Goal: Information Seeking & Learning: Learn about a topic

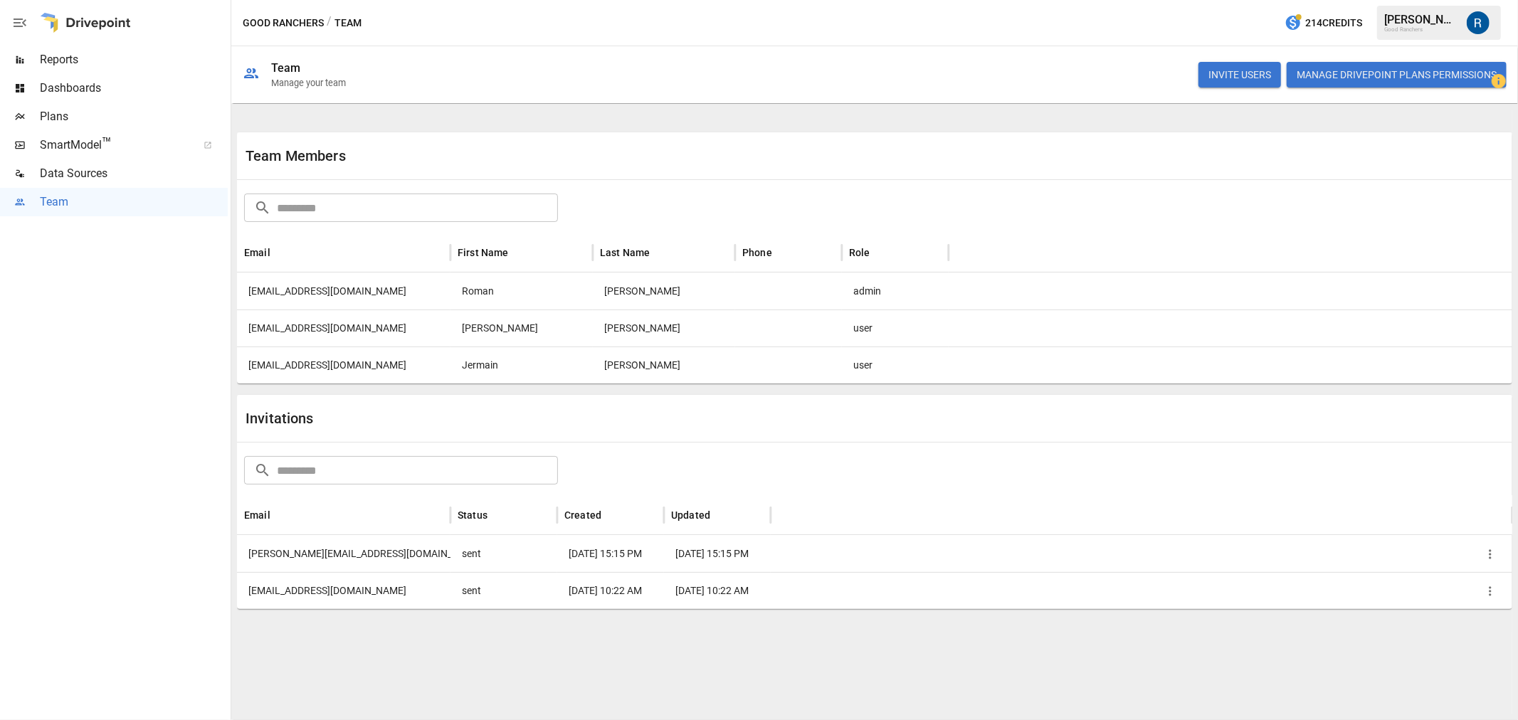
click at [93, 65] on span "Reports" at bounding box center [134, 59] width 188 height 17
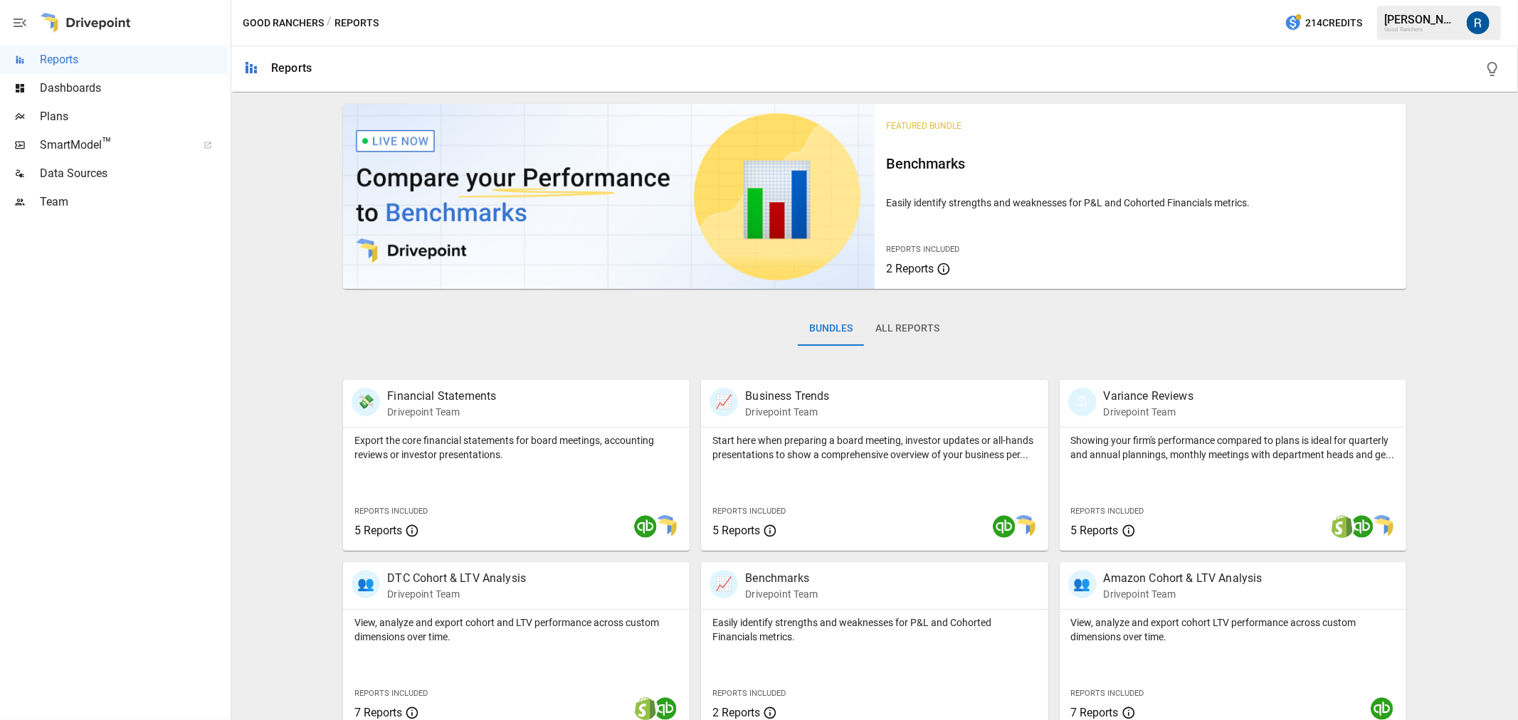
click at [900, 336] on button "All Reports" at bounding box center [907, 329] width 87 height 34
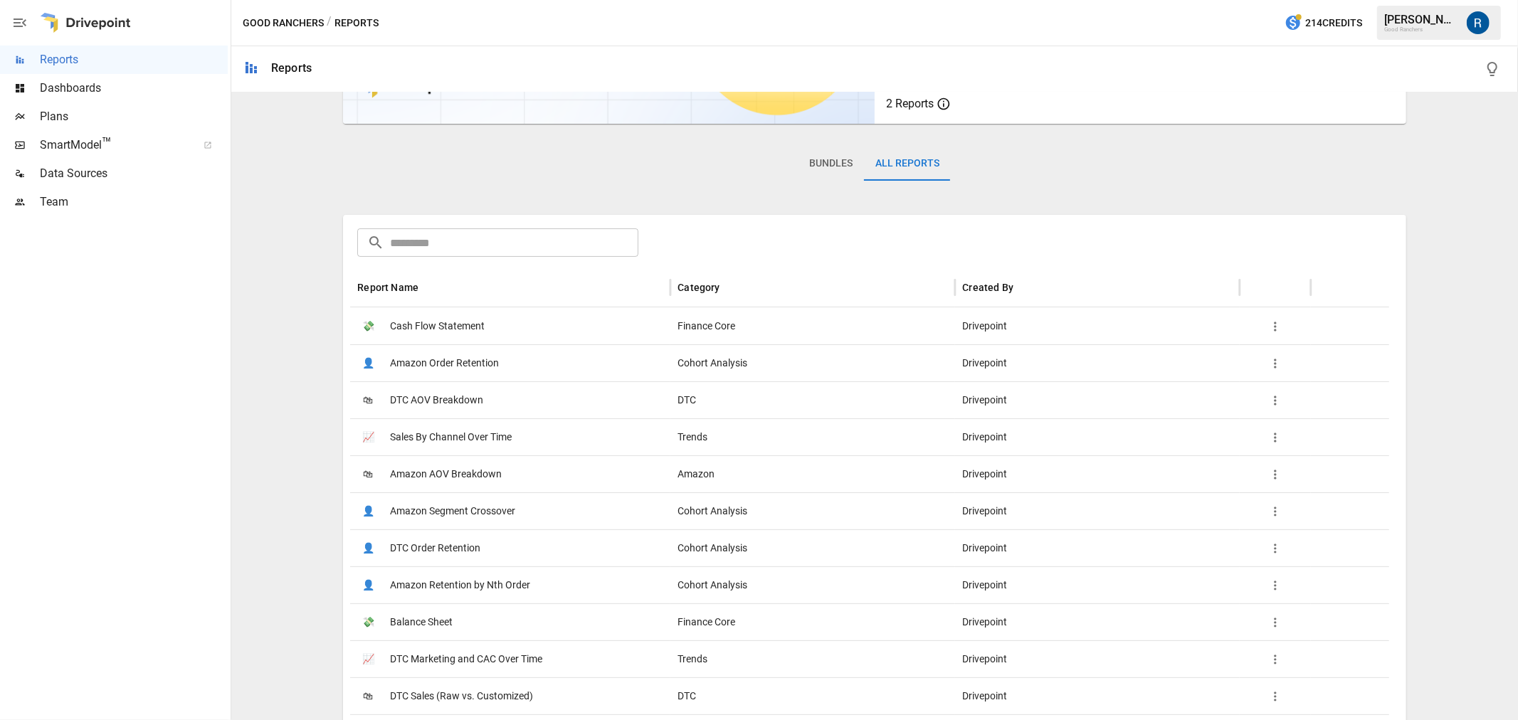
scroll to position [237, 0]
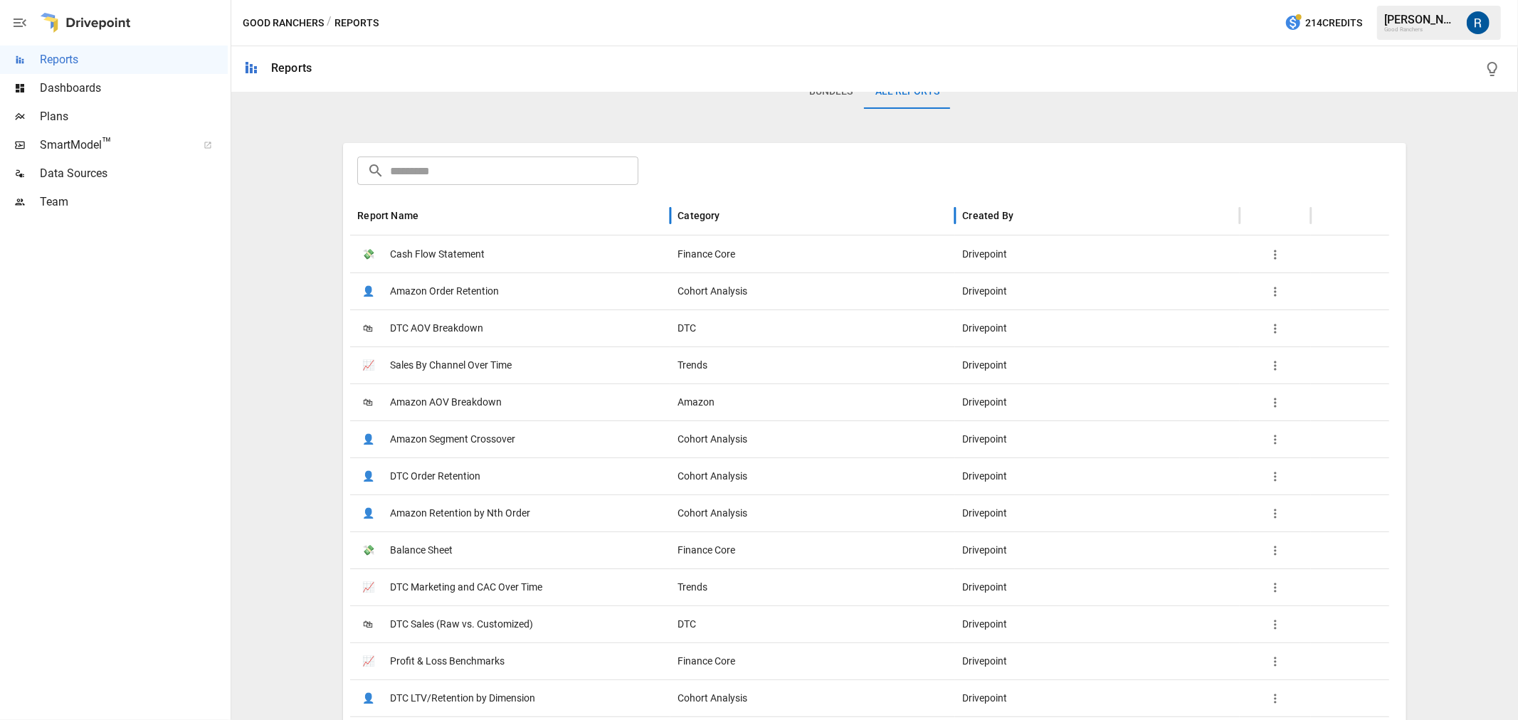
click at [708, 210] on div "Category" at bounding box center [699, 215] width 42 height 11
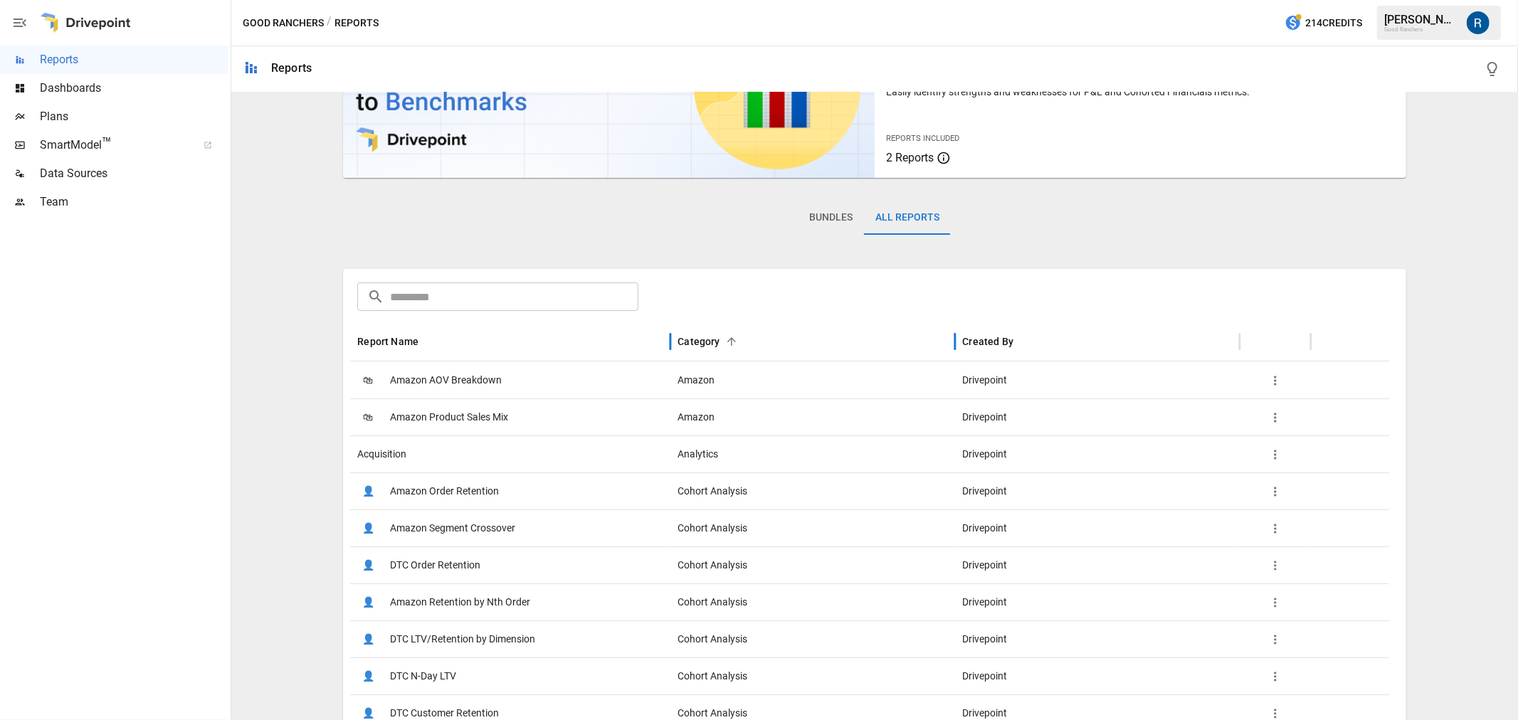
scroll to position [52, 0]
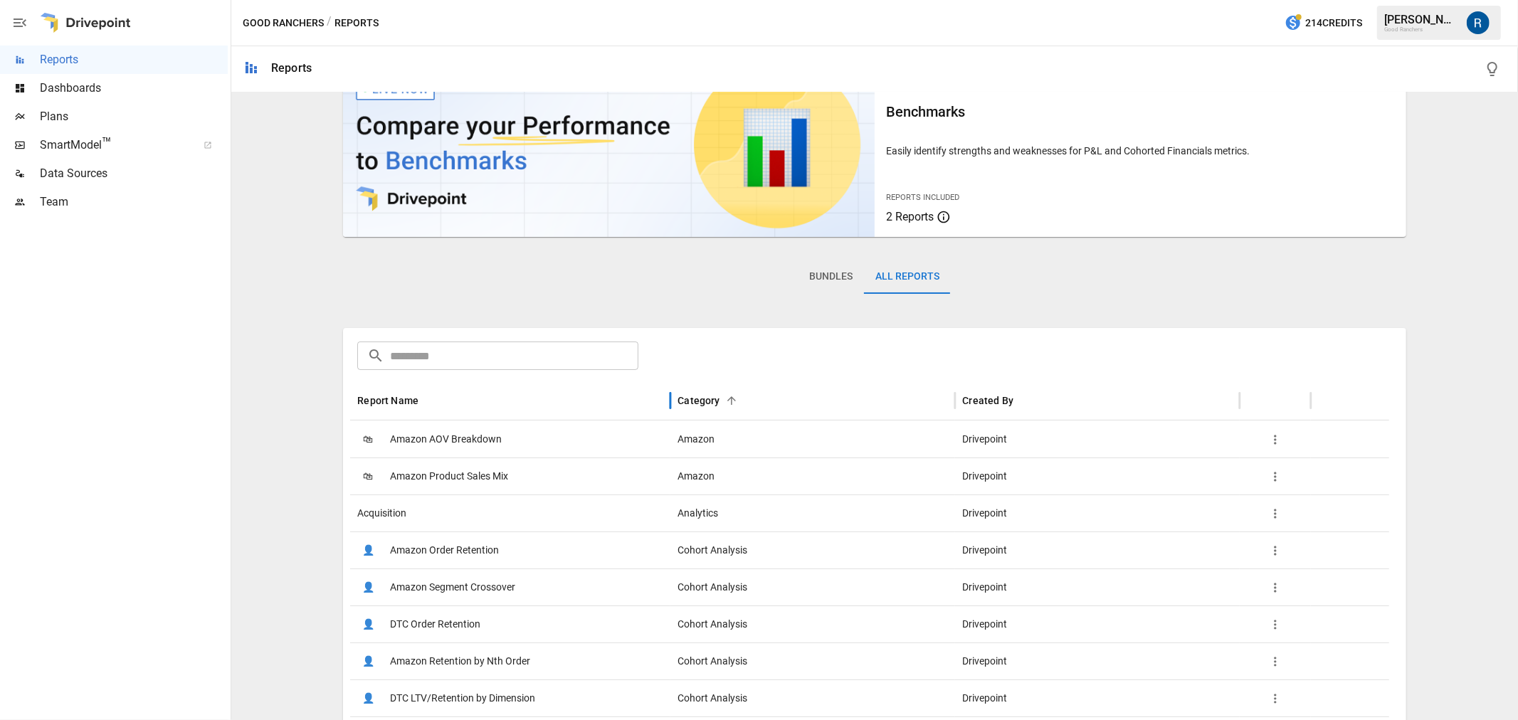
click at [549, 367] on input "text" at bounding box center [514, 356] width 248 height 28
type input "*"
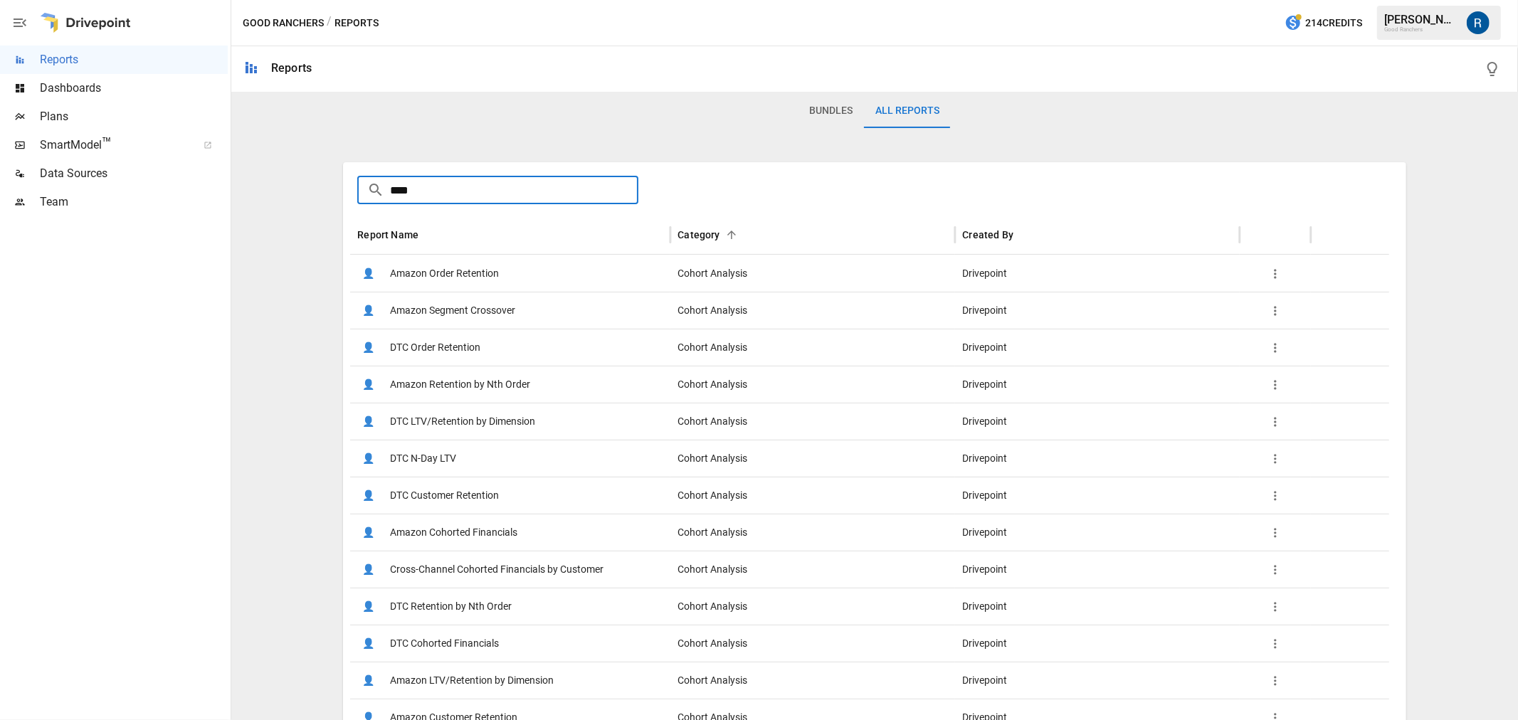
scroll to position [237, 0]
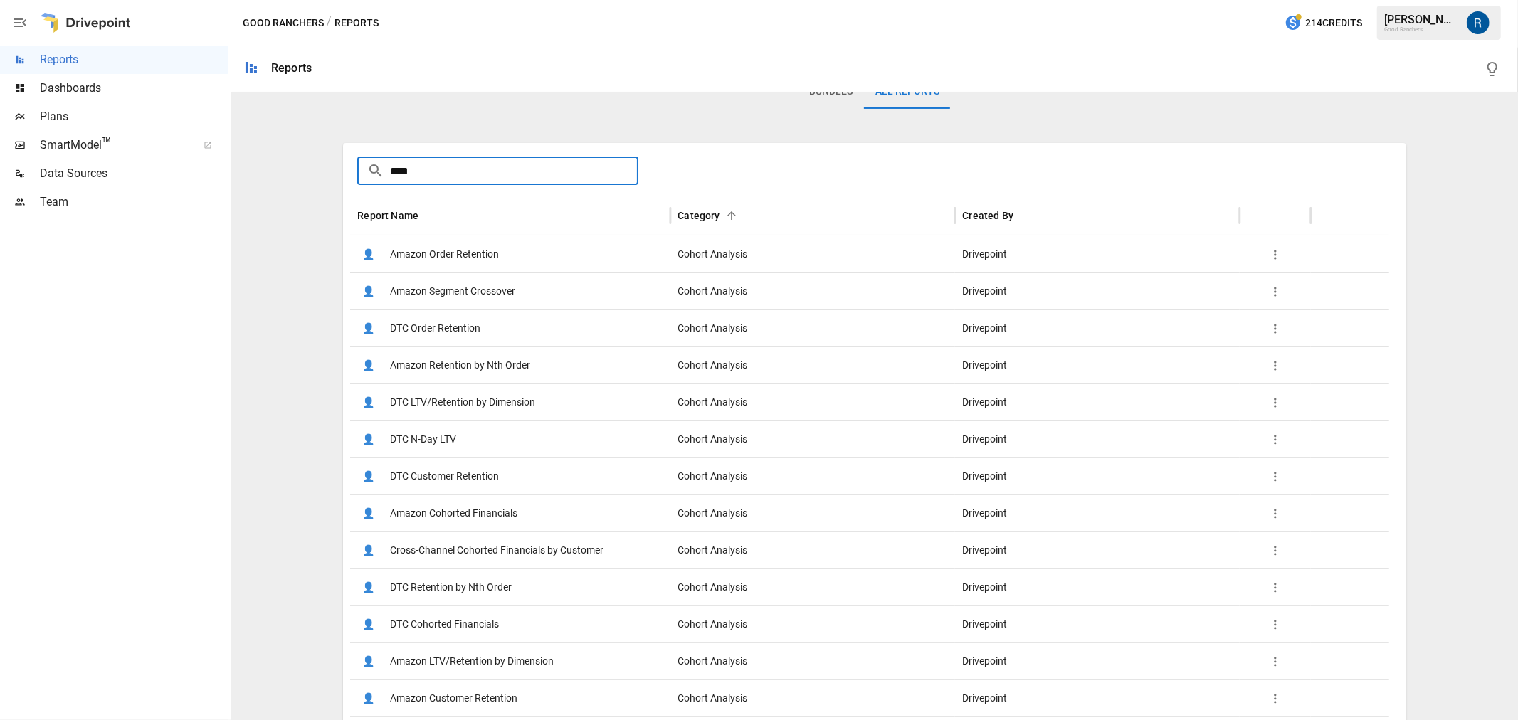
type input "****"
click at [1275, 260] on icon "button" at bounding box center [1275, 255] width 14 height 14
click at [1157, 201] on div at bounding box center [759, 360] width 1518 height 720
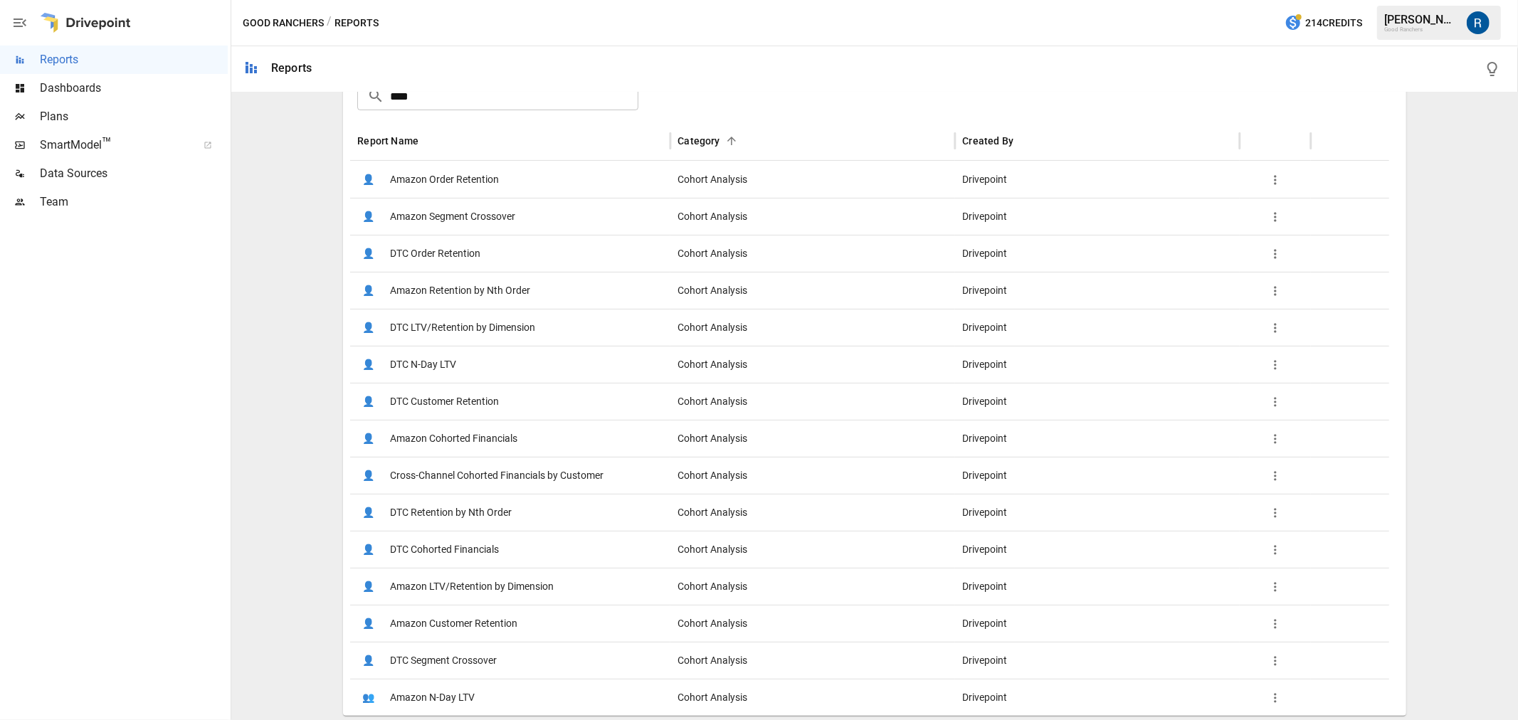
scroll to position [313, 0]
click at [475, 389] on span "DTC Customer Retention" at bounding box center [444, 400] width 109 height 36
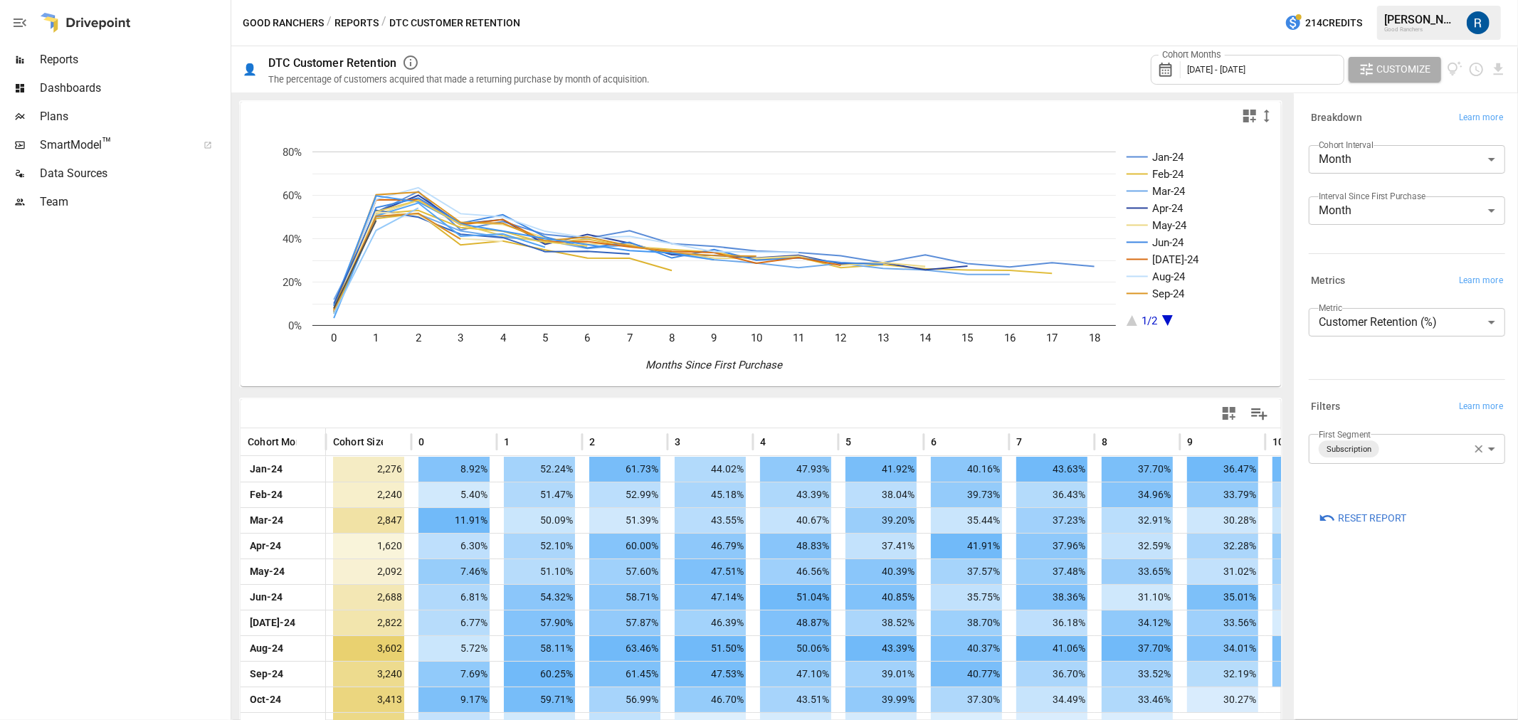
click at [364, 18] on button "Reports" at bounding box center [357, 23] width 44 height 18
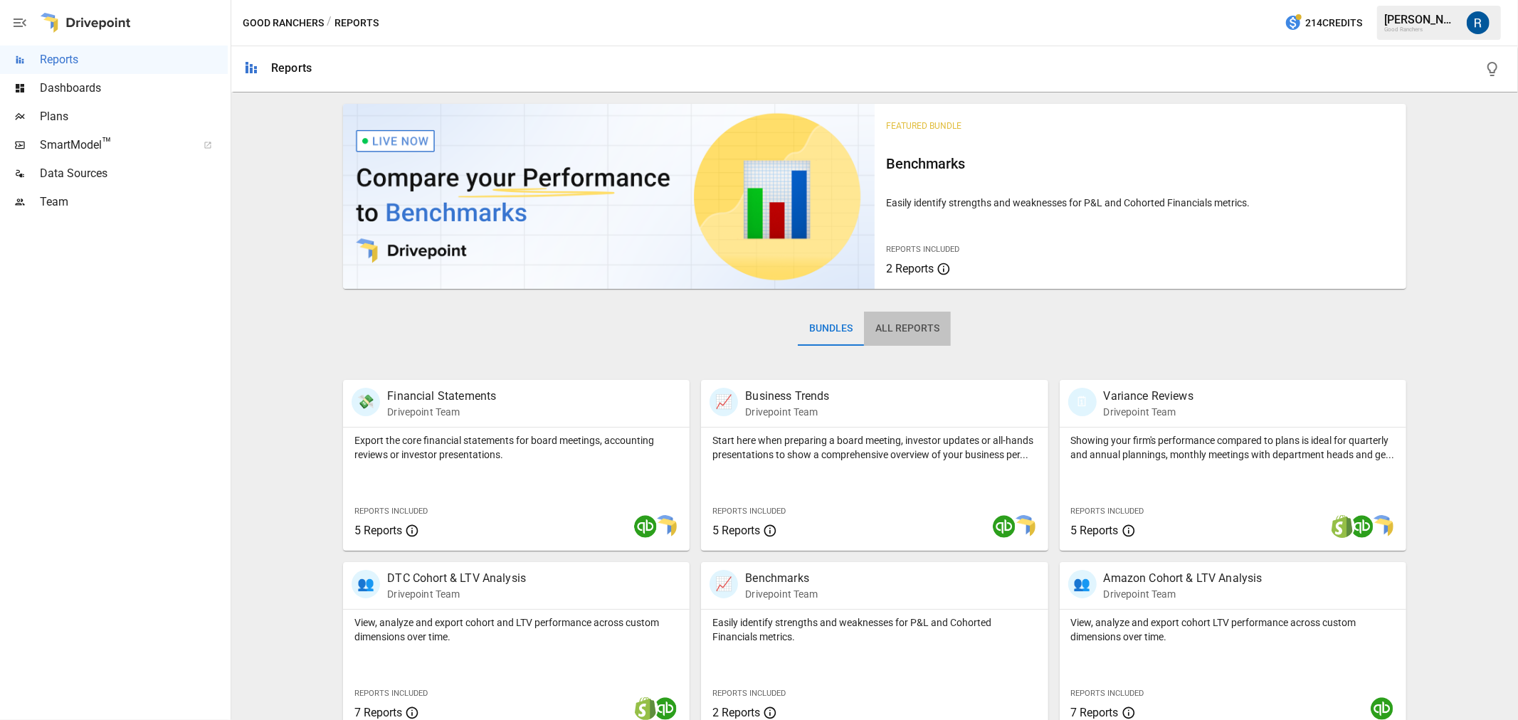
click at [912, 322] on button "All Reports" at bounding box center [907, 329] width 87 height 34
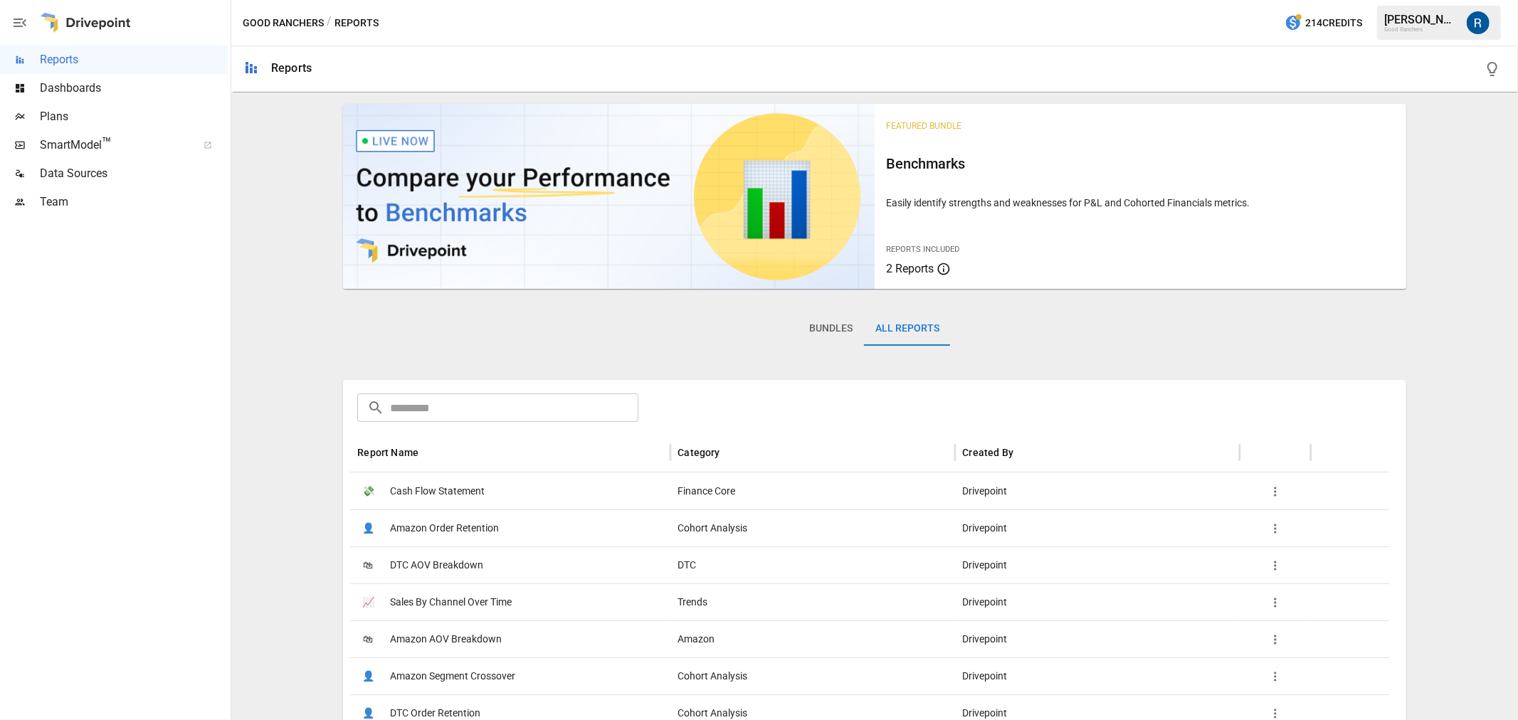
click at [465, 394] on input "text" at bounding box center [514, 408] width 248 height 28
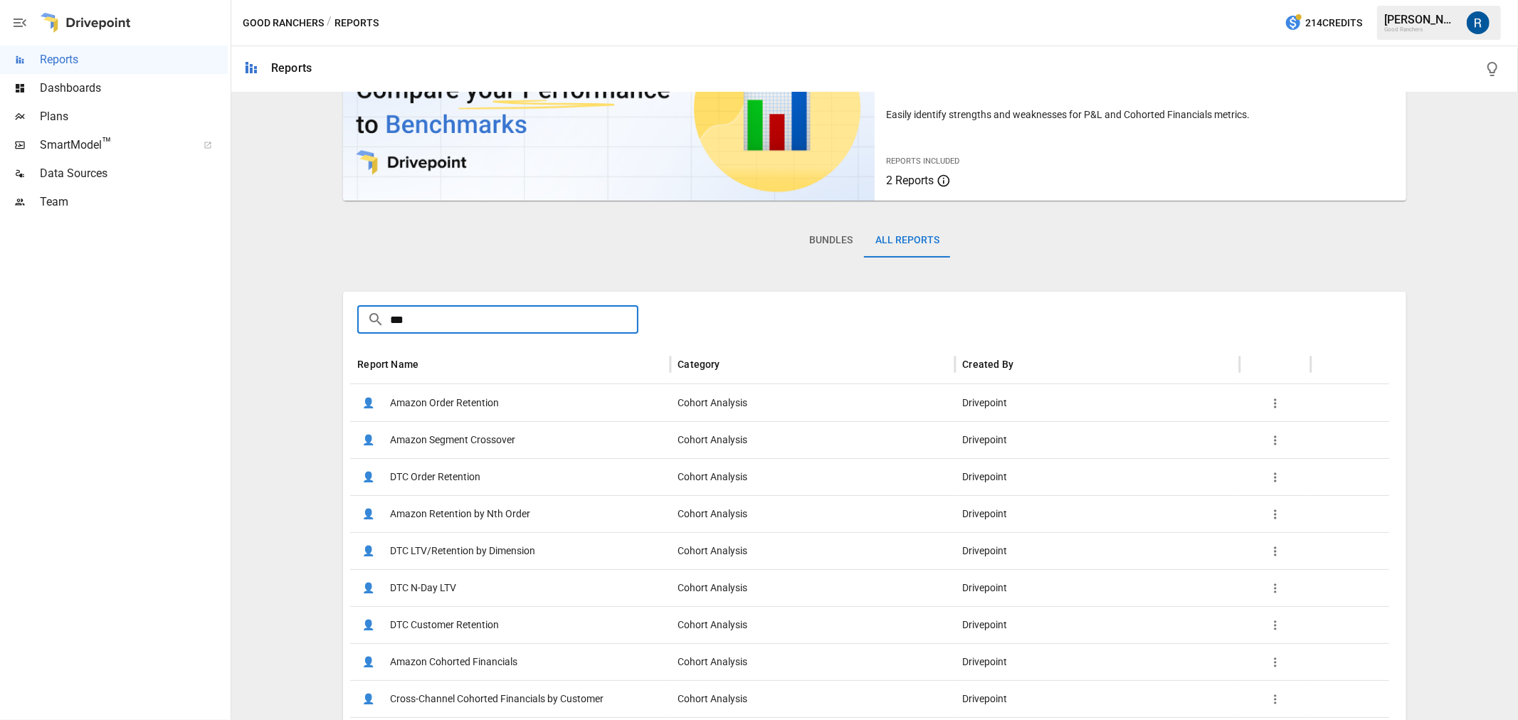
scroll to position [313, 0]
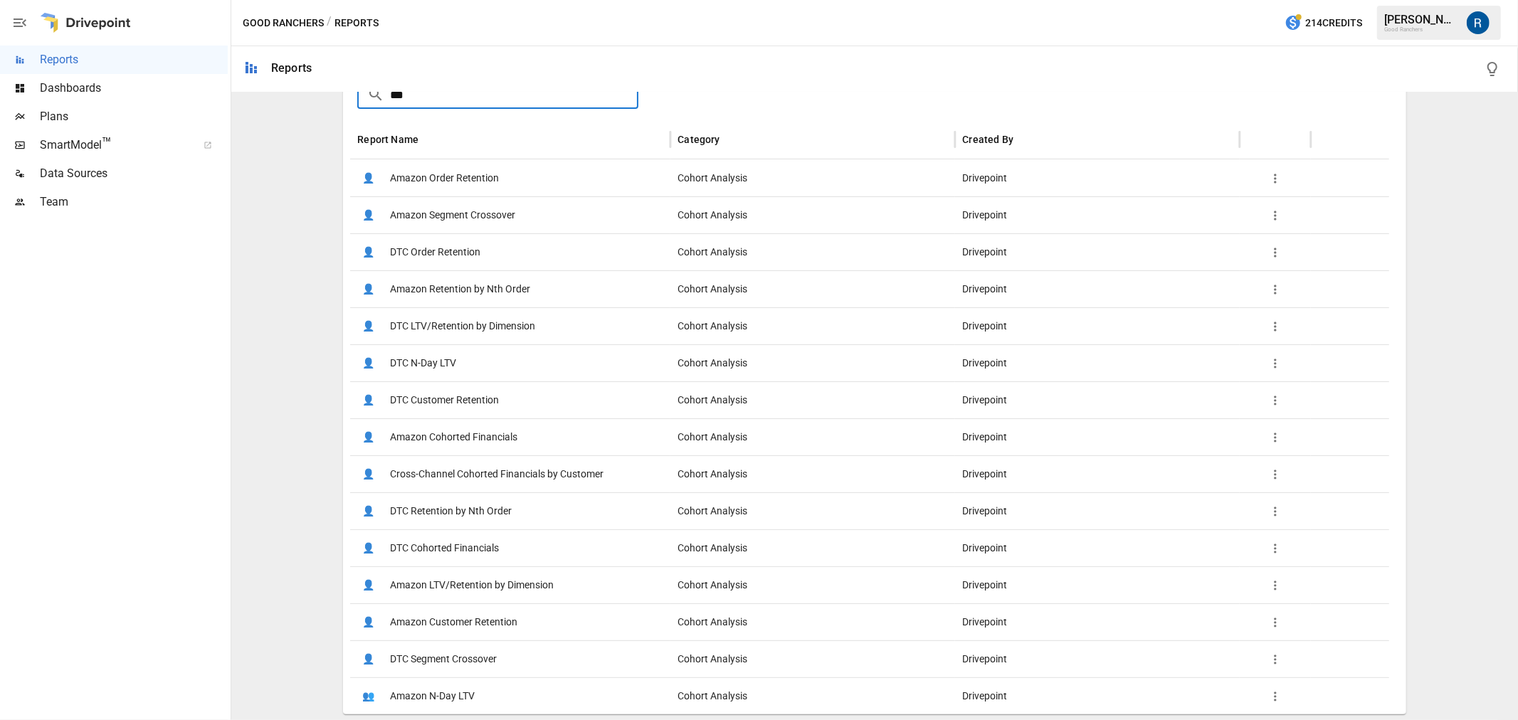
type input "***"
click at [1271, 543] on icon "button" at bounding box center [1275, 549] width 14 height 14
click at [1290, 554] on li "Add Favorite" at bounding box center [1316, 557] width 86 height 28
click at [480, 549] on span "DTC Cohorted Financials" at bounding box center [444, 548] width 109 height 36
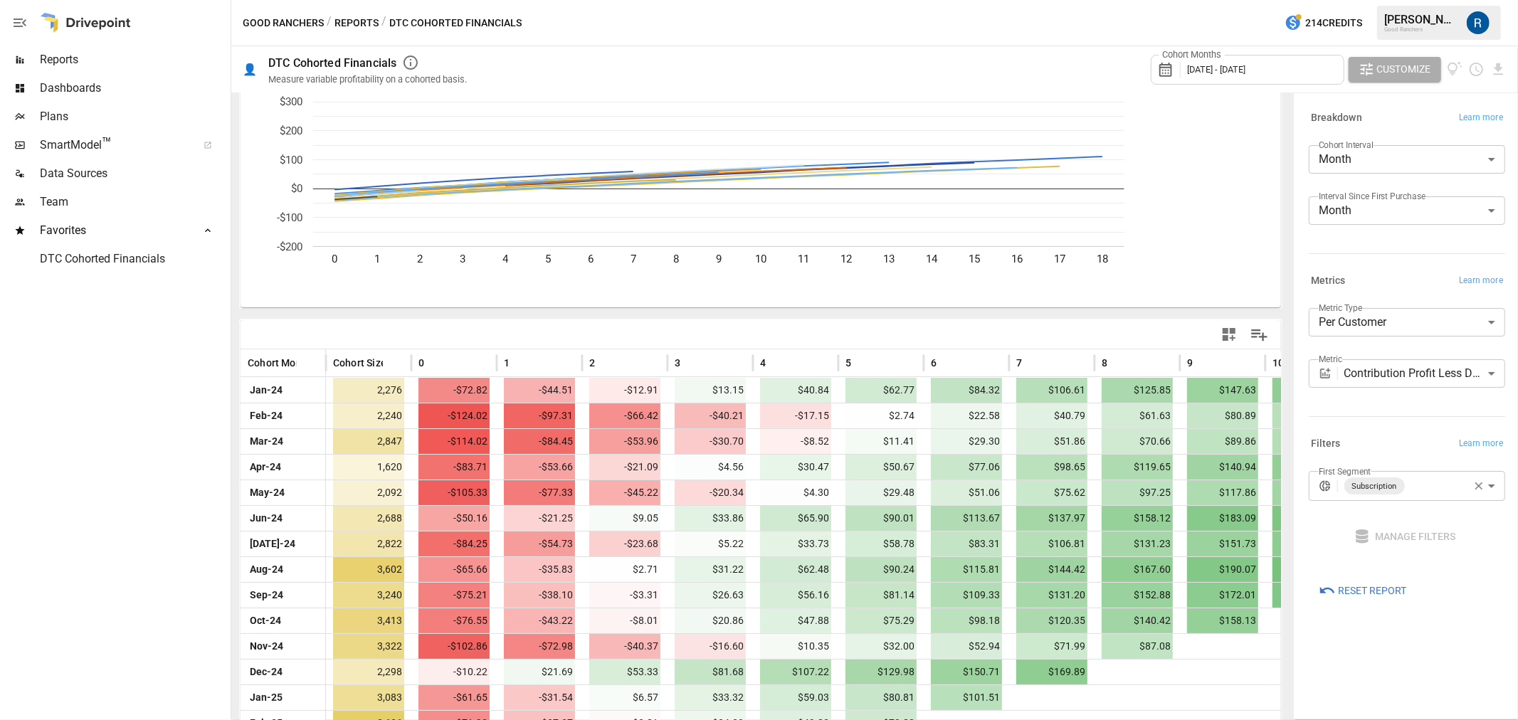
scroll to position [216, 0]
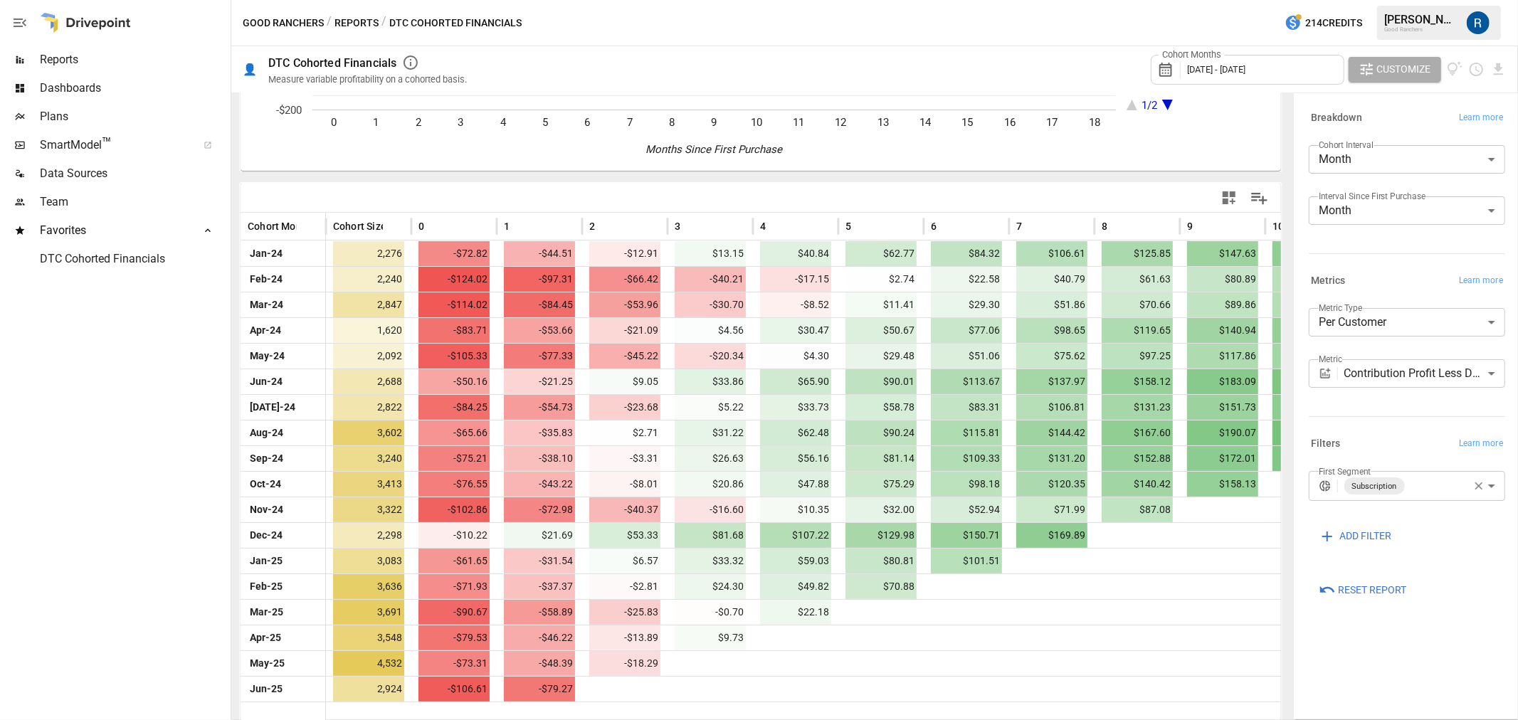
click at [1263, 60] on div "Cohort Months [DATE] - [DATE]" at bounding box center [1248, 70] width 194 height 30
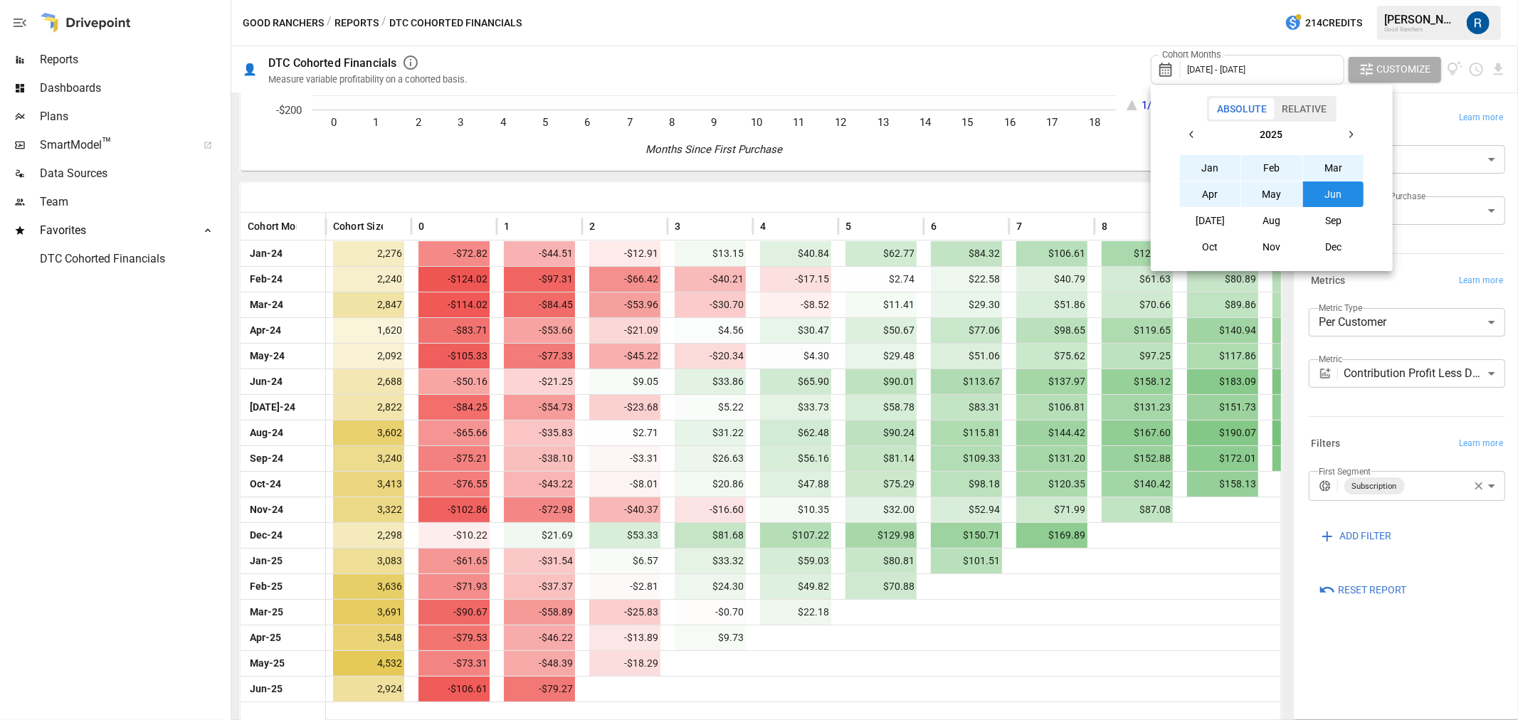
click at [1213, 221] on button "[DATE]" at bounding box center [1210, 221] width 61 height 26
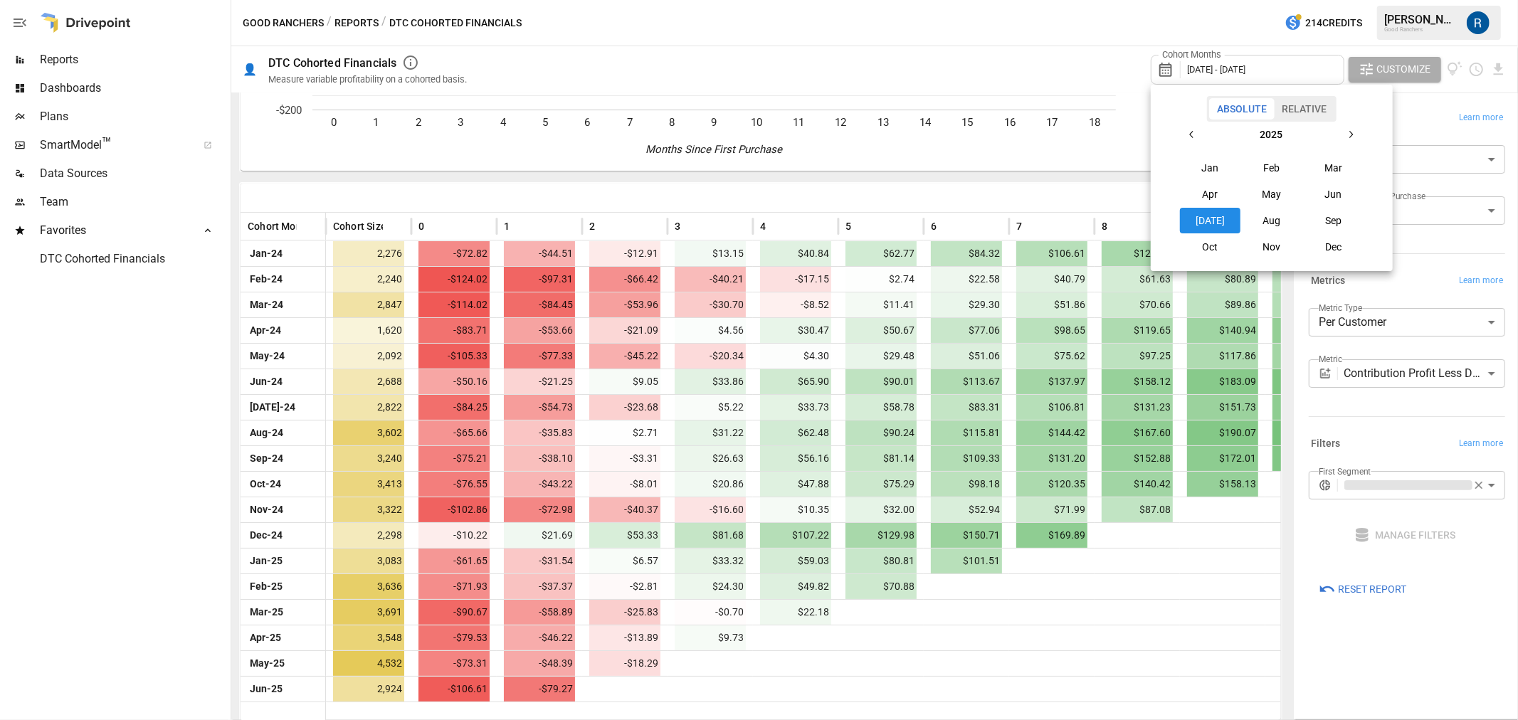
click at [1115, 189] on div at bounding box center [759, 360] width 1518 height 720
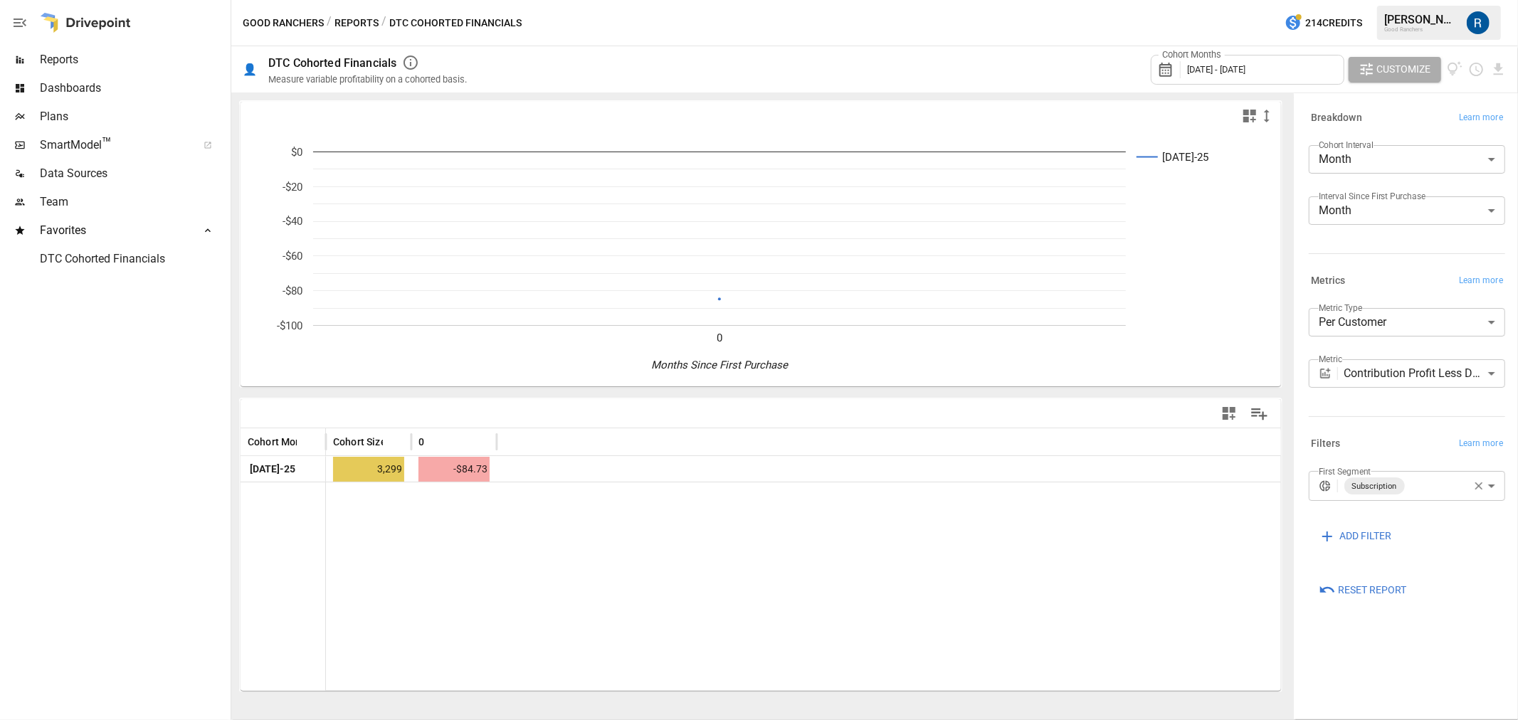
click at [1199, 78] on div "Cohort Months [DATE] - [DATE]" at bounding box center [1248, 70] width 194 height 30
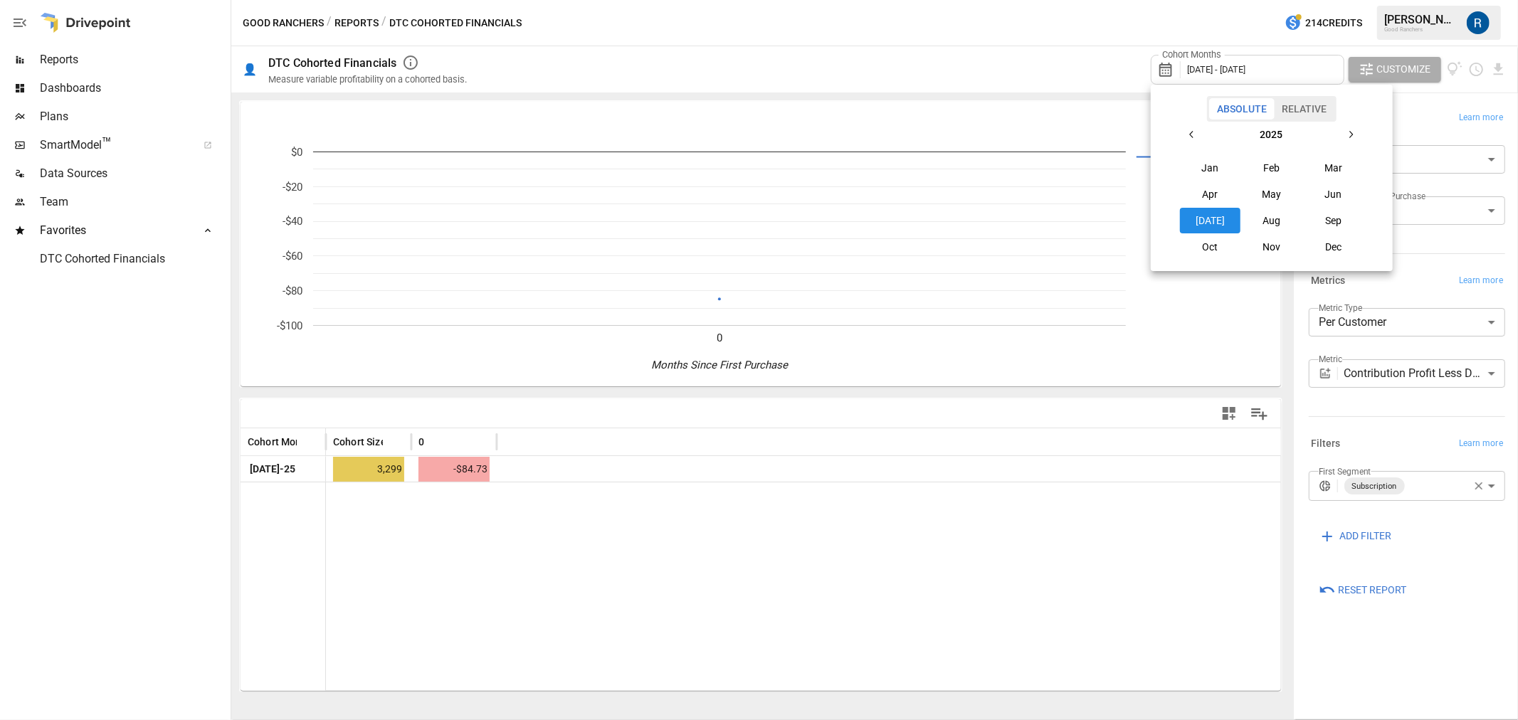
click at [1199, 131] on button "button" at bounding box center [1192, 135] width 26 height 26
click at [1213, 164] on button "Jan" at bounding box center [1210, 168] width 61 height 26
click at [1355, 134] on icon "button" at bounding box center [1350, 134] width 11 height 11
click at [1206, 217] on button "[DATE]" at bounding box center [1210, 221] width 61 height 26
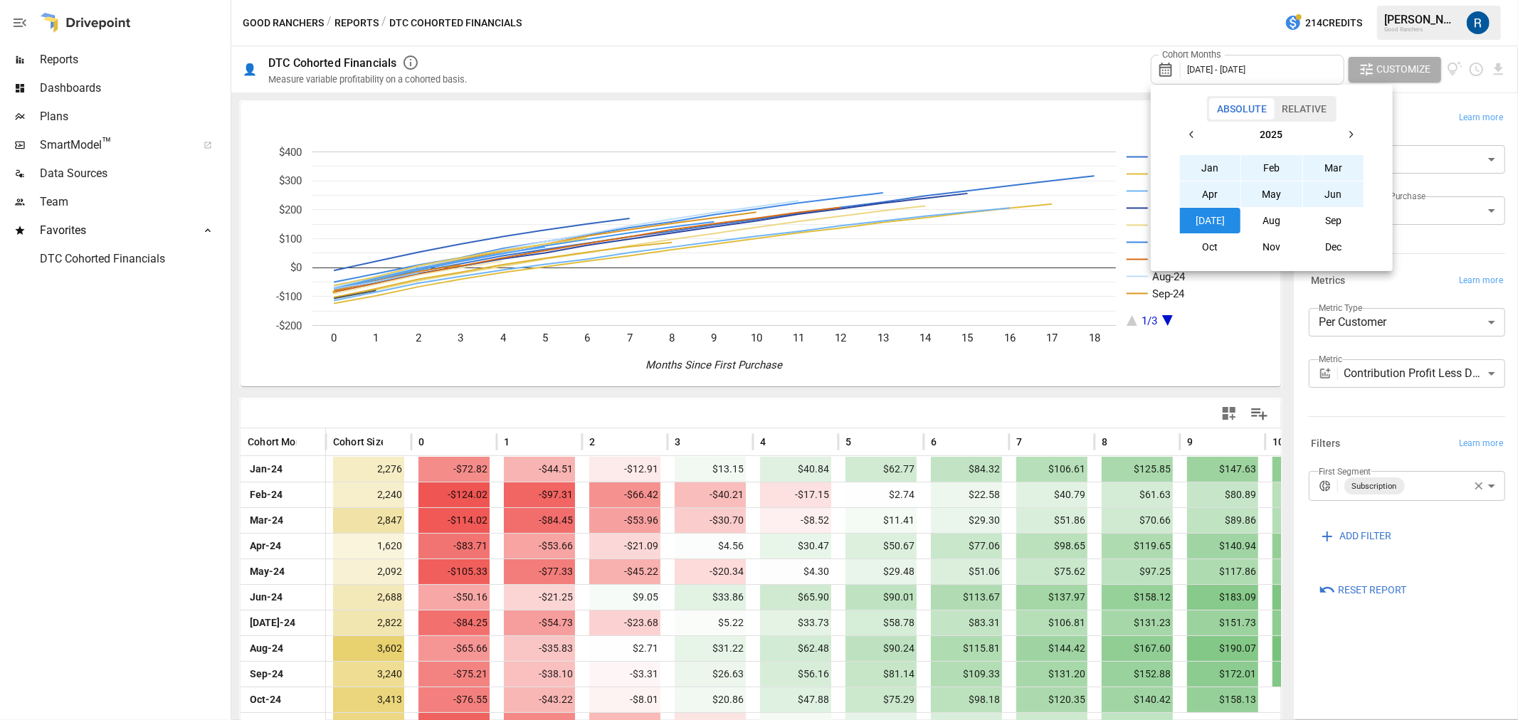
click at [1093, 393] on div at bounding box center [759, 360] width 1518 height 720
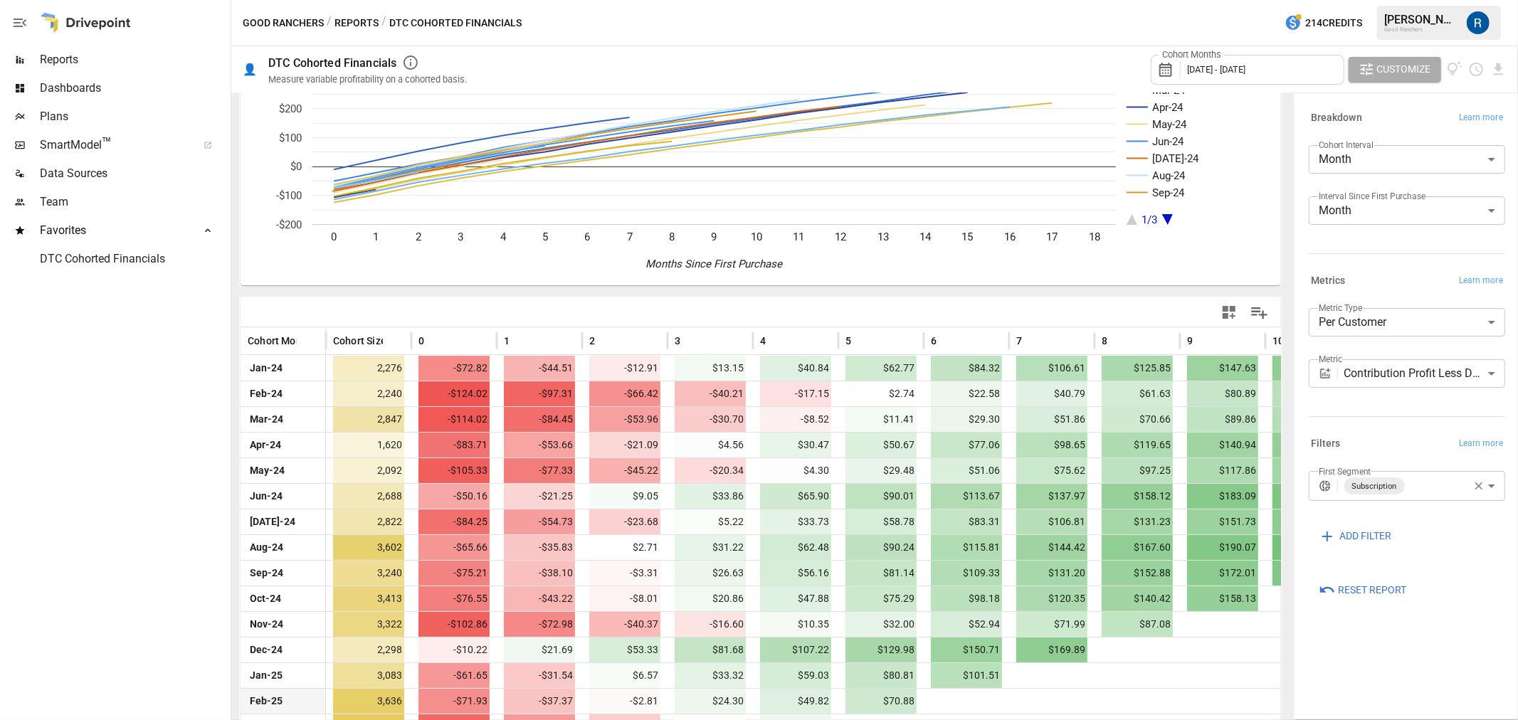
scroll to position [241, 0]
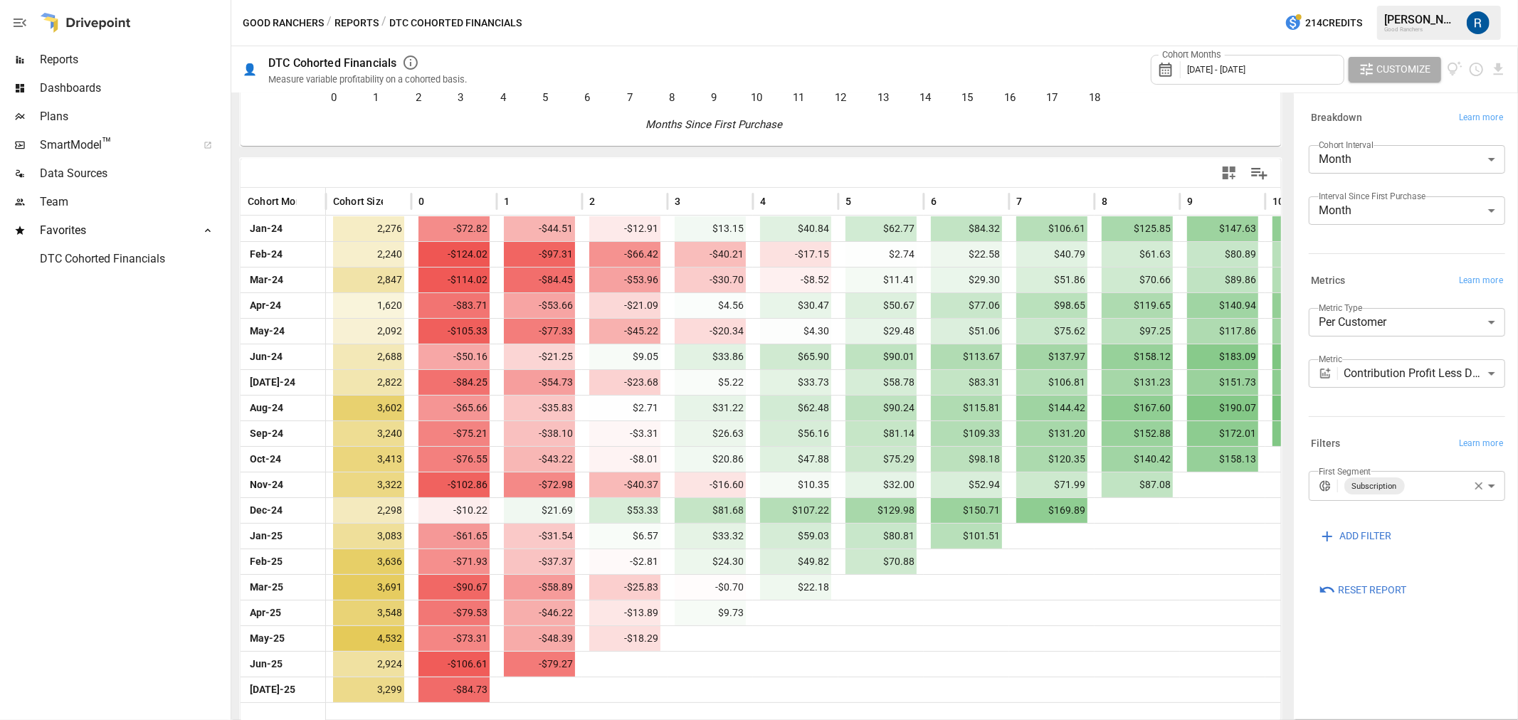
click at [349, 74] on div "Measure variable profitability on a cohorted basis." at bounding box center [367, 79] width 199 height 11
click at [354, 19] on button "Reports" at bounding box center [357, 23] width 44 height 18
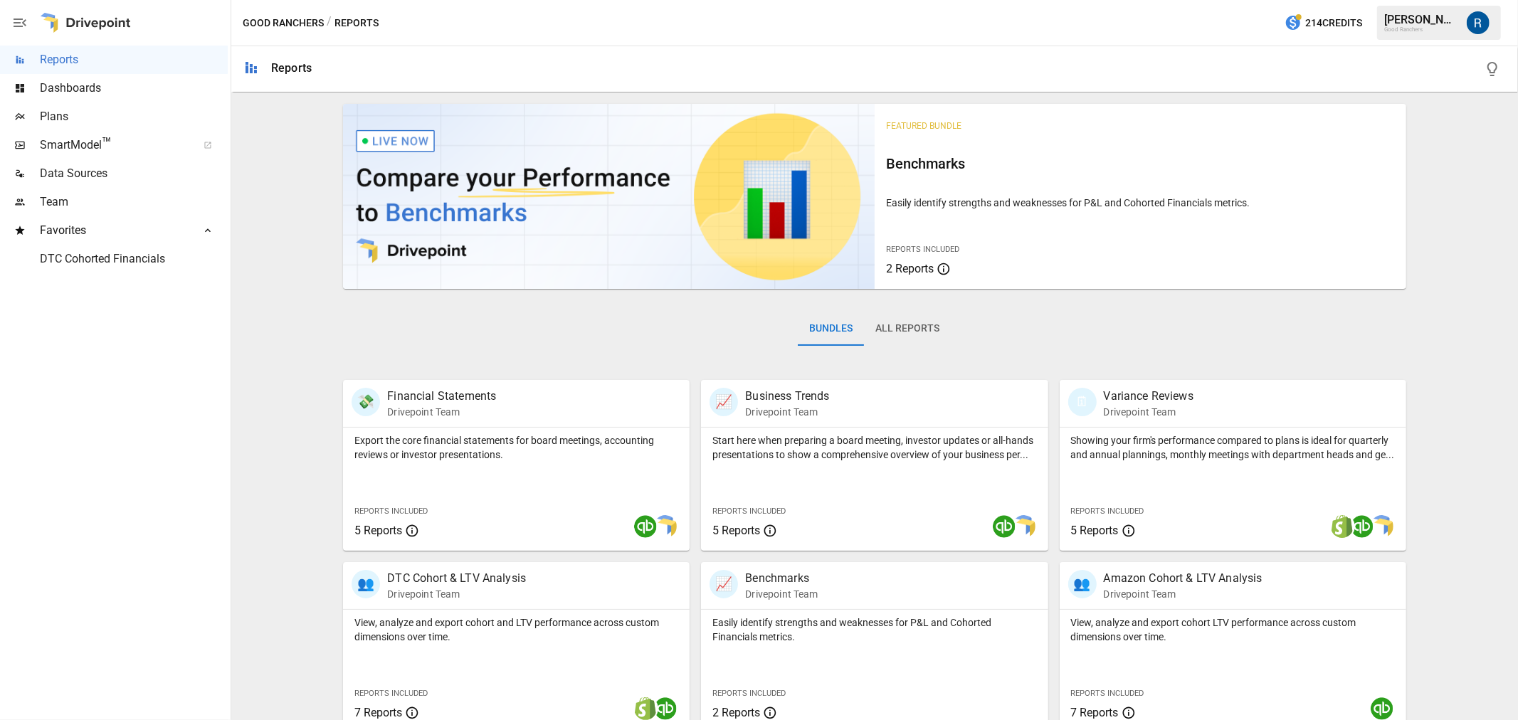
click at [907, 339] on button "All Reports" at bounding box center [907, 329] width 87 height 34
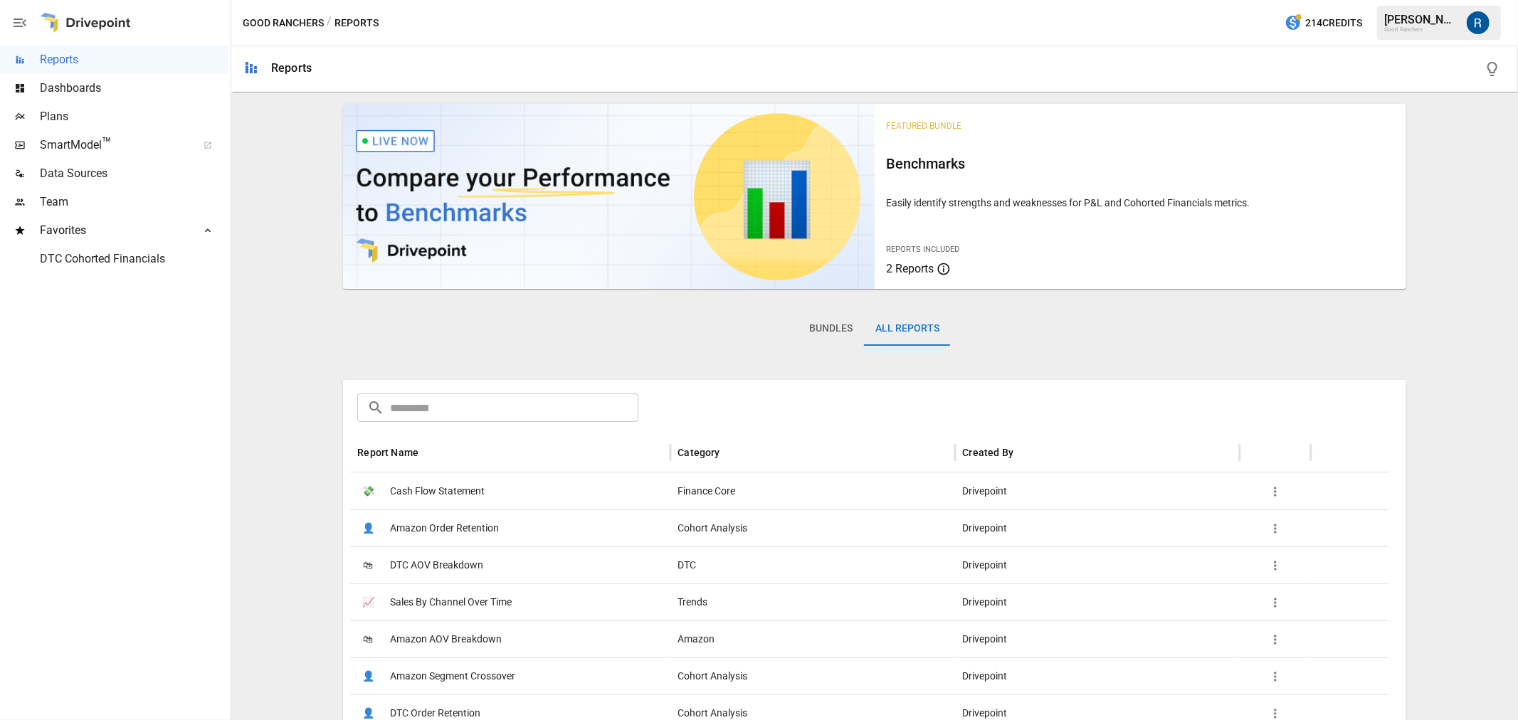
click at [848, 330] on button "Bundles" at bounding box center [831, 329] width 66 height 34
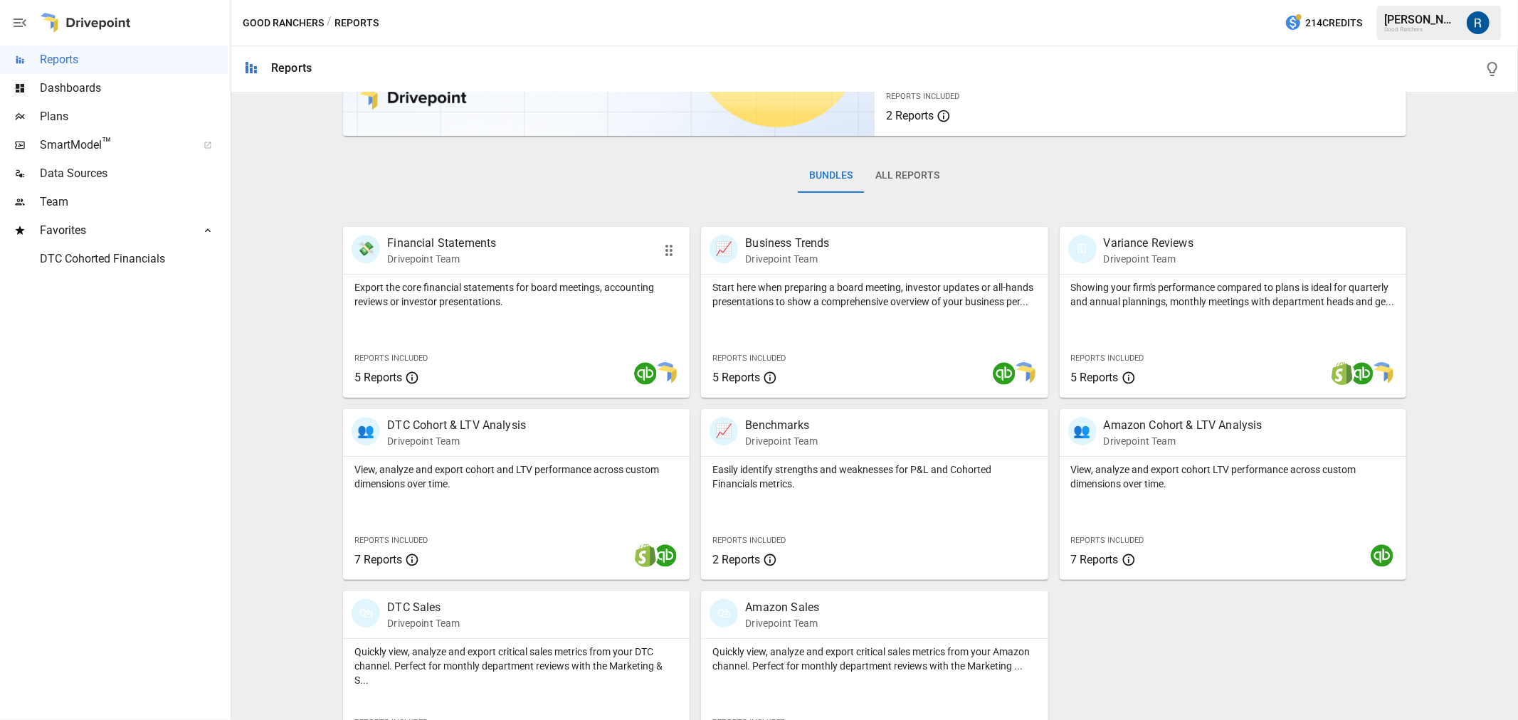
scroll to position [122, 0]
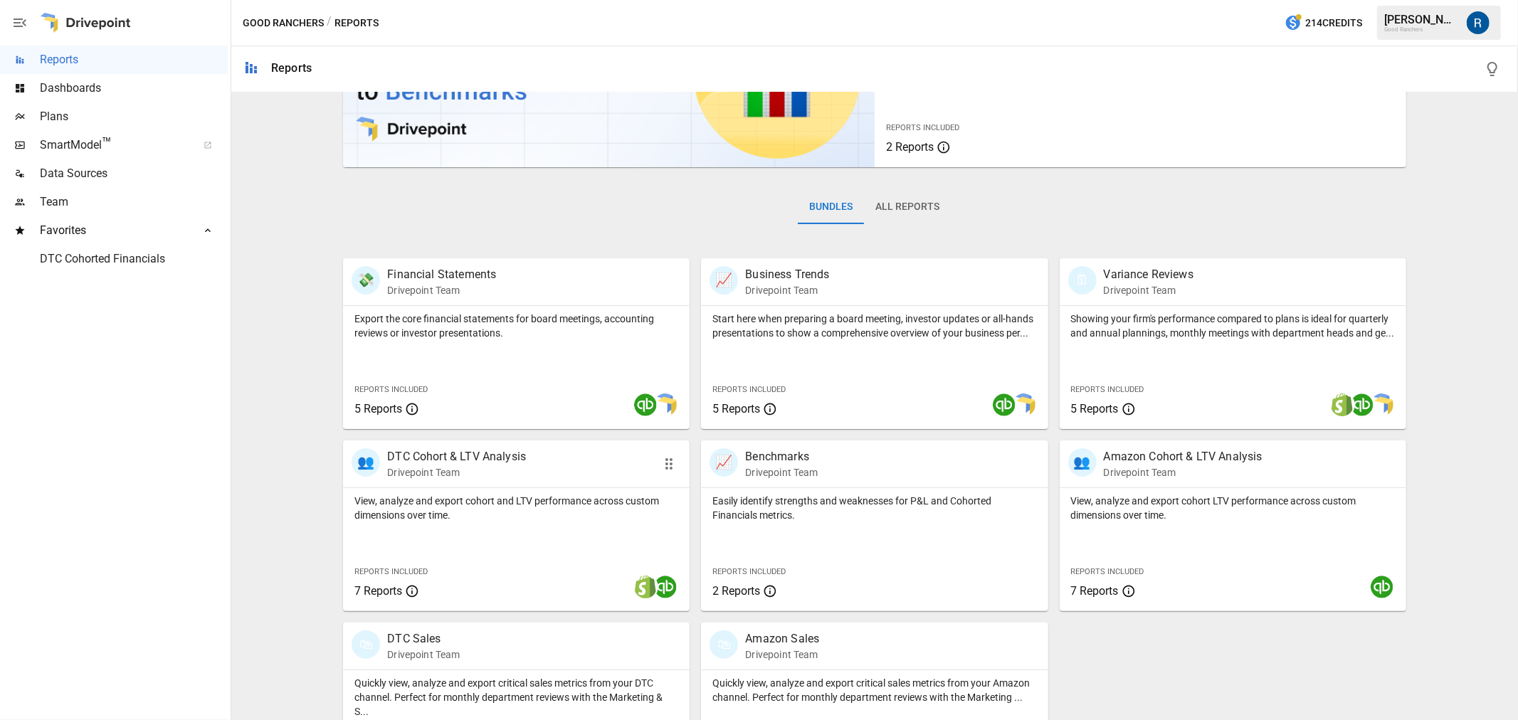
click at [424, 445] on div "👥 DTC Cohort & LTV Analysis Drivepoint Team" at bounding box center [516, 464] width 347 height 47
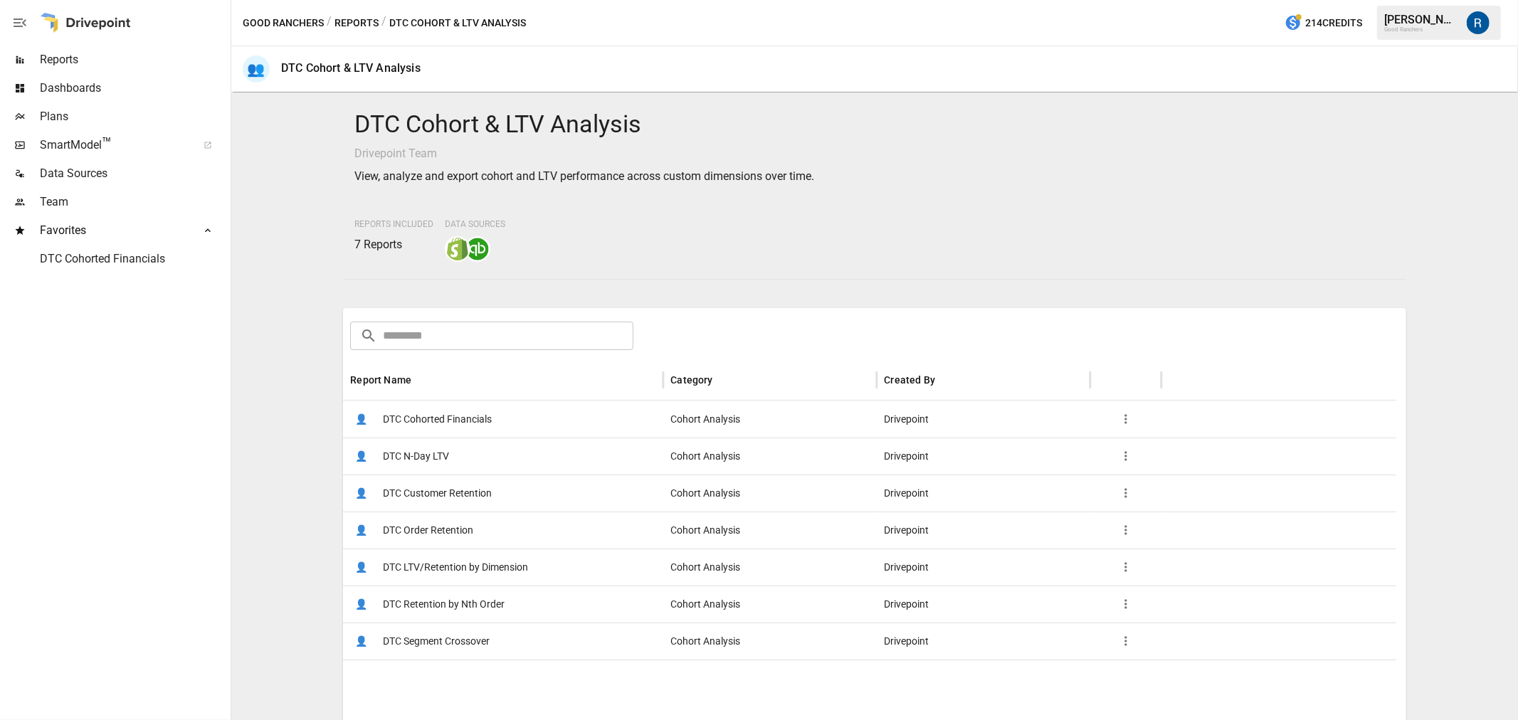
click at [427, 495] on span "DTC Customer Retention" at bounding box center [437, 493] width 109 height 36
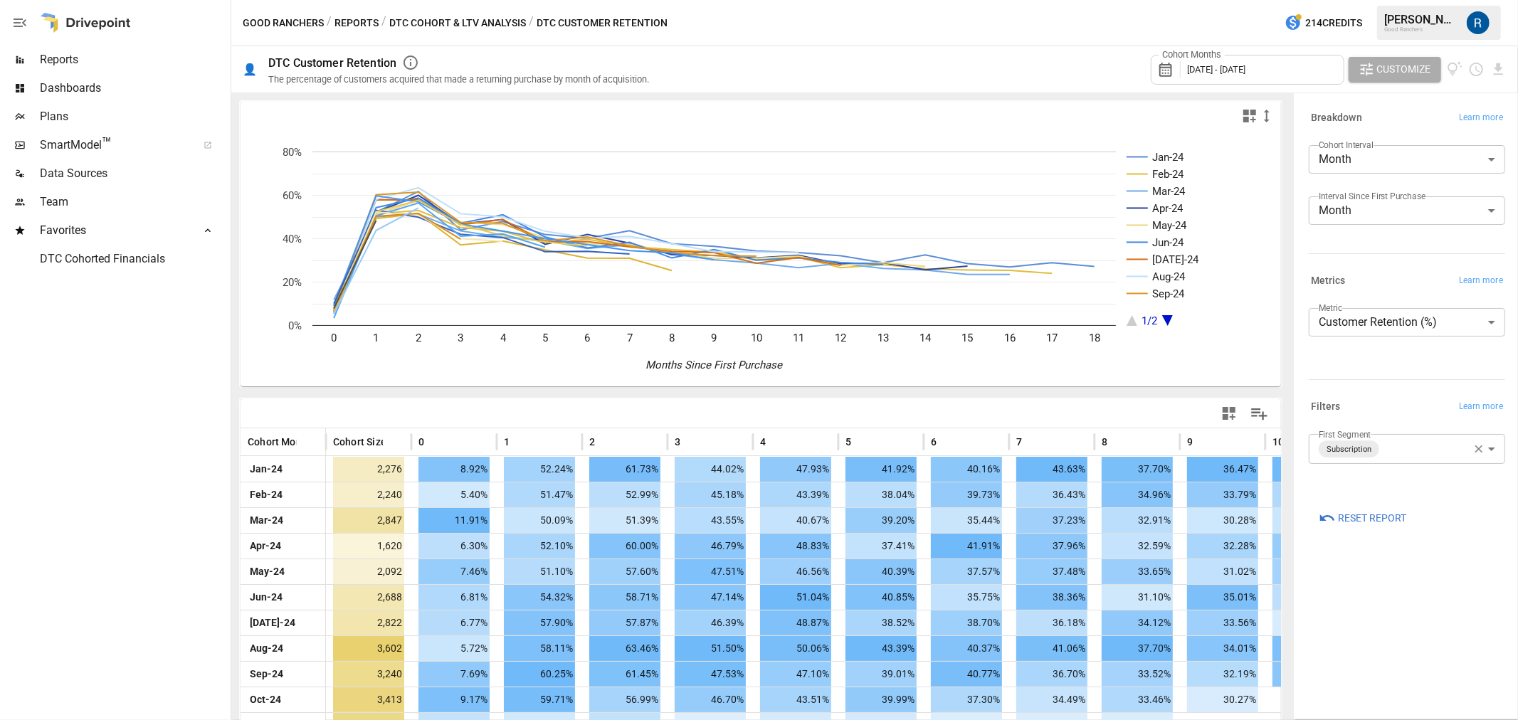
click at [1245, 68] on span "[DATE] - [DATE]" at bounding box center [1216, 69] width 58 height 11
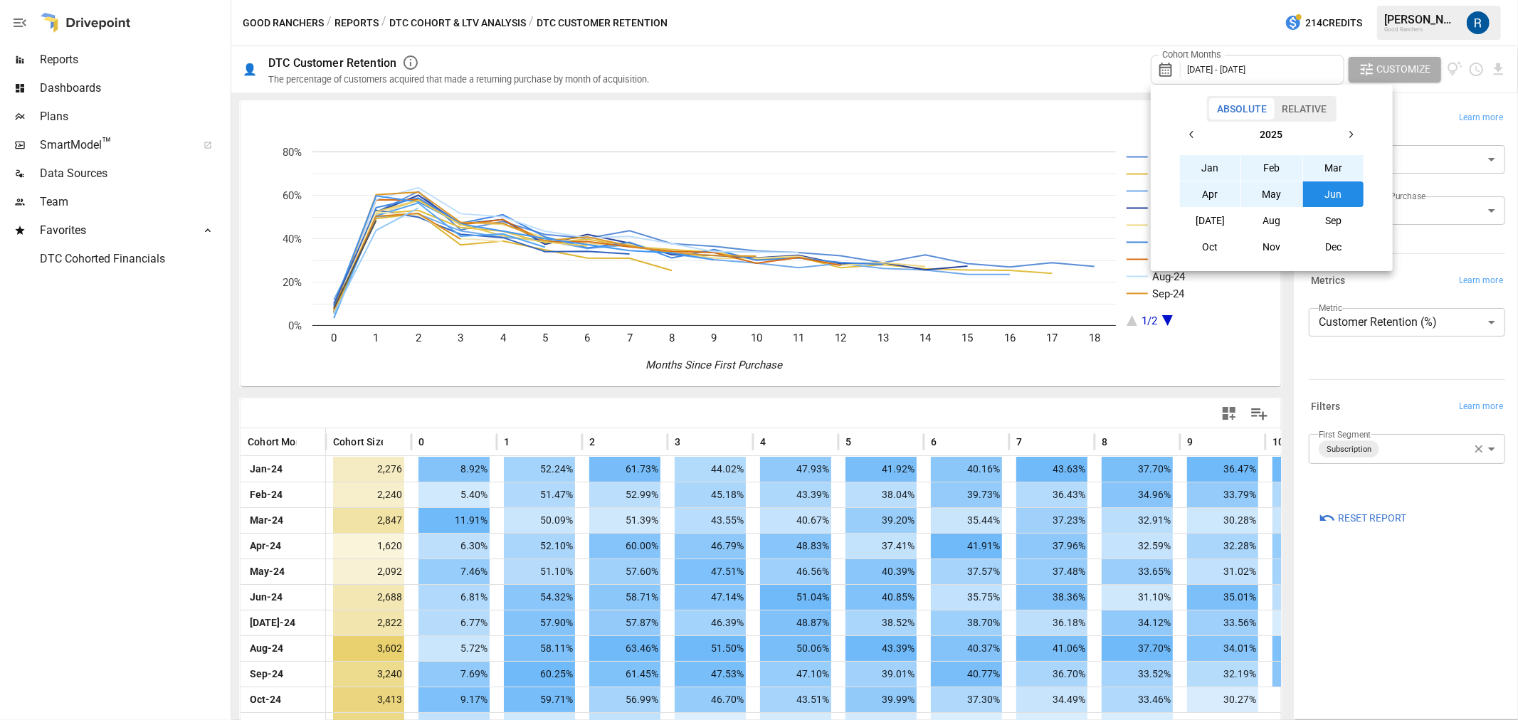
click at [1198, 143] on button "button" at bounding box center [1192, 135] width 26 height 26
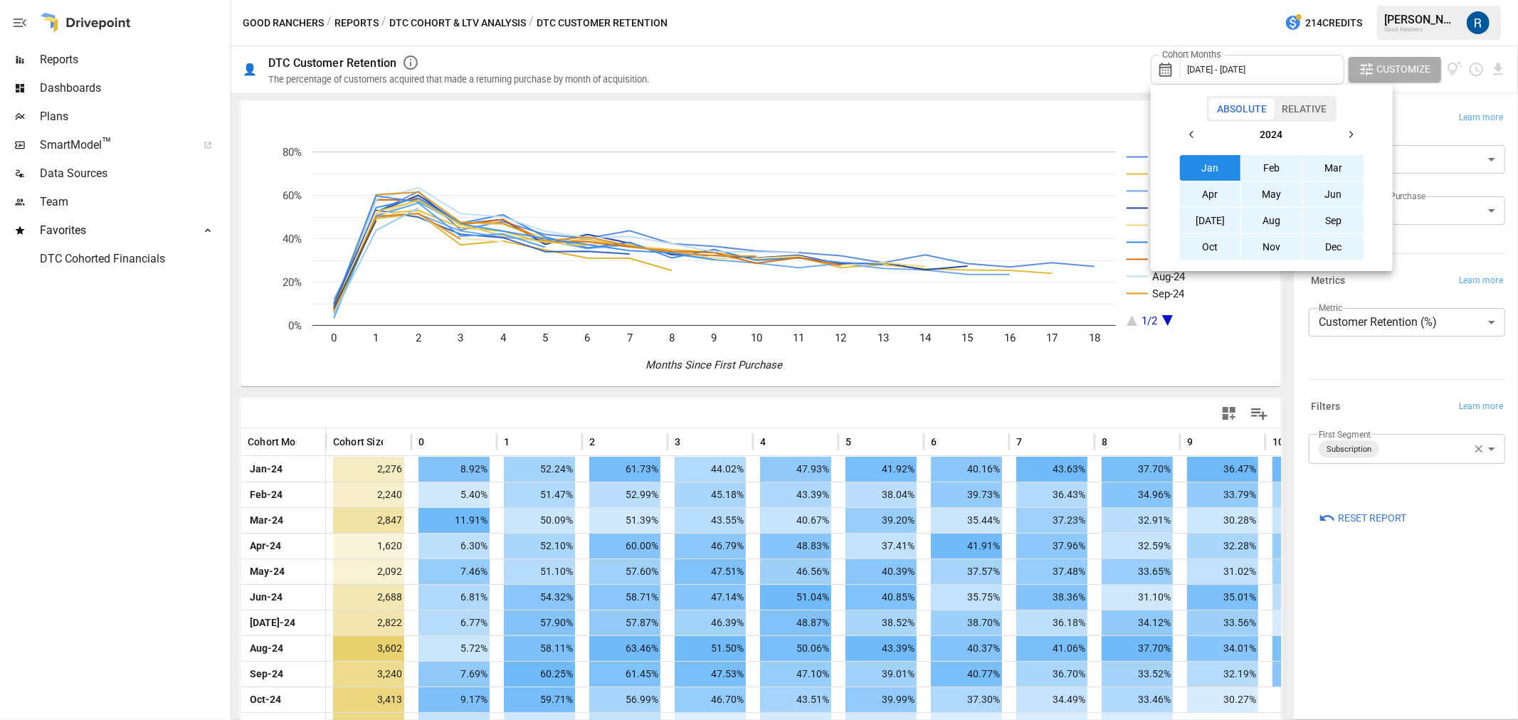
click at [1214, 164] on button "Jan" at bounding box center [1210, 168] width 61 height 26
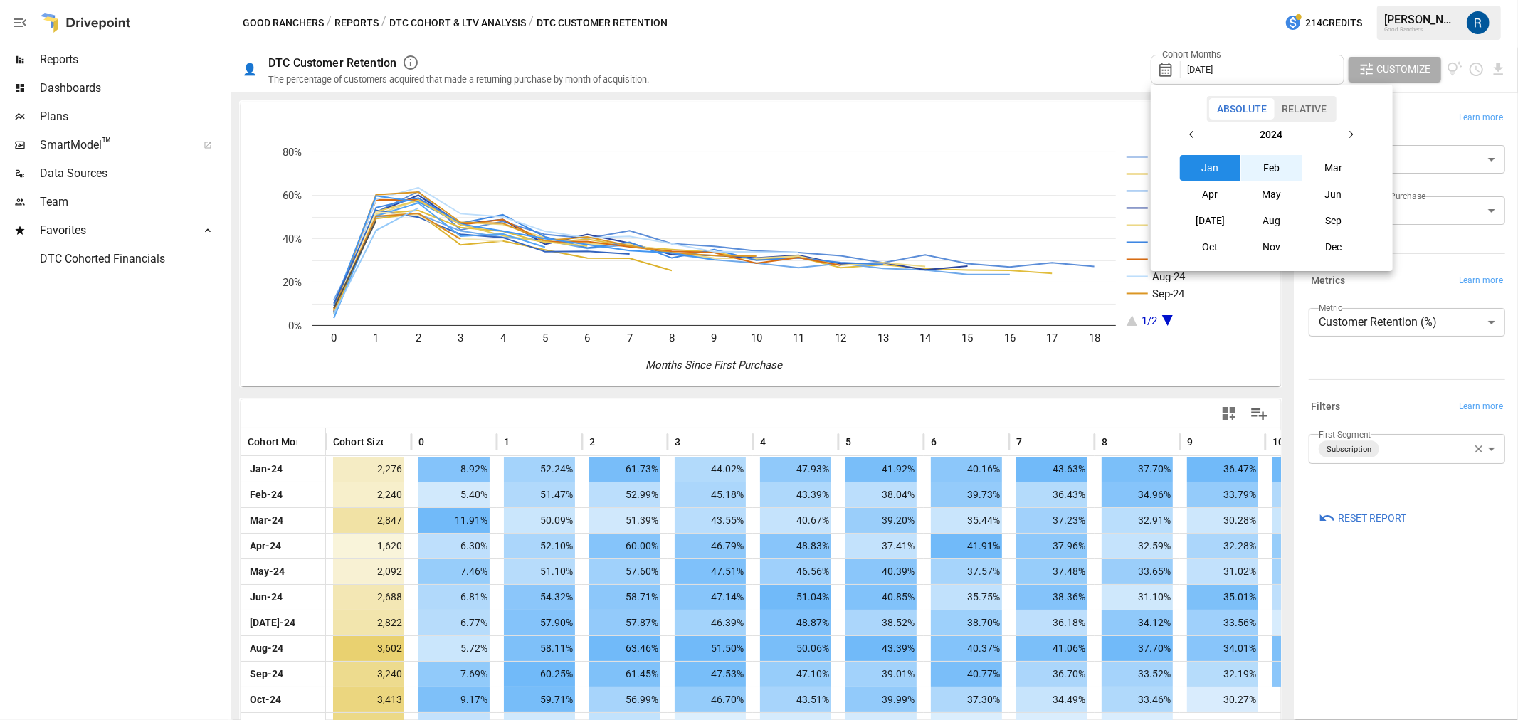
click at [1347, 133] on icon "button" at bounding box center [1350, 134] width 11 height 11
click at [1214, 230] on button "[DATE]" at bounding box center [1210, 221] width 61 height 26
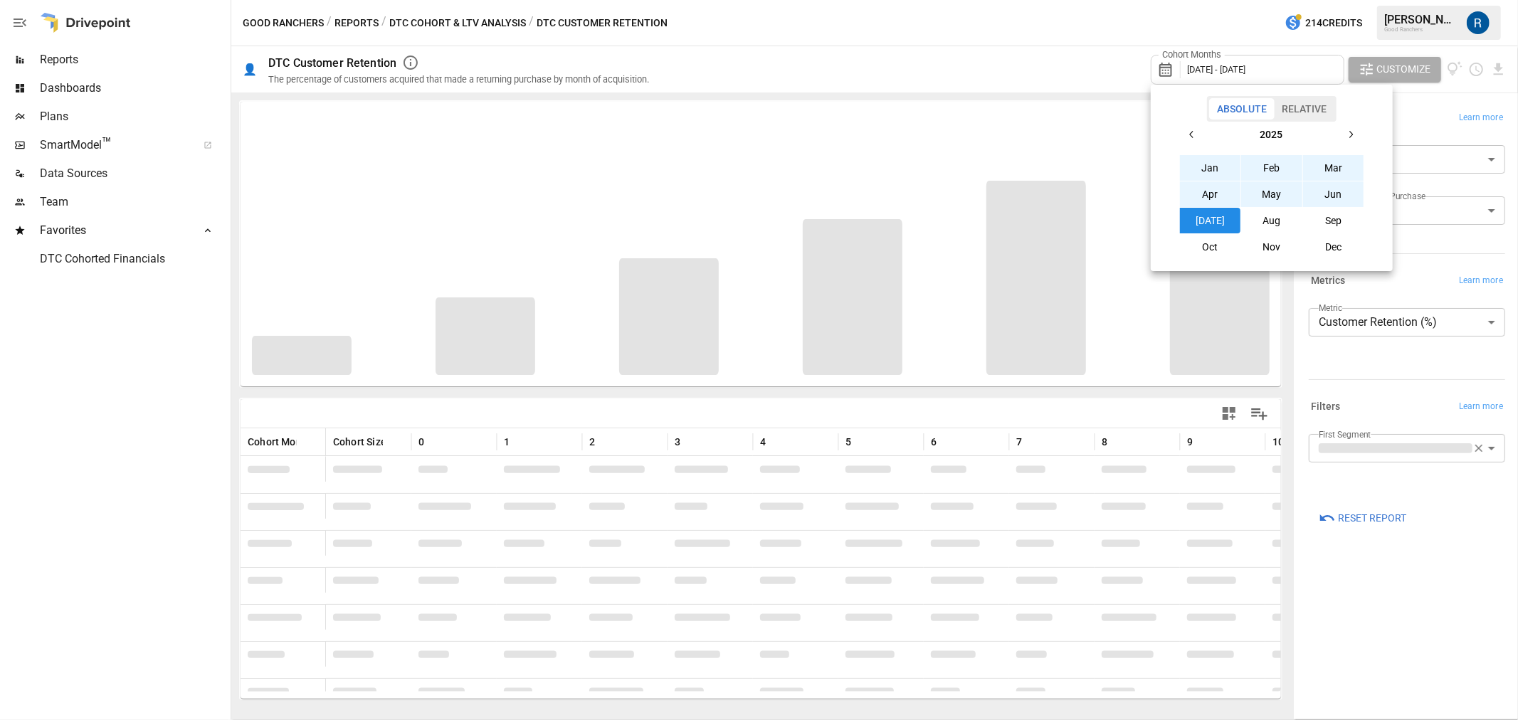
click at [1048, 114] on div at bounding box center [759, 360] width 1518 height 720
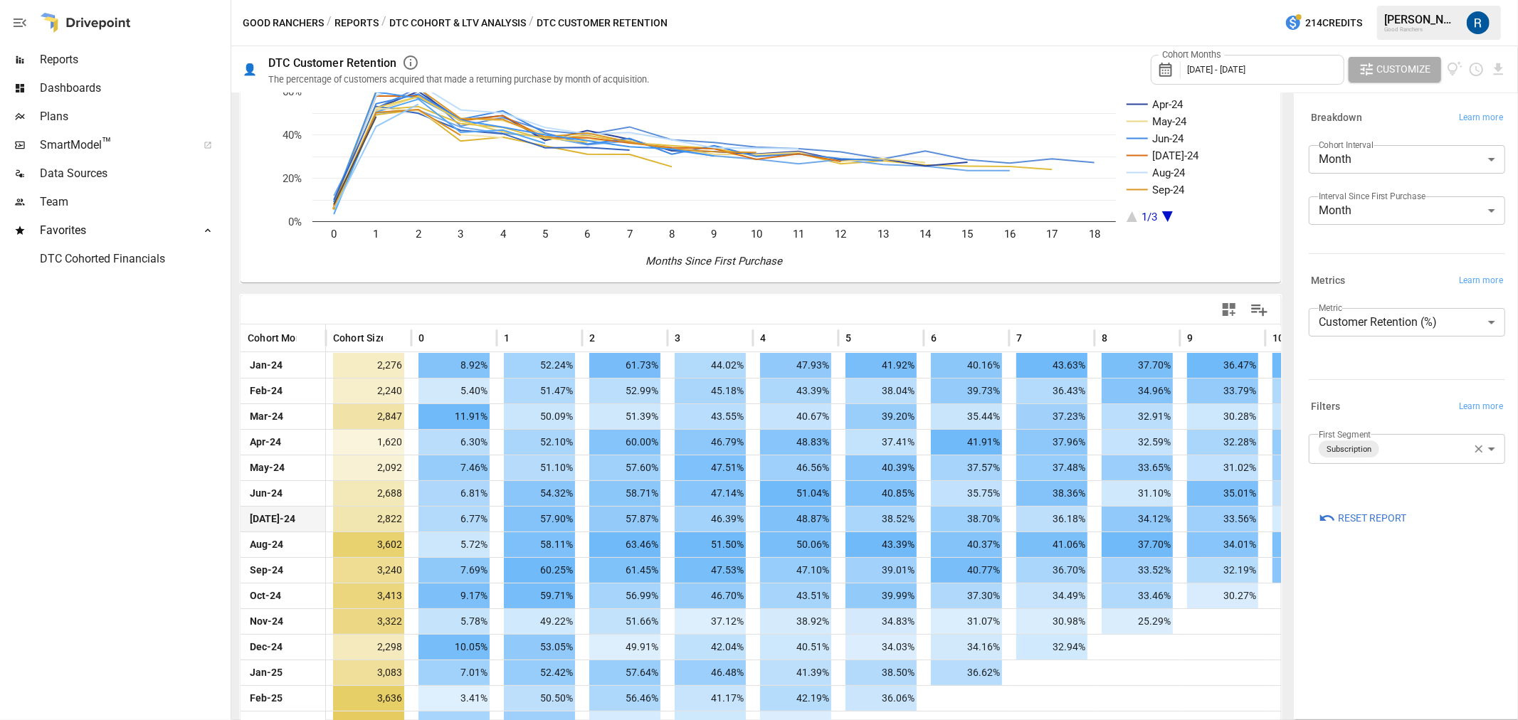
scroll to position [241, 0]
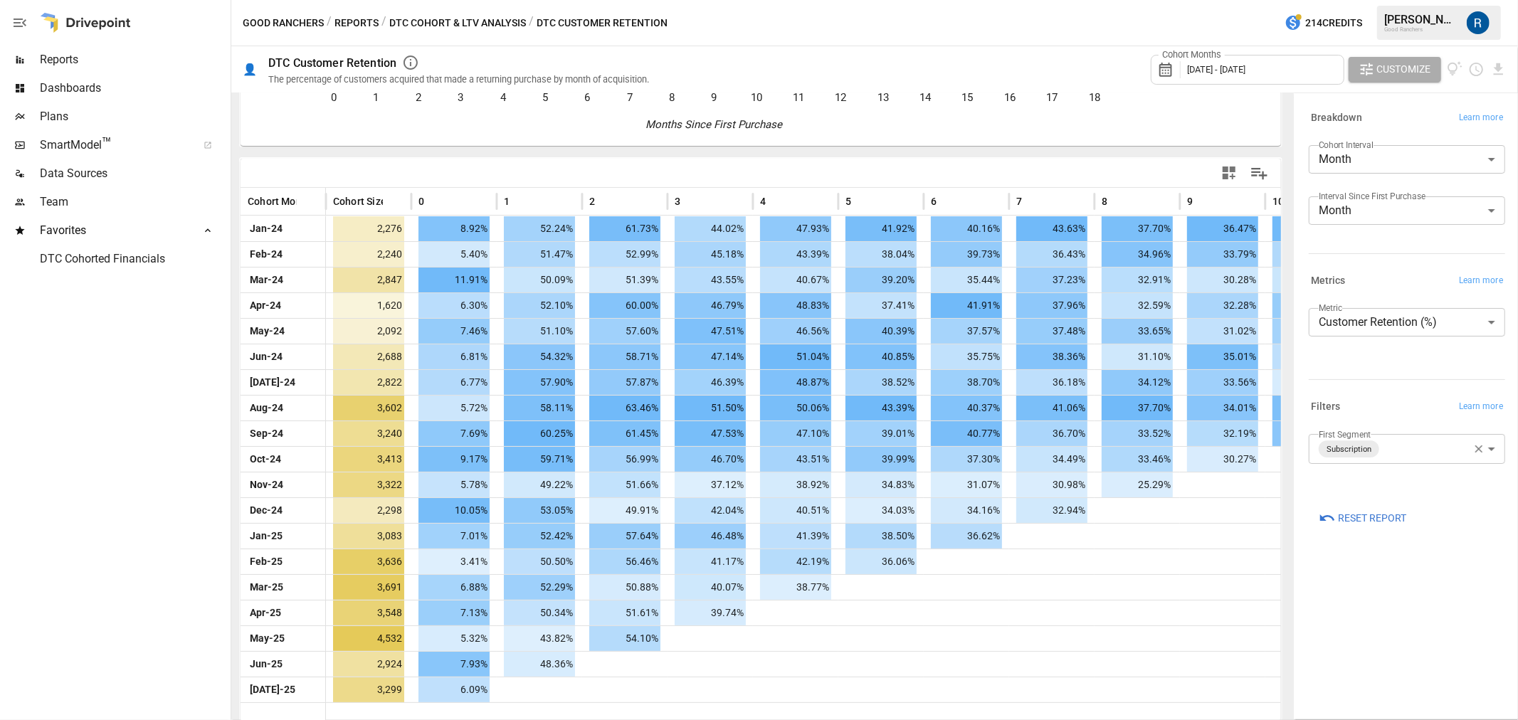
click at [1425, 0] on body "Reports Dashboards Plans SmartModel ™ Data Sources Team Favorites DTC Cohorted …" at bounding box center [759, 0] width 1518 height 0
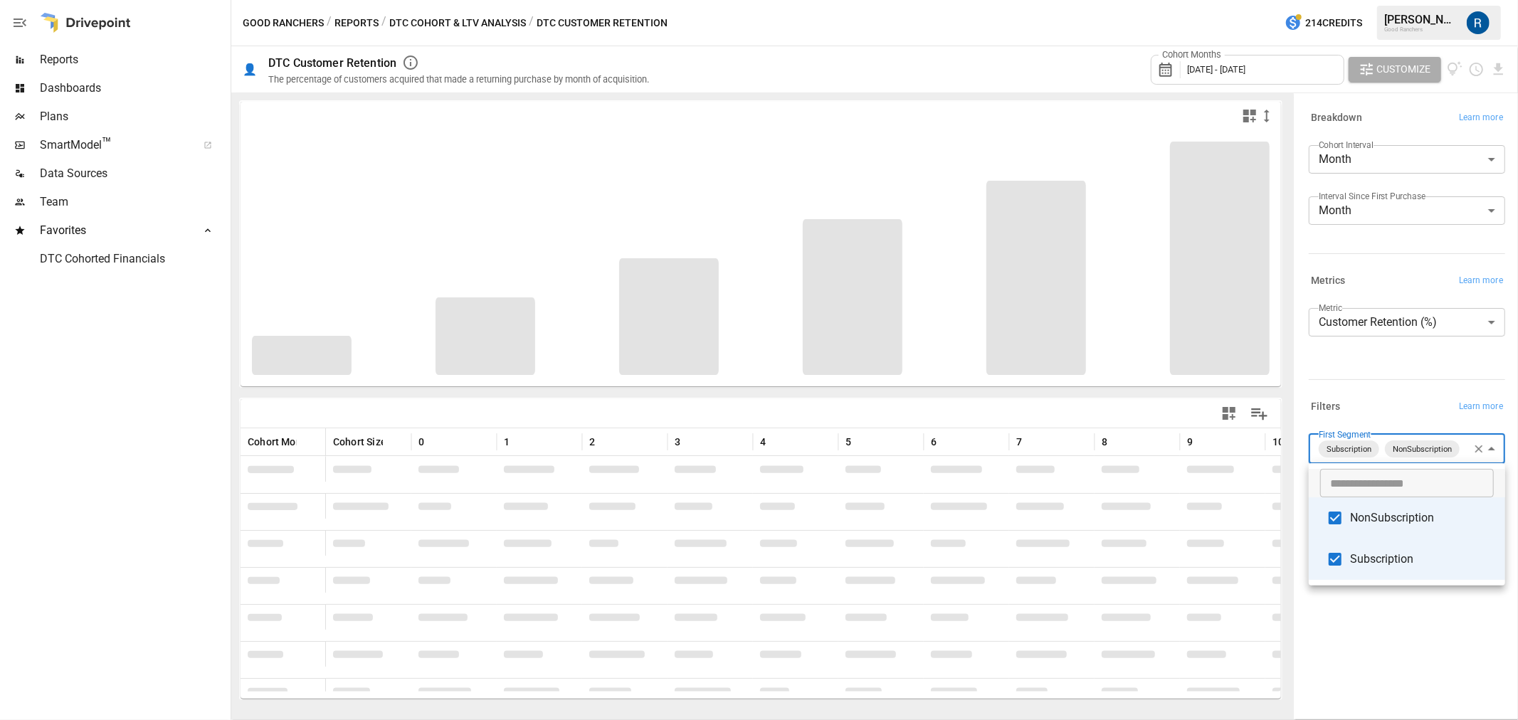
click at [1376, 644] on div at bounding box center [759, 360] width 1518 height 720
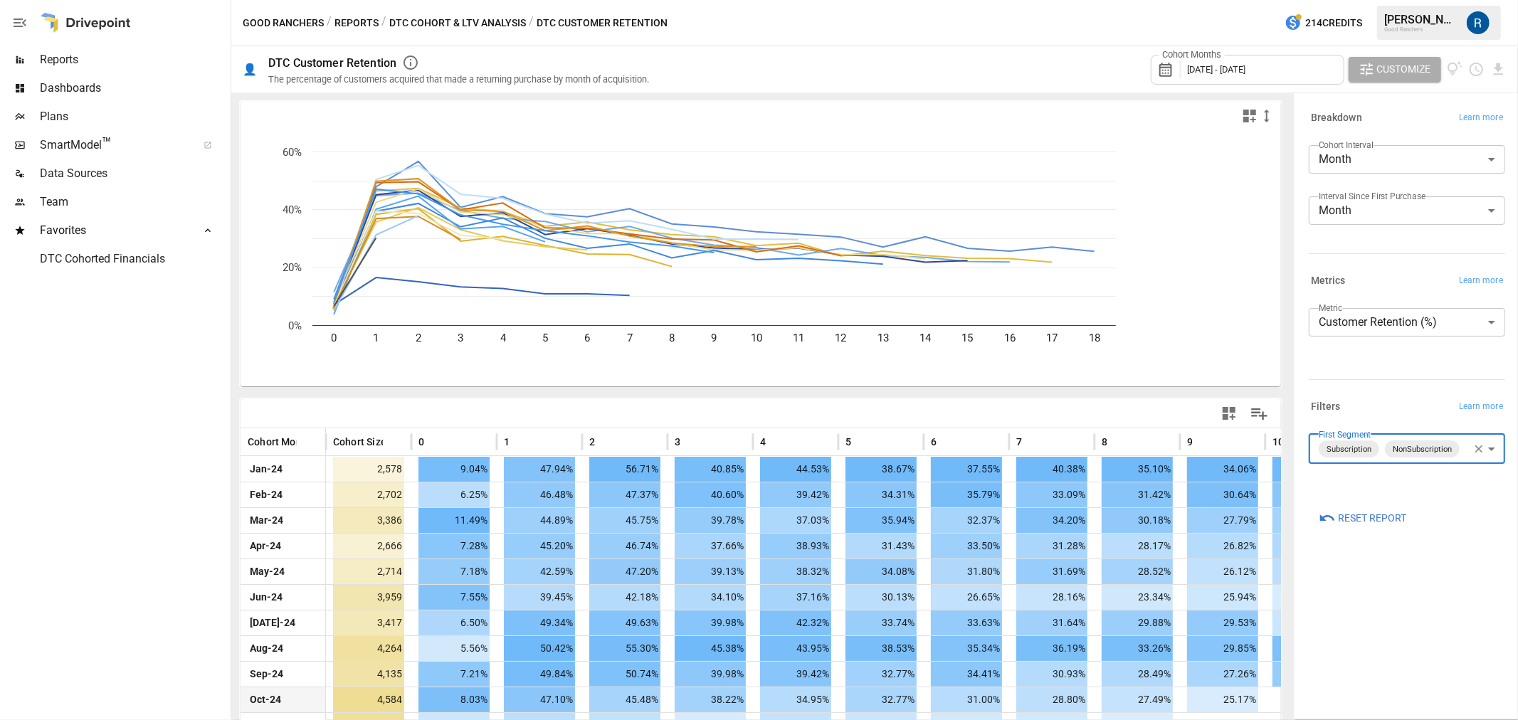
scroll to position [241, 0]
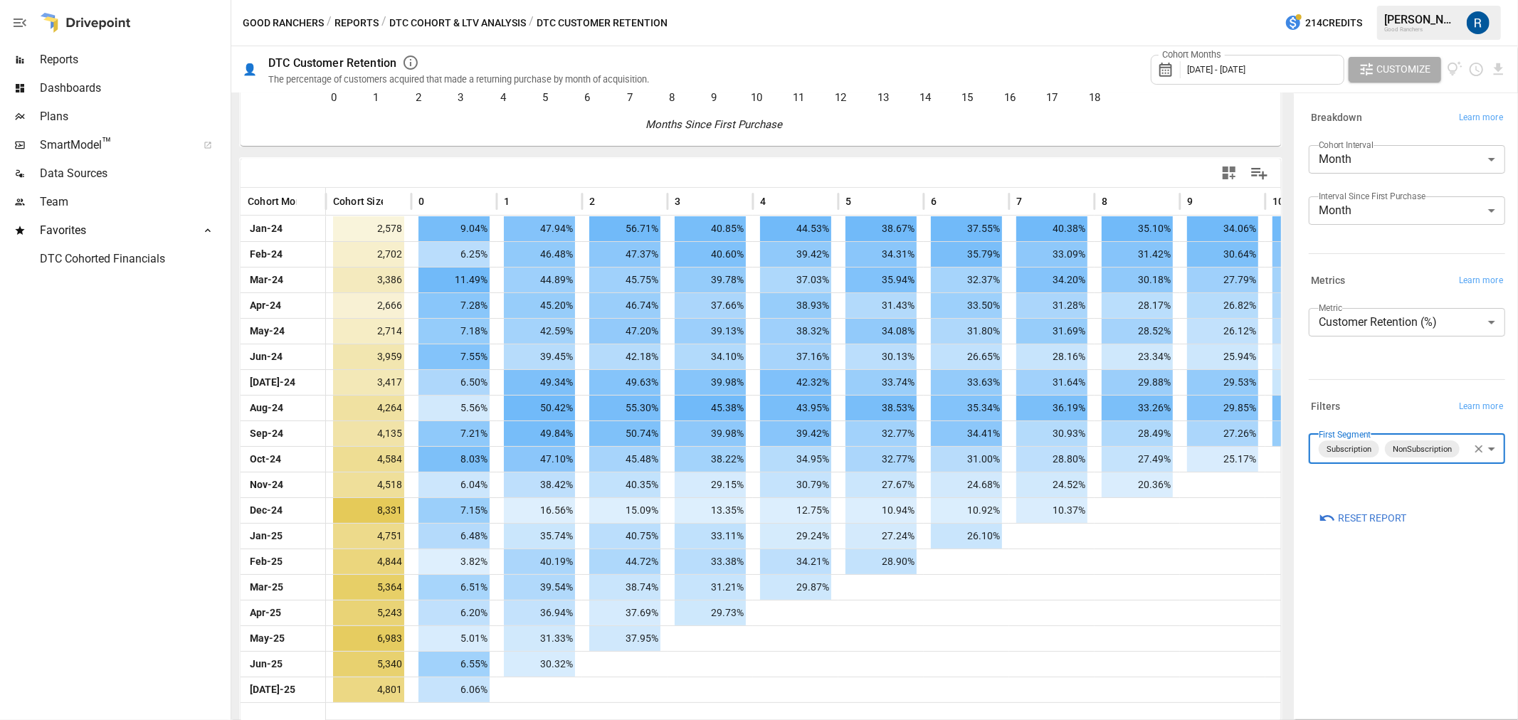
click at [1423, 0] on body "Reports Dashboards Plans SmartModel ™ Data Sources Team Favorites DTC Cohorted …" at bounding box center [759, 0] width 1518 height 0
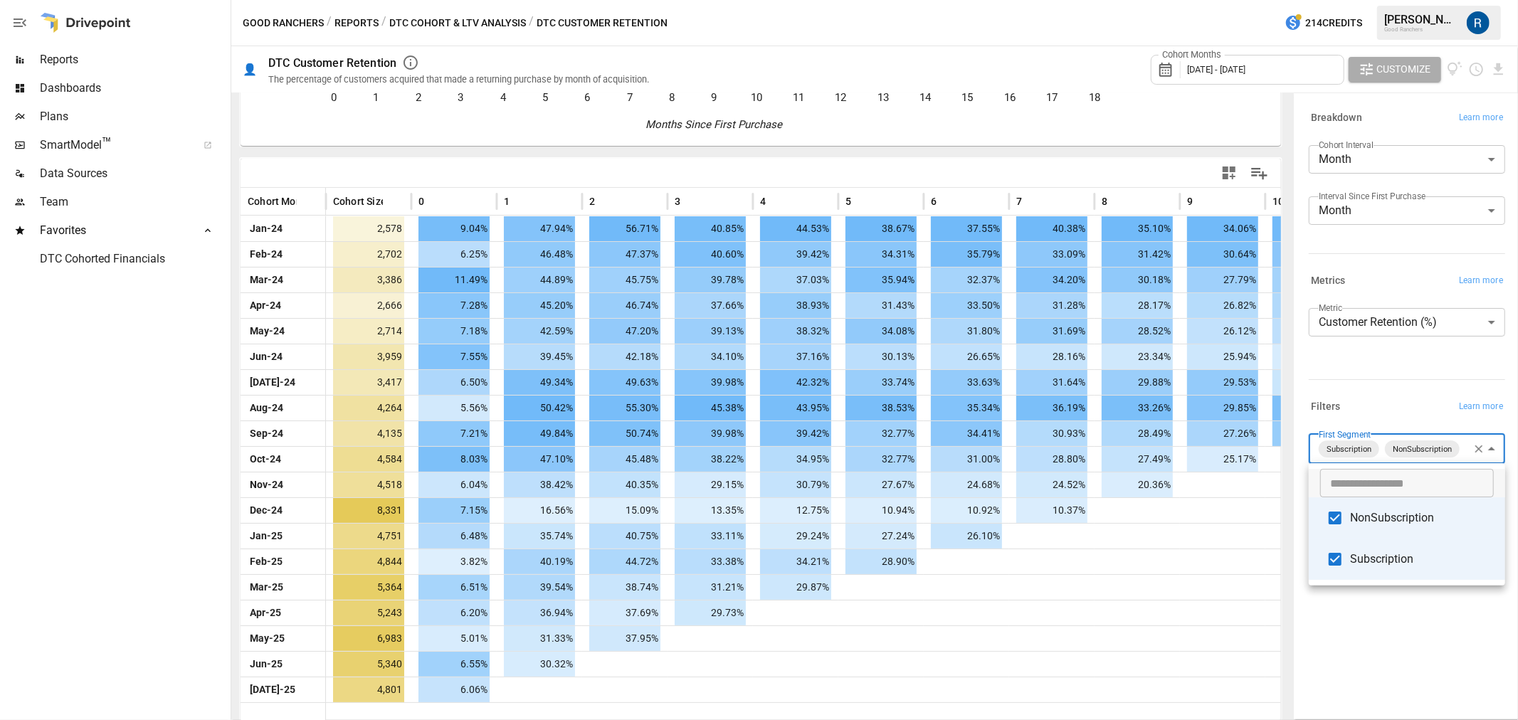
type input "**********"
click at [1412, 606] on div at bounding box center [759, 360] width 1518 height 720
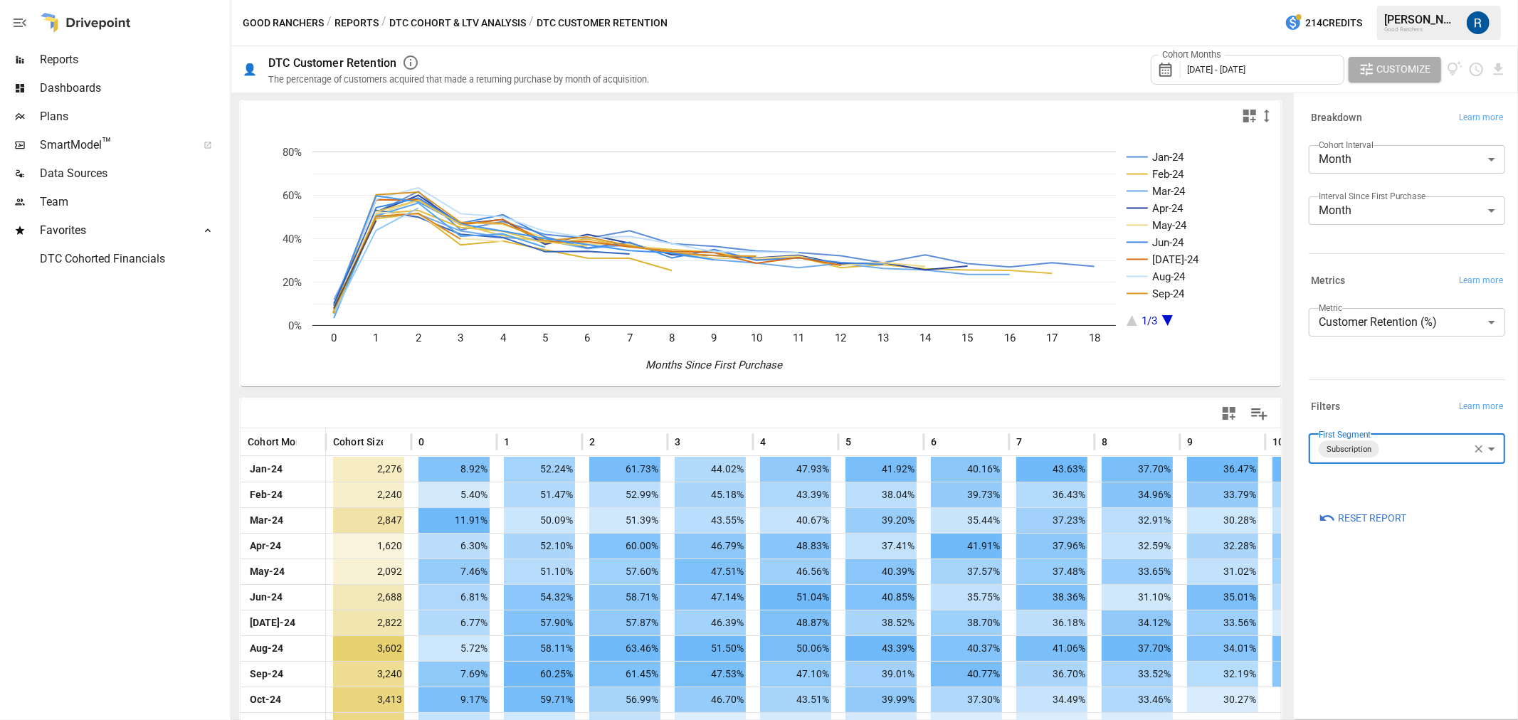
click at [423, 18] on button "DTC Cohort & LTV Analysis" at bounding box center [457, 23] width 137 height 18
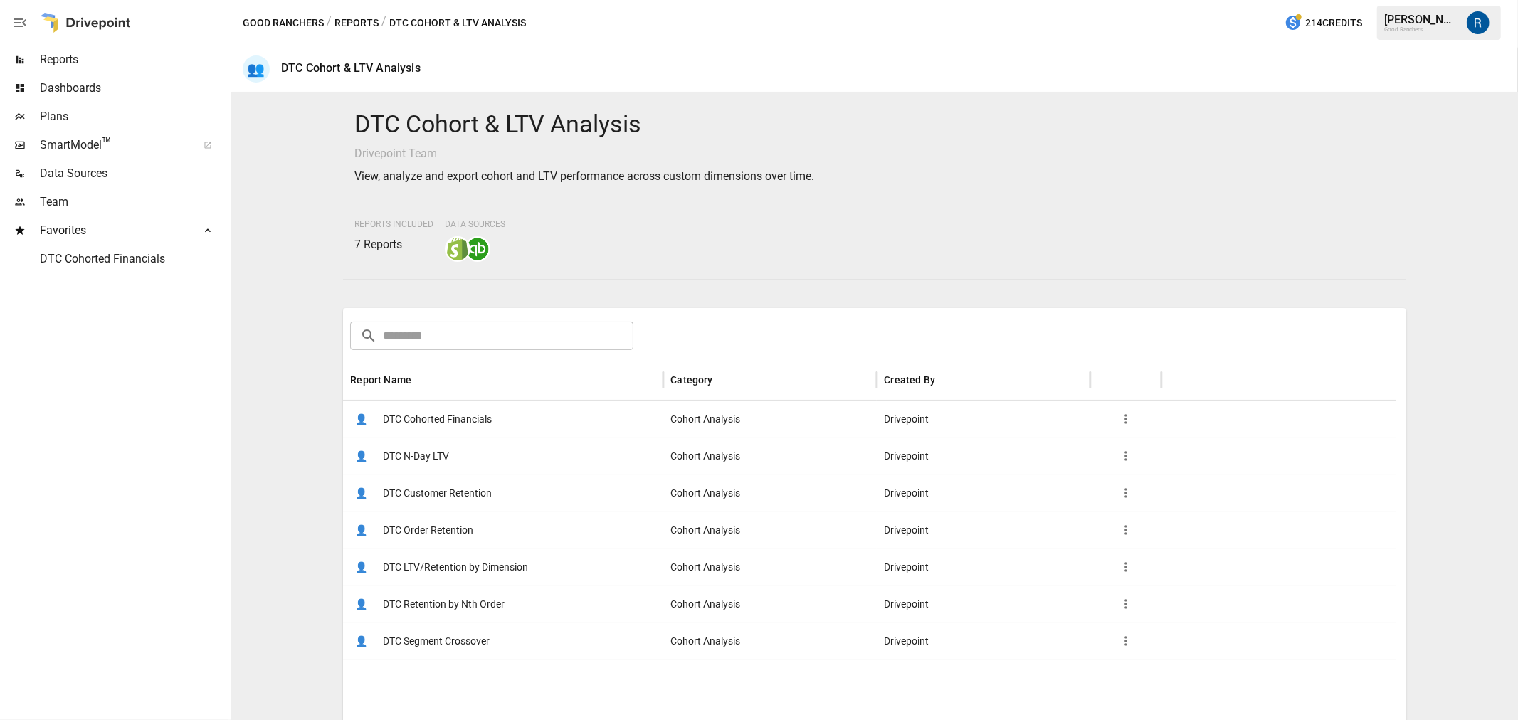
click at [431, 528] on span "DTC Order Retention" at bounding box center [428, 530] width 90 height 36
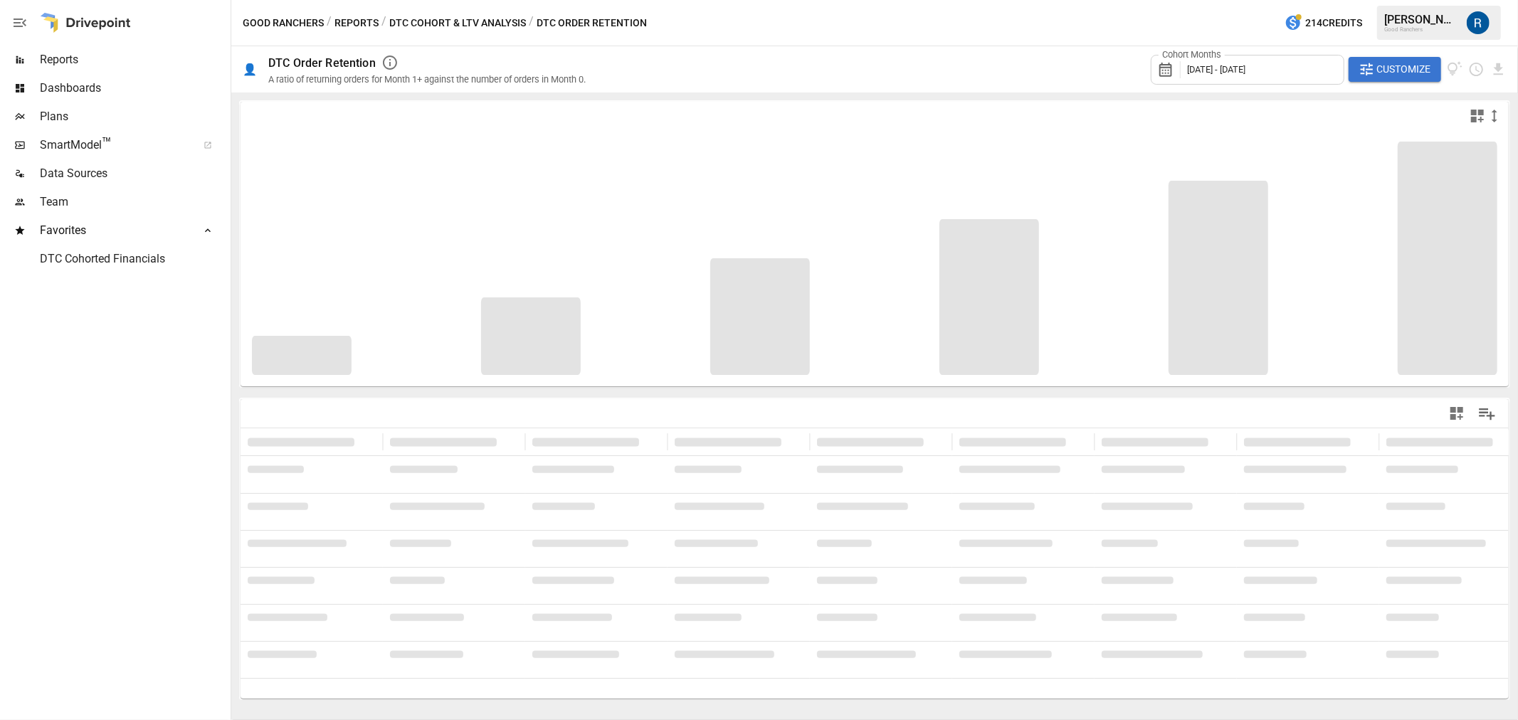
click at [1287, 67] on div "Cohort Months [DATE] - [DATE]" at bounding box center [1248, 70] width 194 height 30
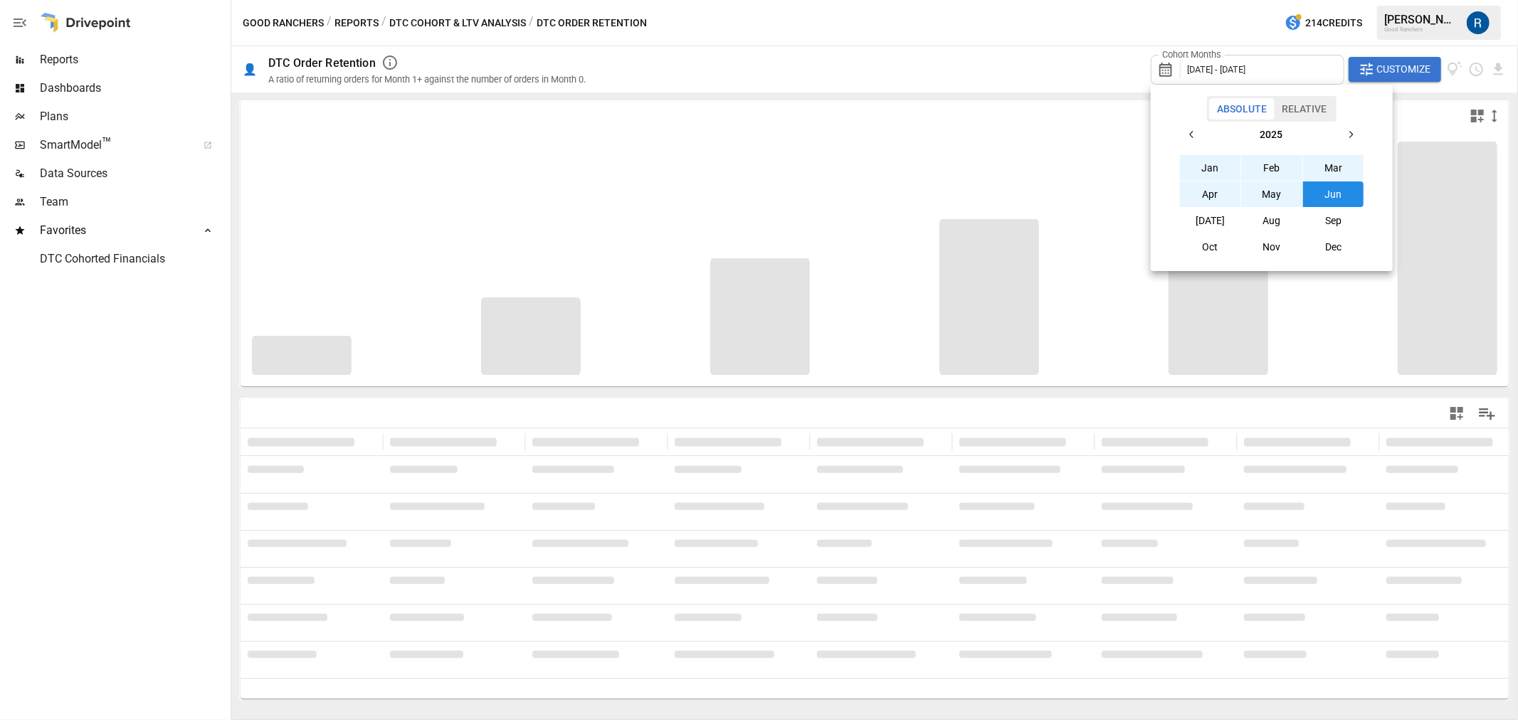
click at [1199, 132] on button "button" at bounding box center [1192, 135] width 26 height 26
click at [1210, 162] on button "Jan" at bounding box center [1210, 168] width 61 height 26
click at [1348, 127] on button "button" at bounding box center [1351, 135] width 26 height 26
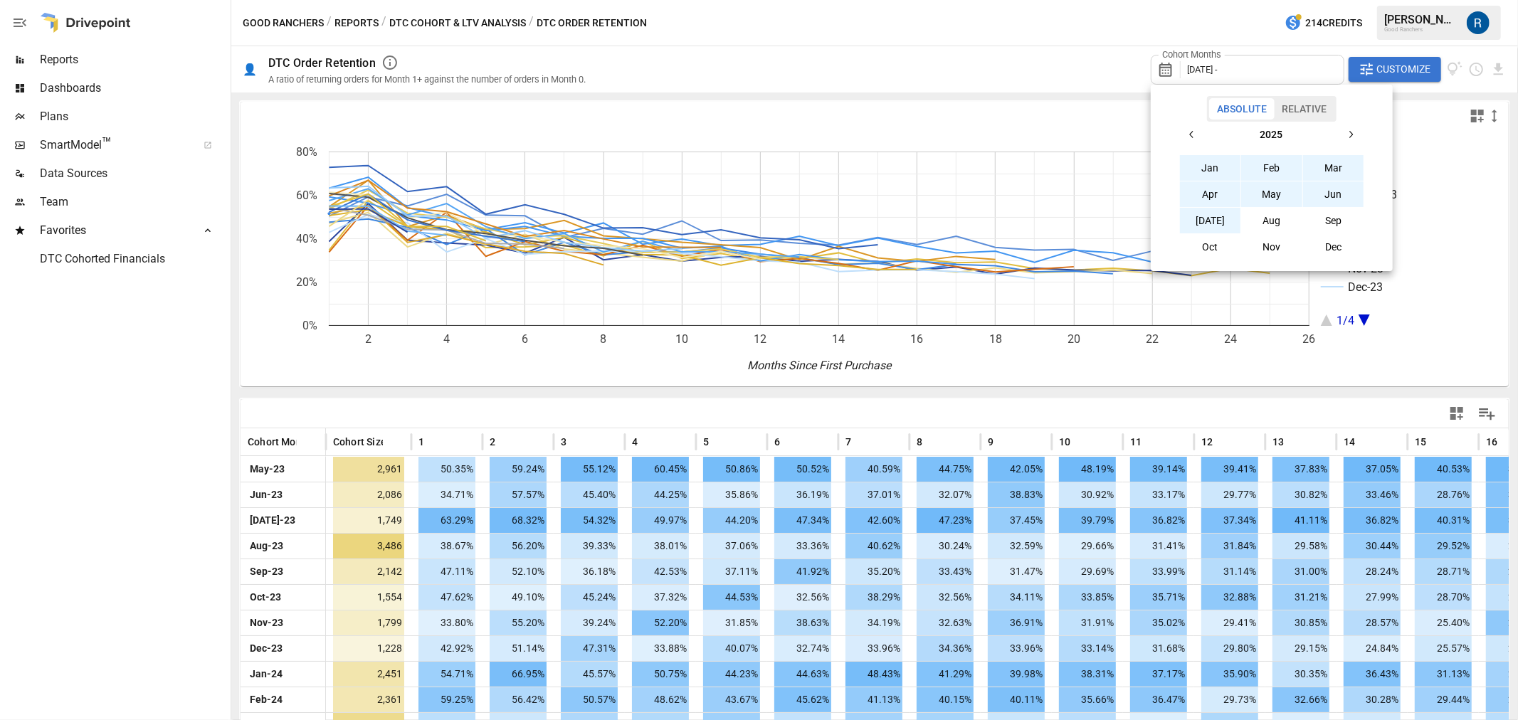
click at [1211, 219] on button "[DATE]" at bounding box center [1210, 221] width 61 height 26
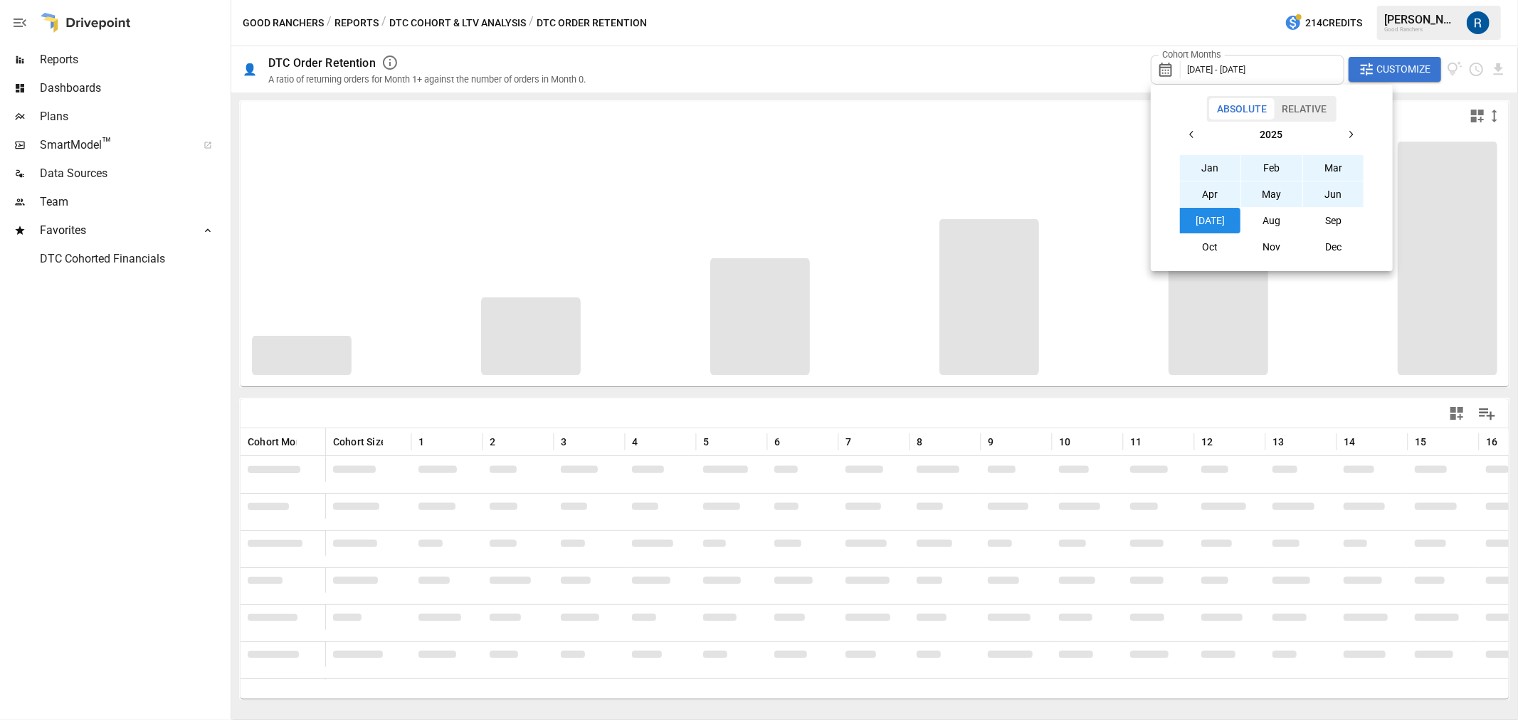
click at [811, 418] on div at bounding box center [759, 360] width 1518 height 720
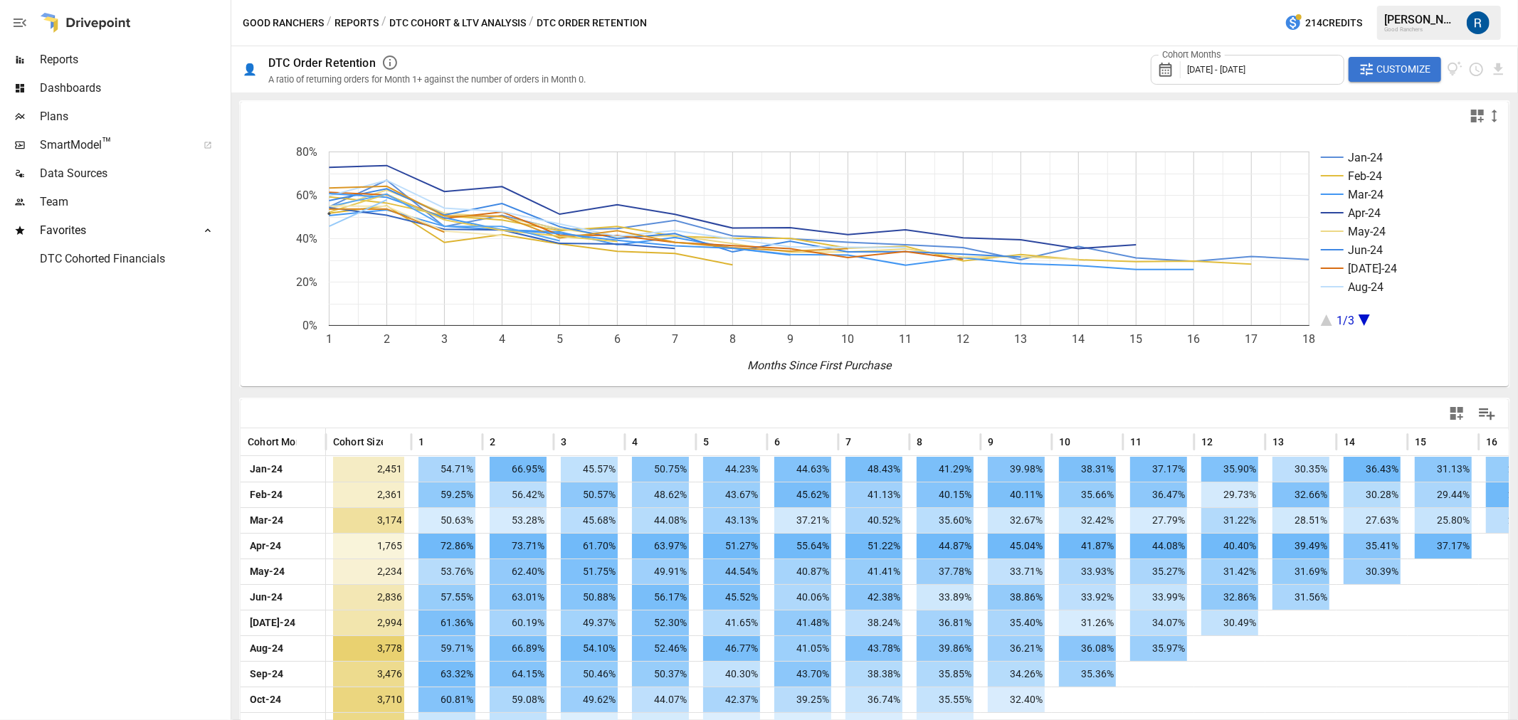
click at [339, 75] on div "A ratio of returning orders for Month 1+ against the number of orders in Month …" at bounding box center [426, 79] width 317 height 11
click at [349, 19] on button "Reports" at bounding box center [357, 23] width 44 height 18
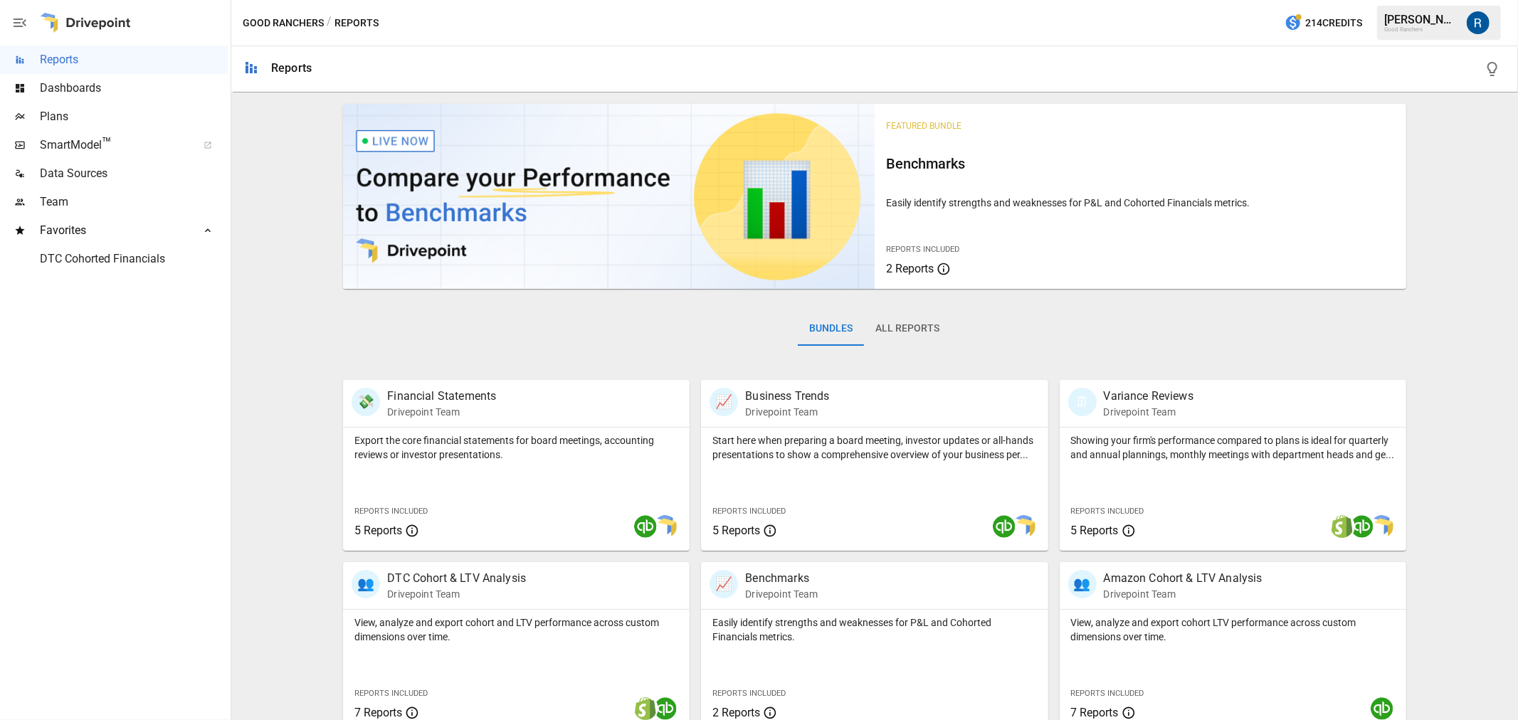
click at [927, 326] on button "All Reports" at bounding box center [907, 329] width 87 height 34
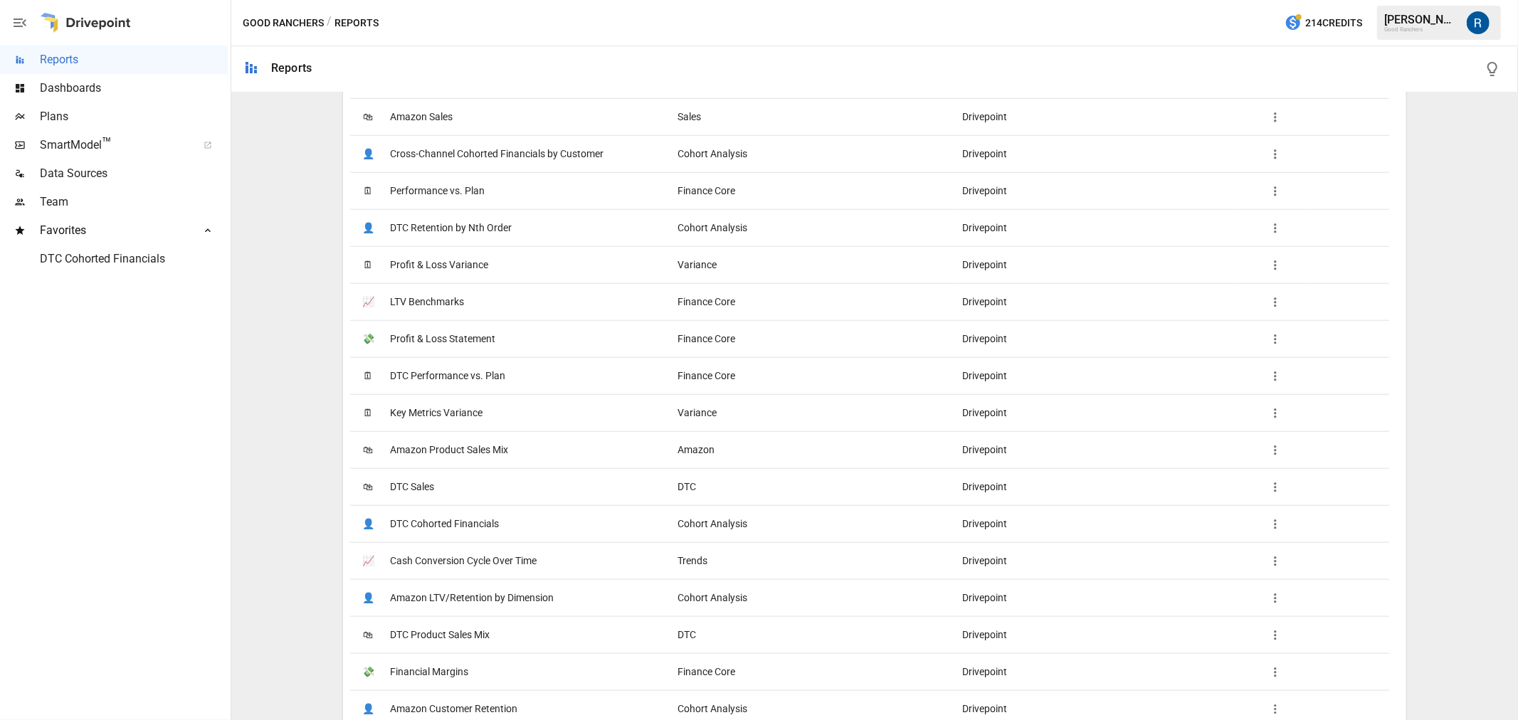
scroll to position [1186, 0]
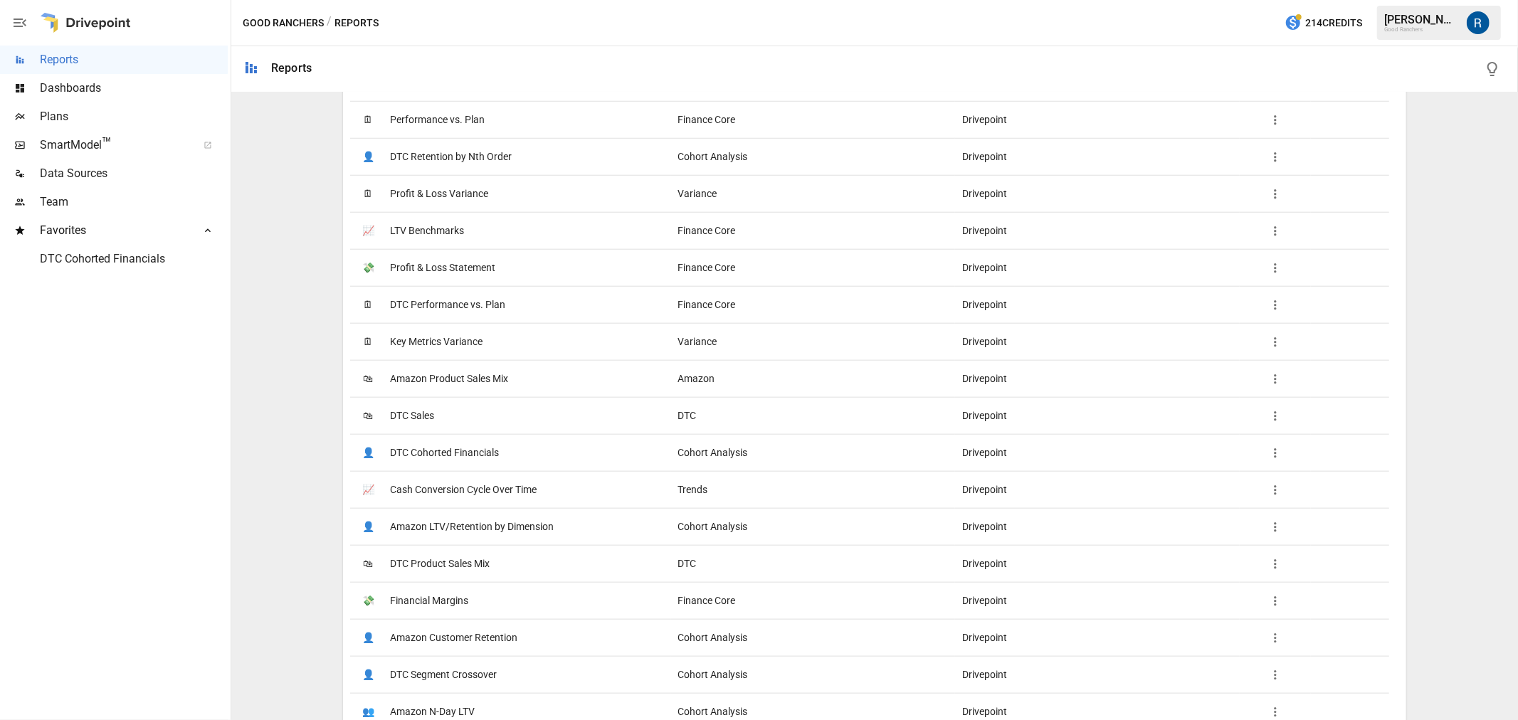
click at [456, 556] on span "DTC Product Sales Mix" at bounding box center [440, 564] width 100 height 36
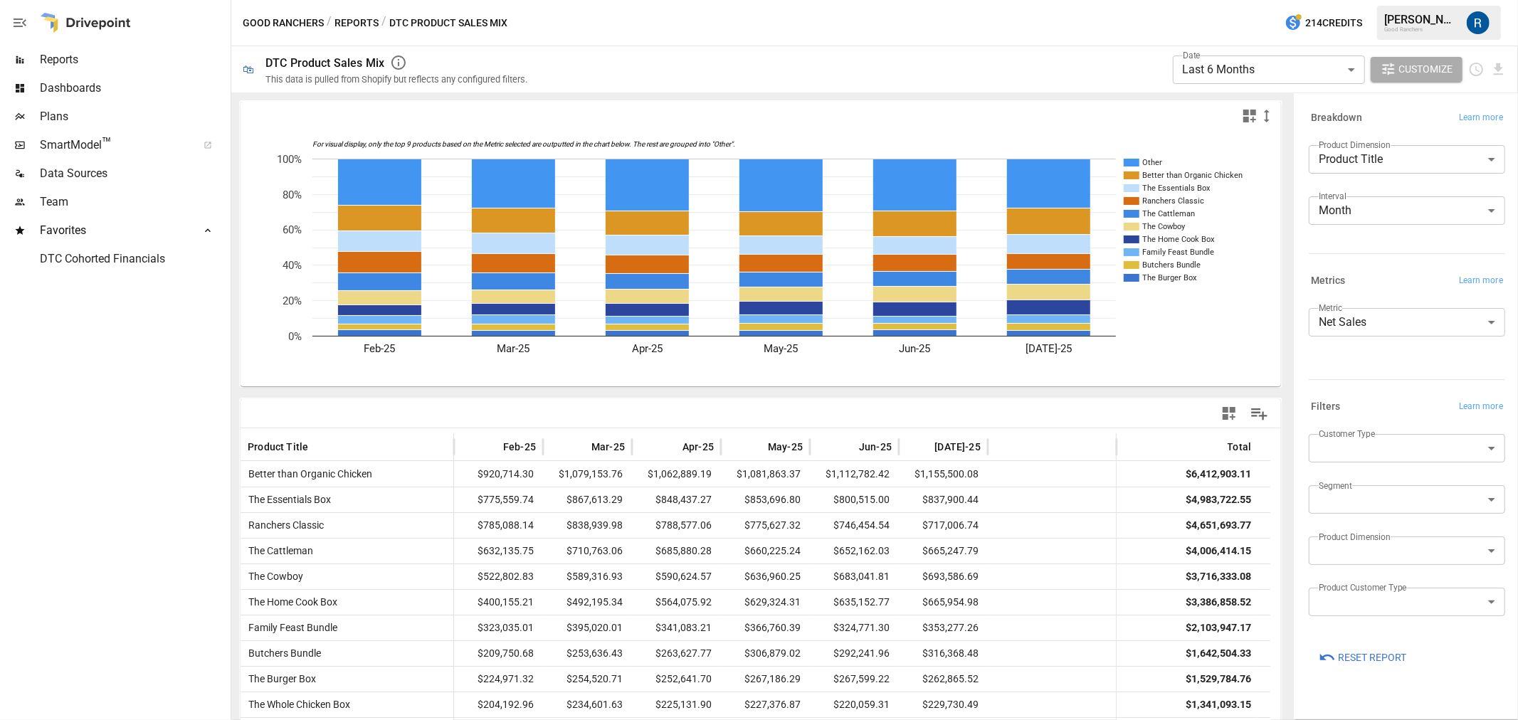
click at [1250, 0] on body "**********" at bounding box center [759, 0] width 1518 height 0
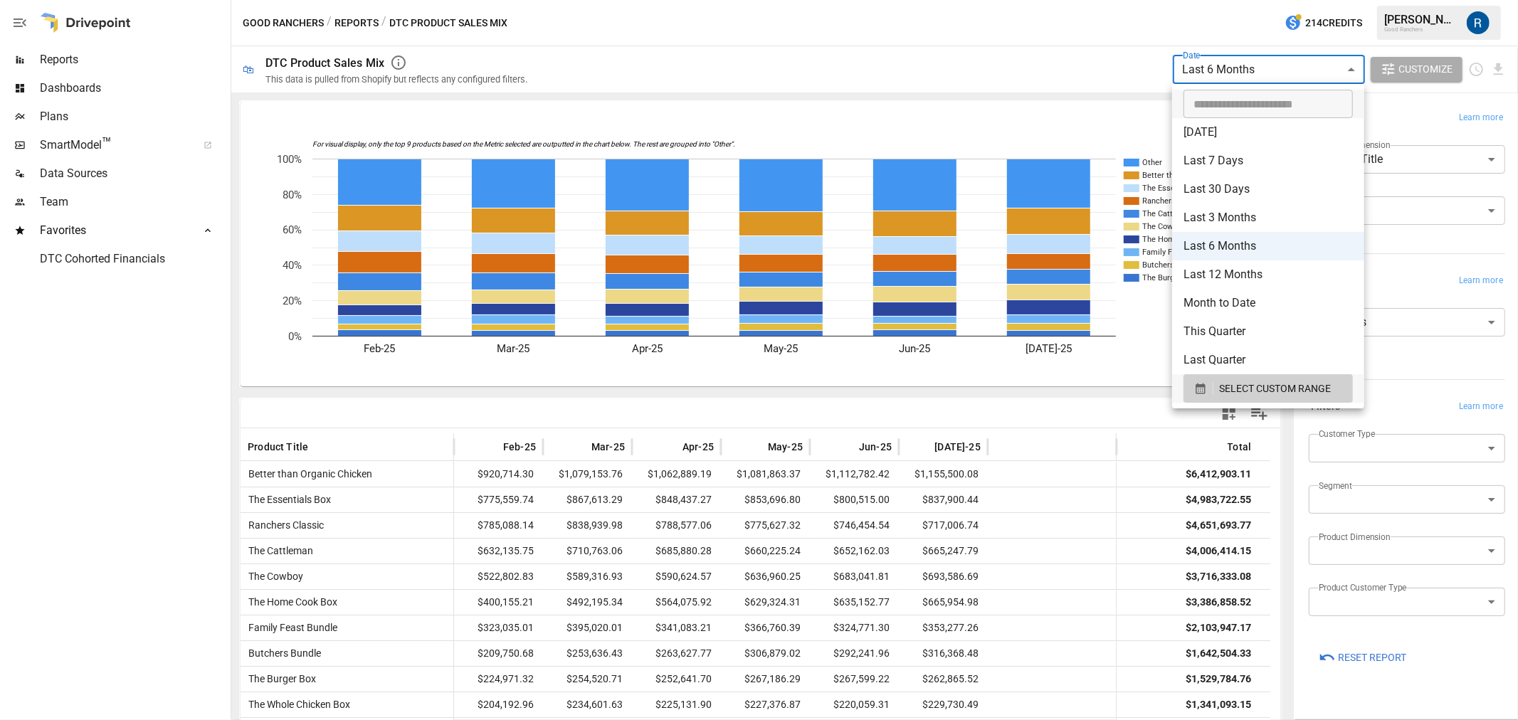
click at [1080, 90] on div at bounding box center [759, 360] width 1518 height 720
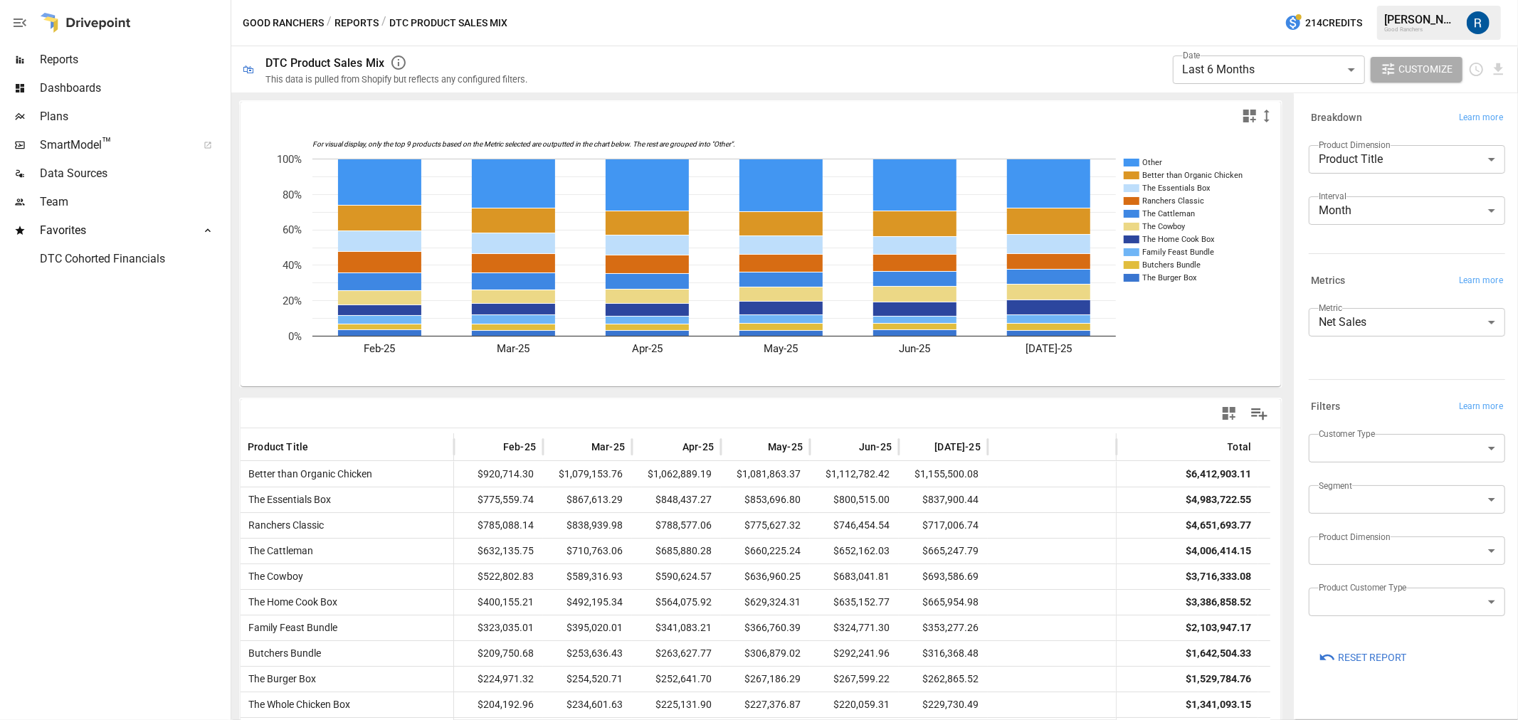
click at [1196, 59] on label "Date" at bounding box center [1192, 55] width 18 height 12
click at [1211, 0] on body "**********" at bounding box center [759, 0] width 1518 height 0
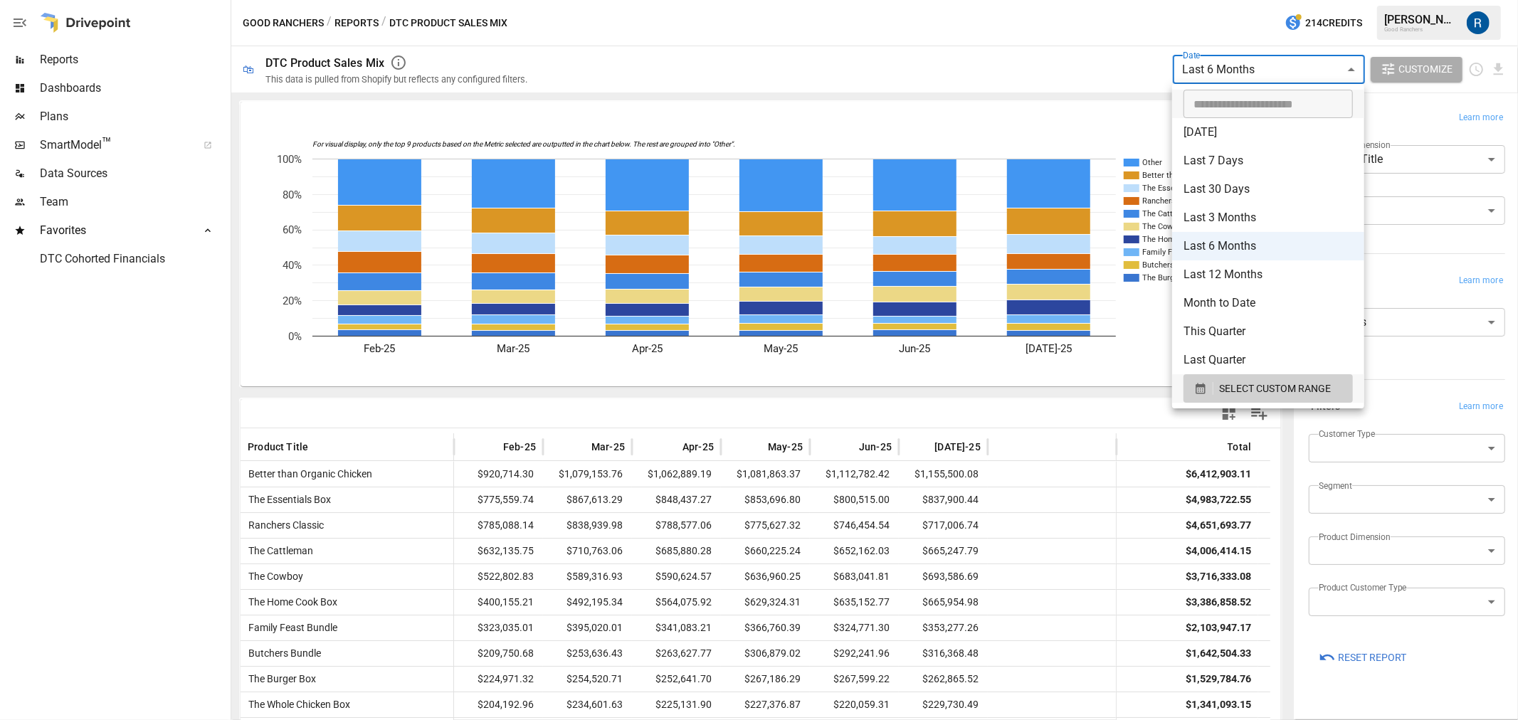
click at [1219, 154] on li "Last 7 Days" at bounding box center [1268, 161] width 192 height 28
type input "**********"
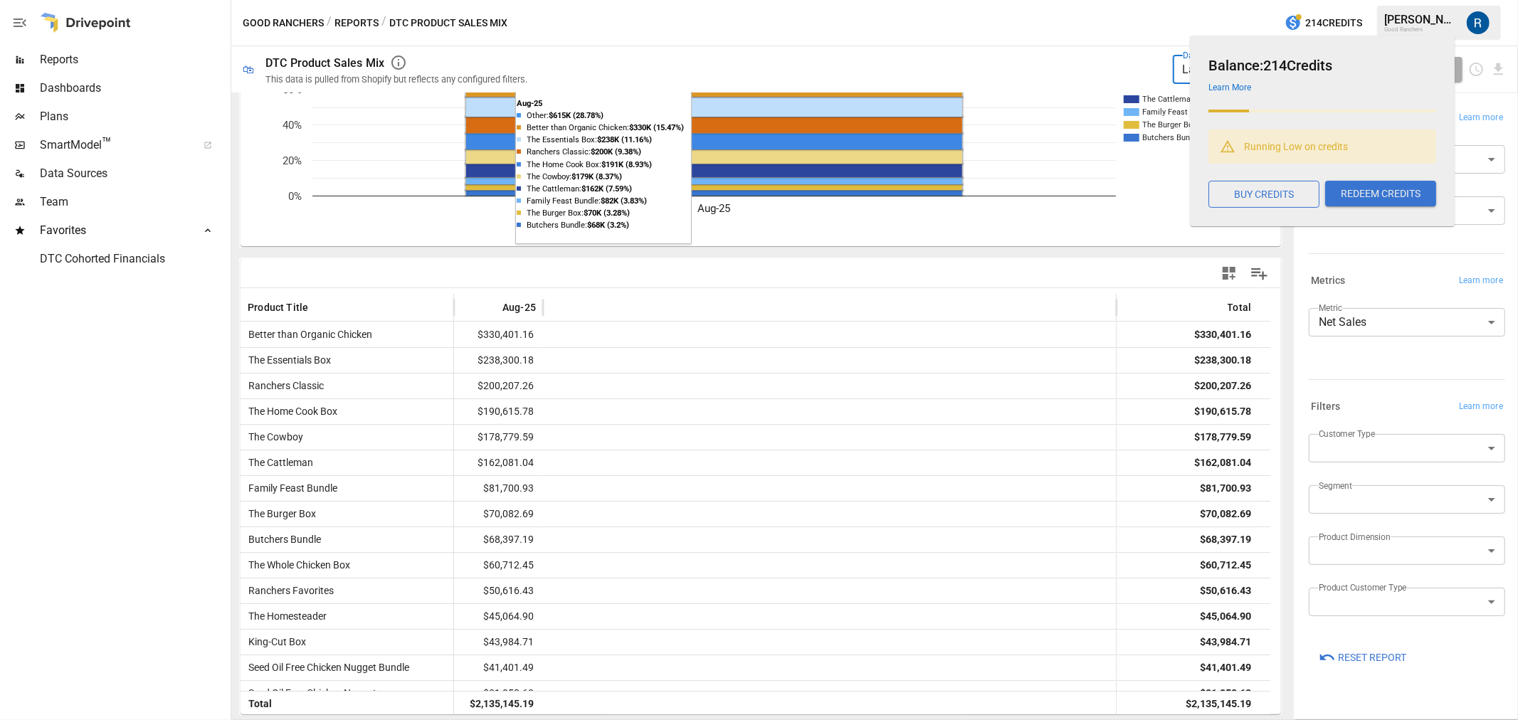
click at [1172, 39] on div "Good Ranchers / Reports / DTC Product Sales Mix 214 Credits Roman R. Good Ranch…" at bounding box center [874, 23] width 1287 height 46
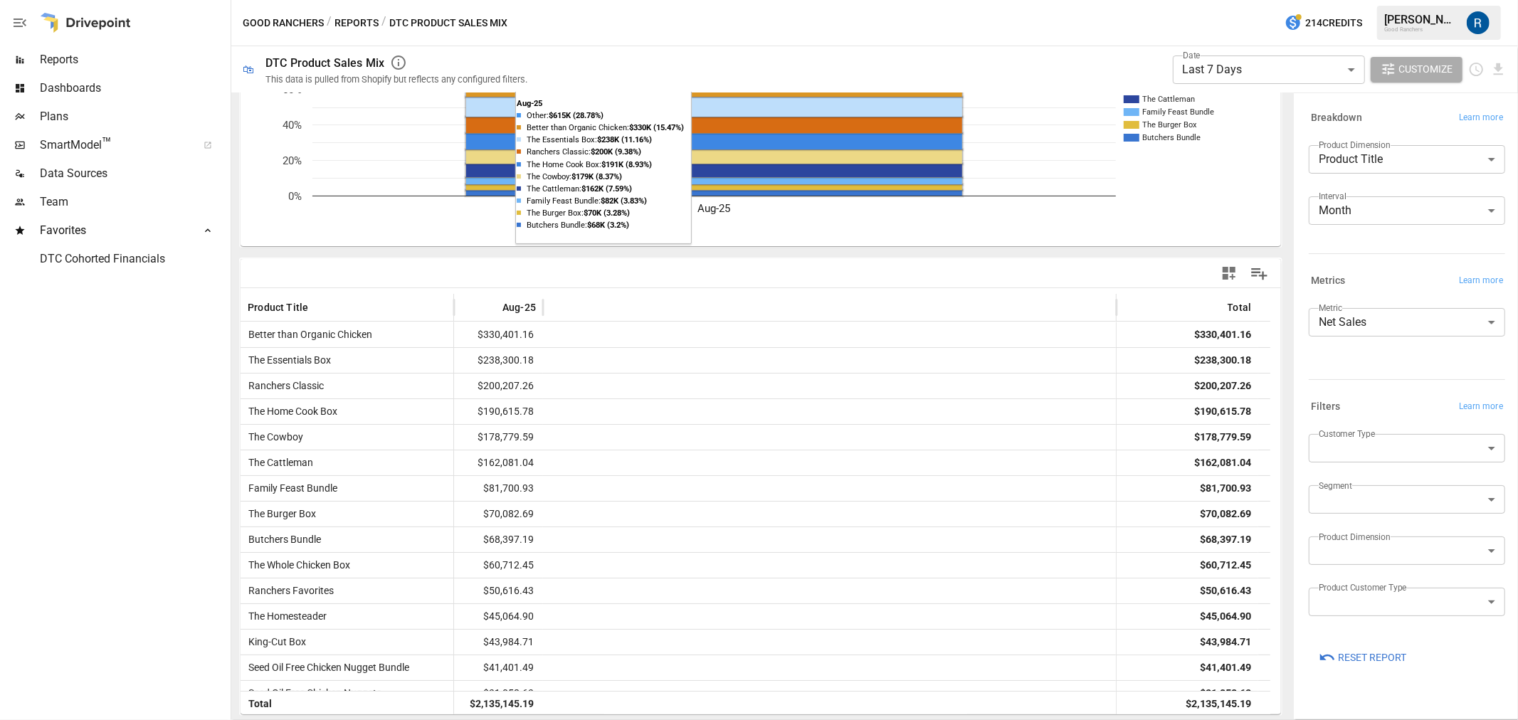
click at [1186, 58] on label "Date" at bounding box center [1192, 55] width 18 height 12
click at [1194, 0] on body "**********" at bounding box center [759, 0] width 1518 height 0
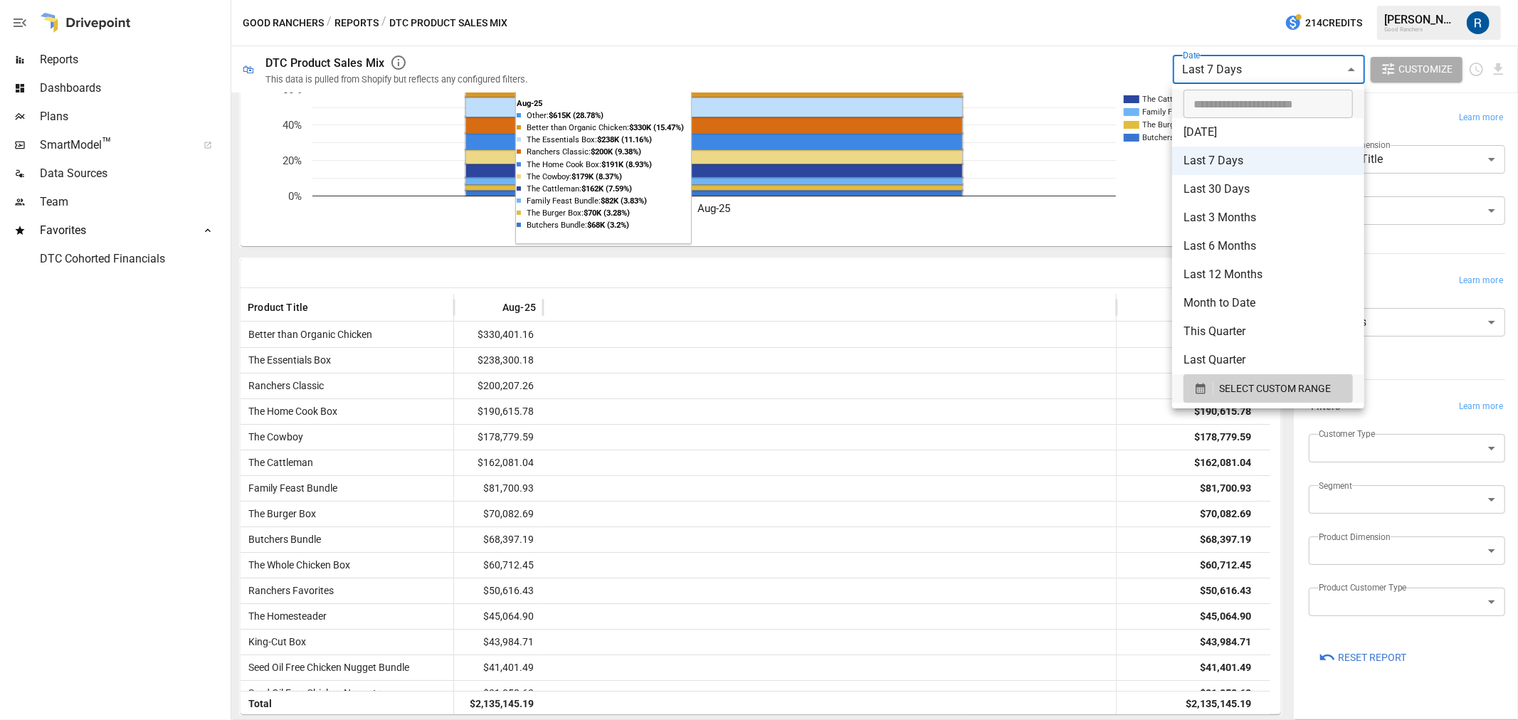
click at [1105, 91] on div at bounding box center [759, 360] width 1518 height 720
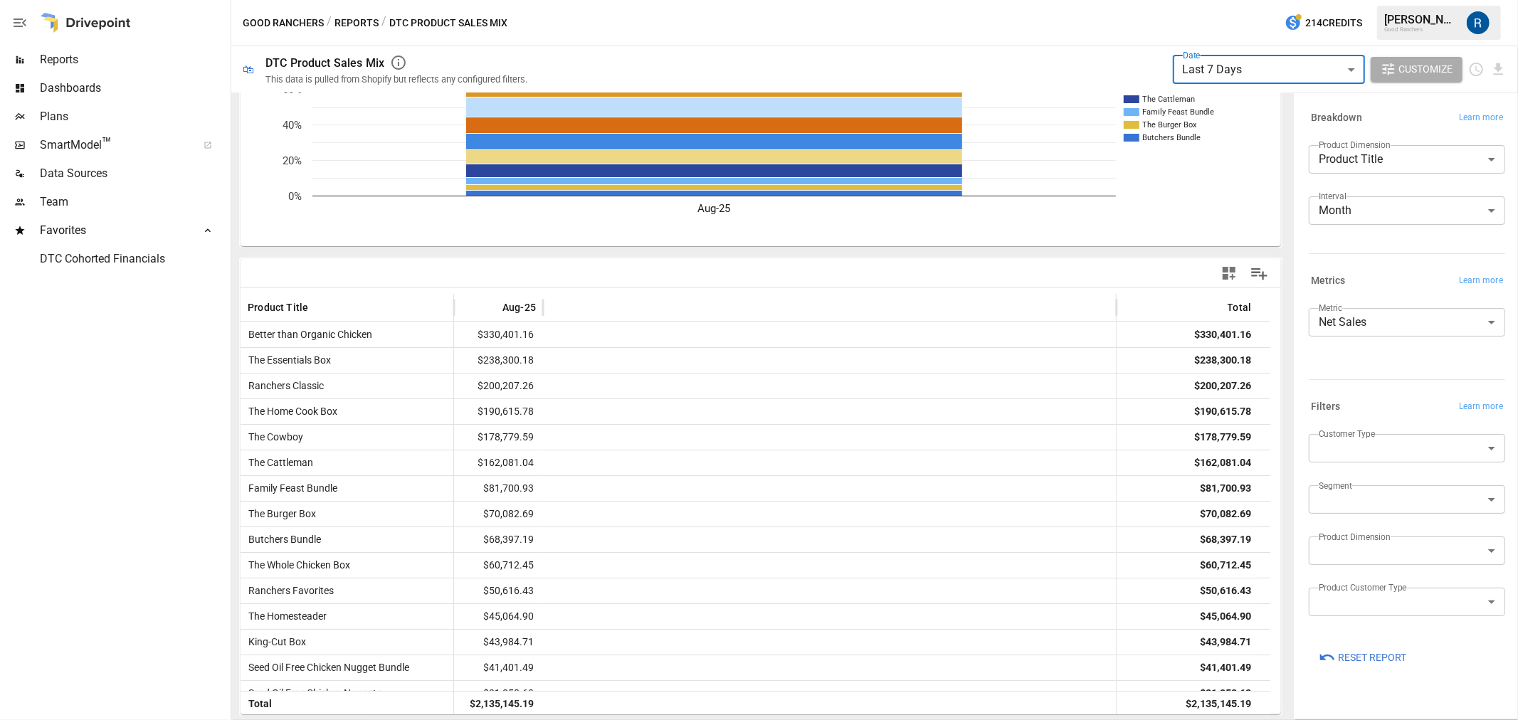
click at [98, 80] on span "Dashboards" at bounding box center [134, 88] width 188 height 17
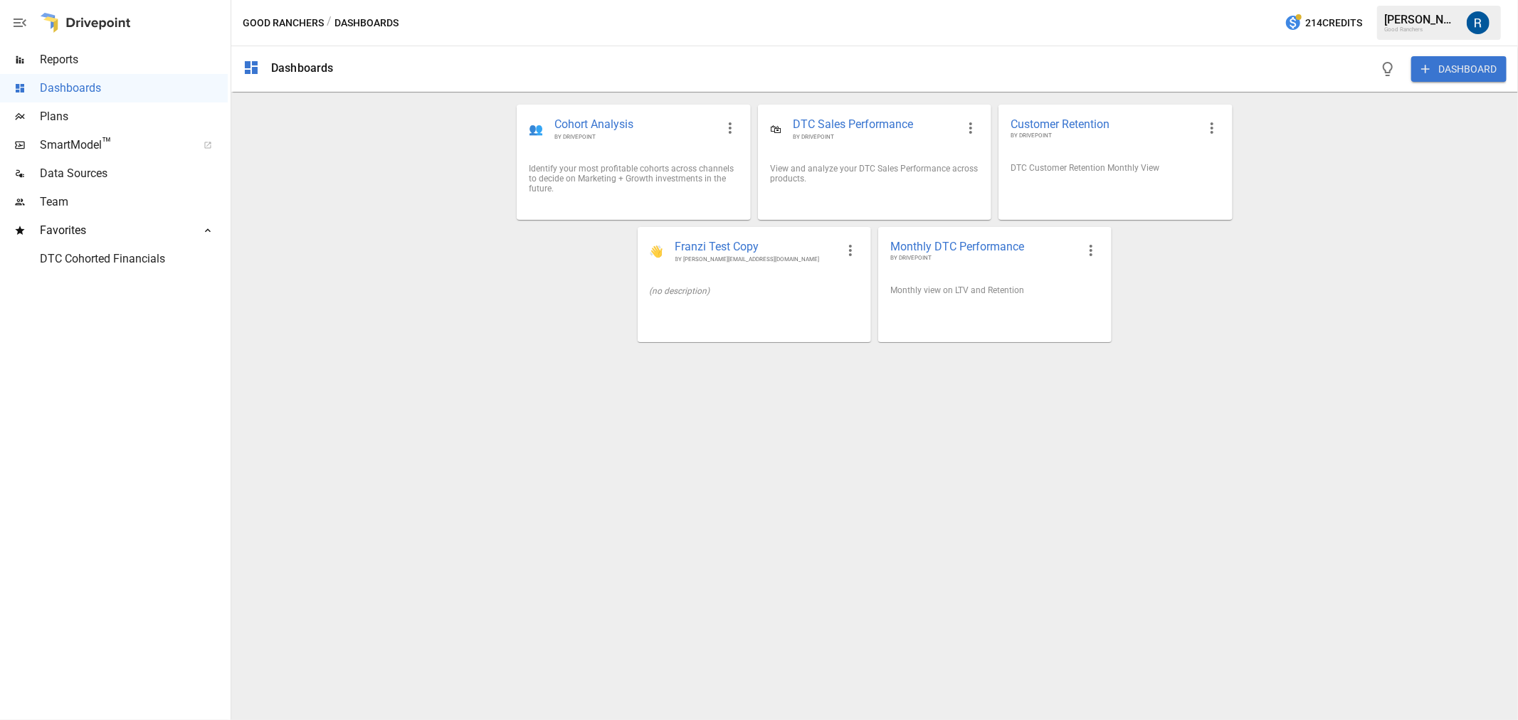
click at [75, 152] on span "SmartModel ™" at bounding box center [114, 145] width 148 height 17
click at [40, 73] on div "Reports" at bounding box center [114, 60] width 228 height 28
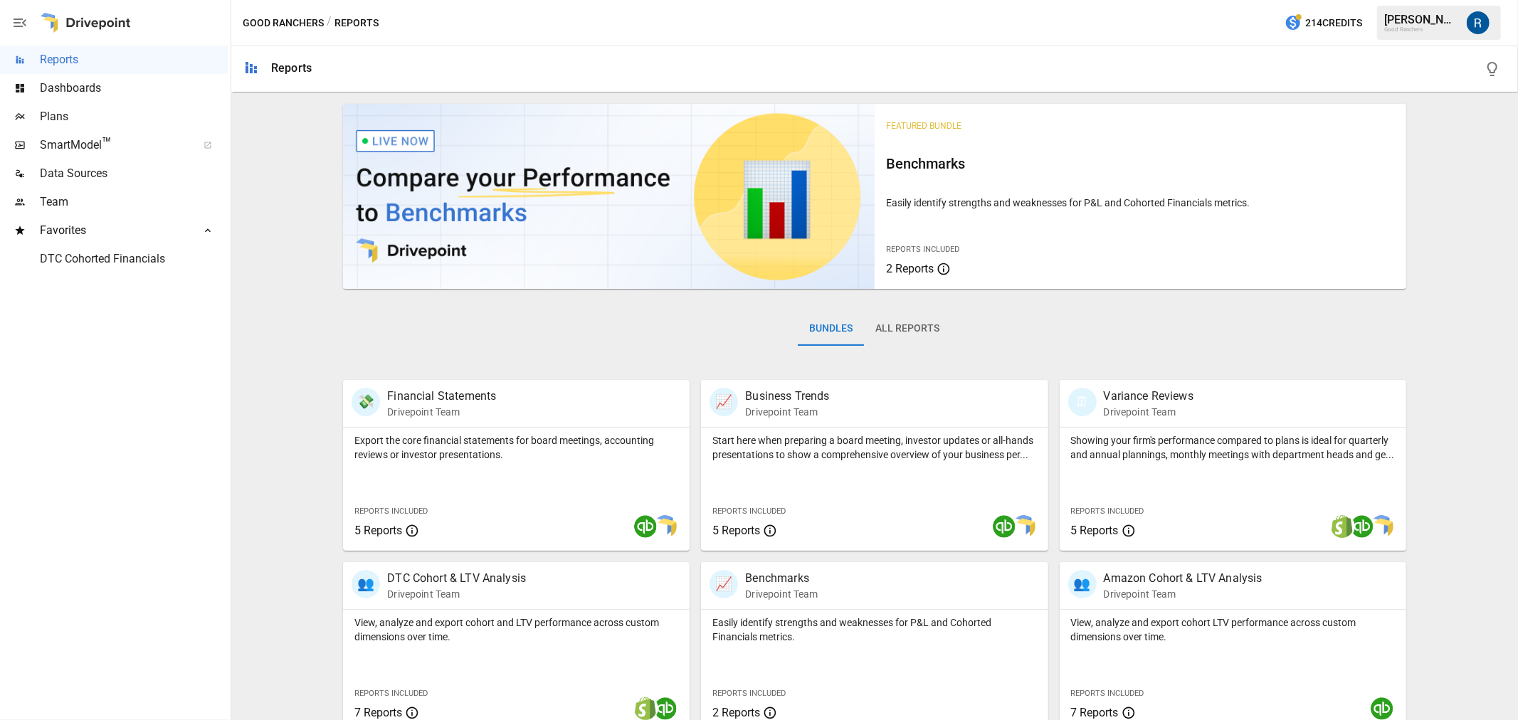
click at [78, 114] on span "Plans" at bounding box center [134, 116] width 188 height 17
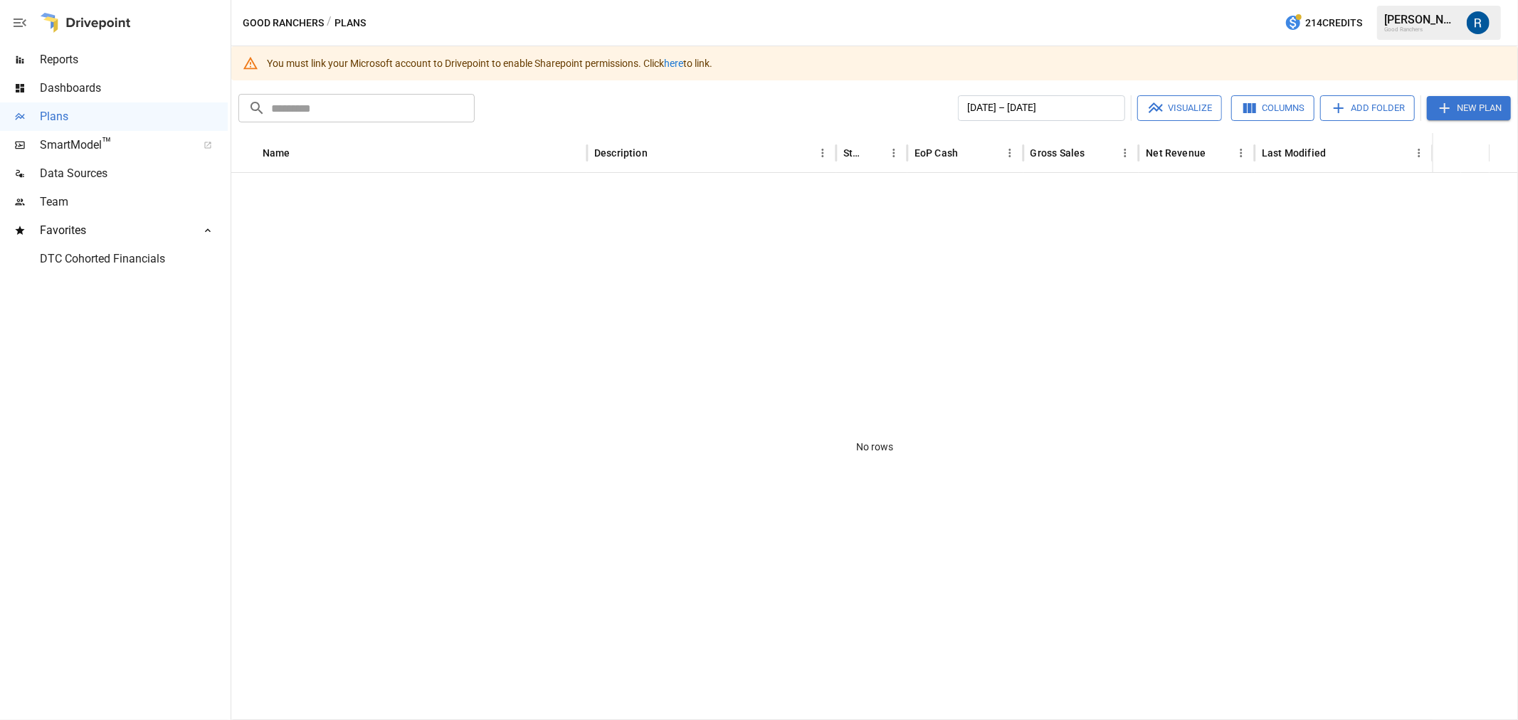
click at [678, 67] on link "here" at bounding box center [673, 63] width 19 height 11
click at [80, 262] on span "DTC Cohorted Financials" at bounding box center [134, 259] width 188 height 17
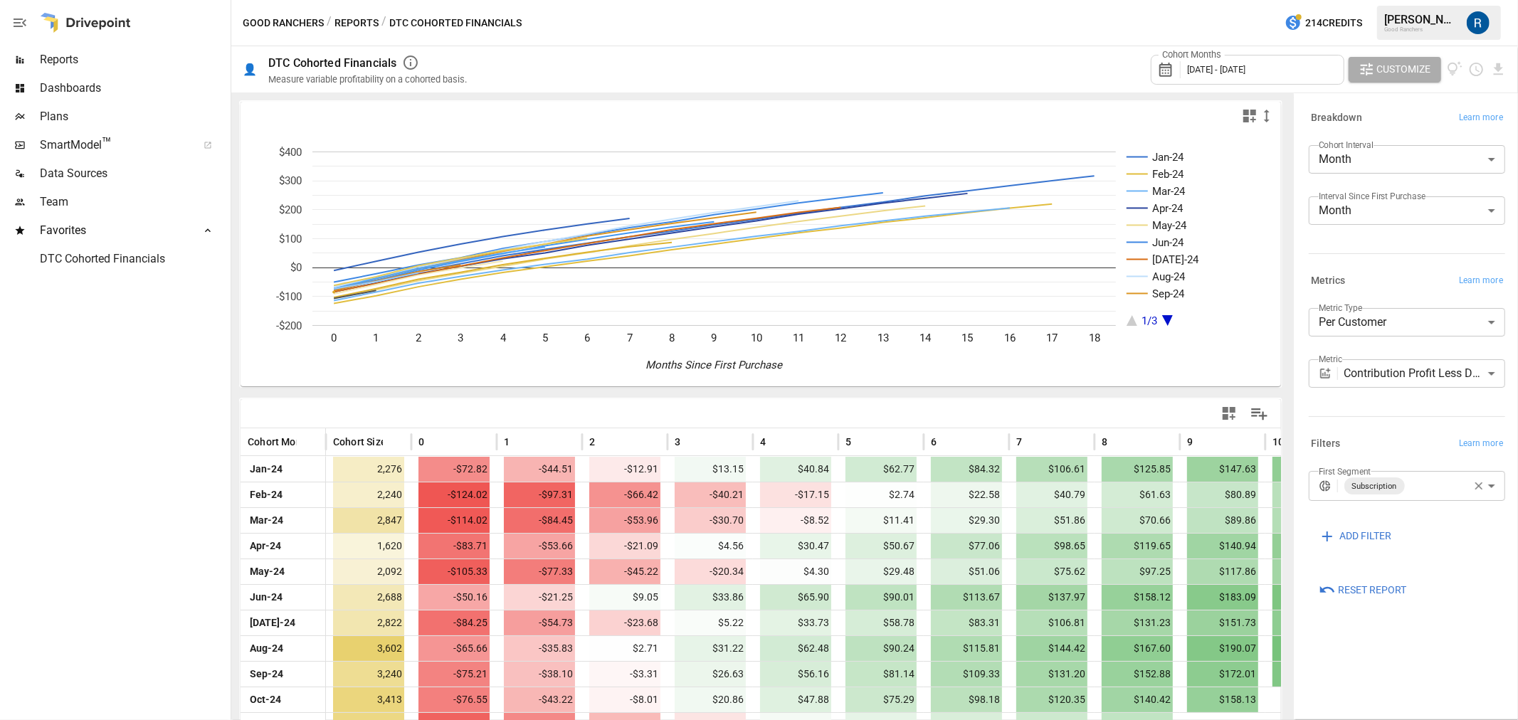
click at [66, 65] on span "Reports" at bounding box center [134, 59] width 188 height 17
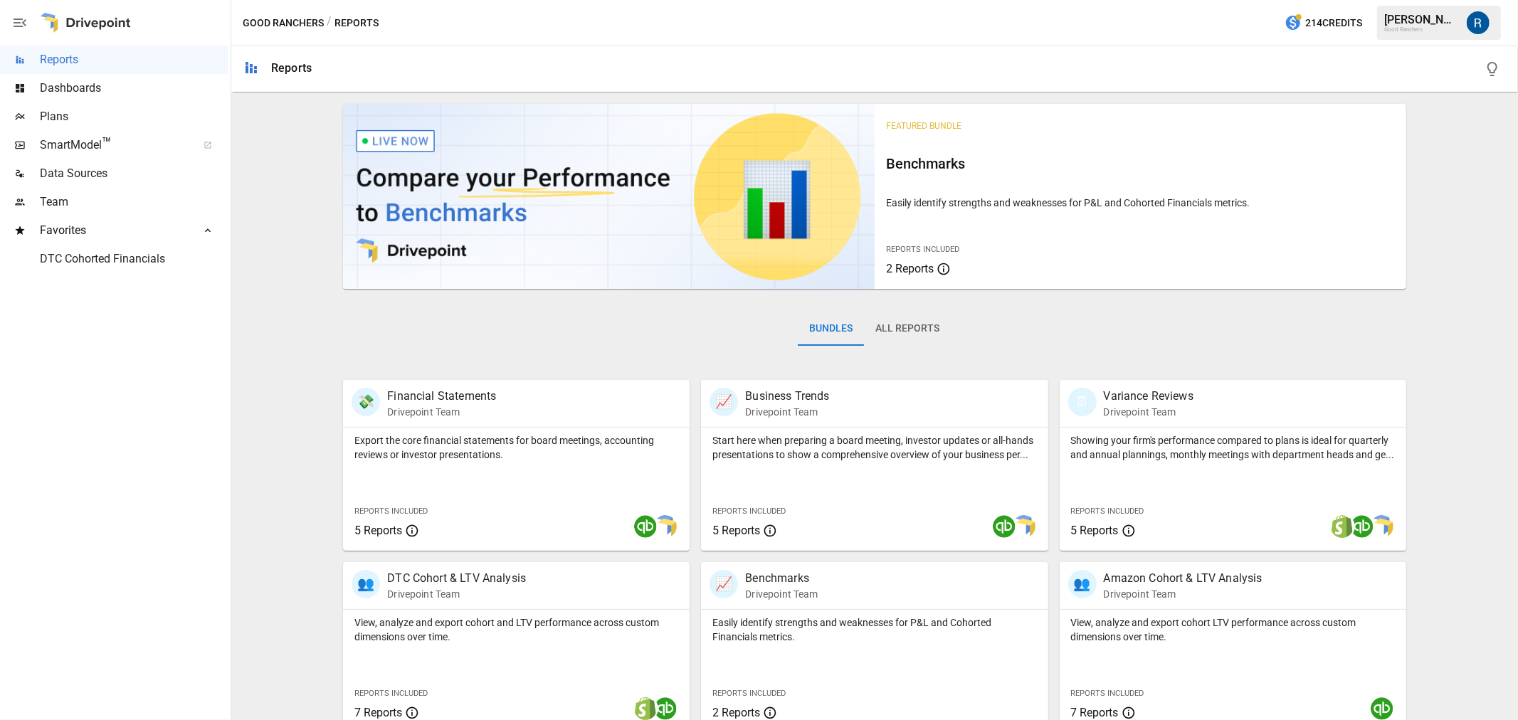
click at [885, 327] on button "All Reports" at bounding box center [907, 329] width 87 height 34
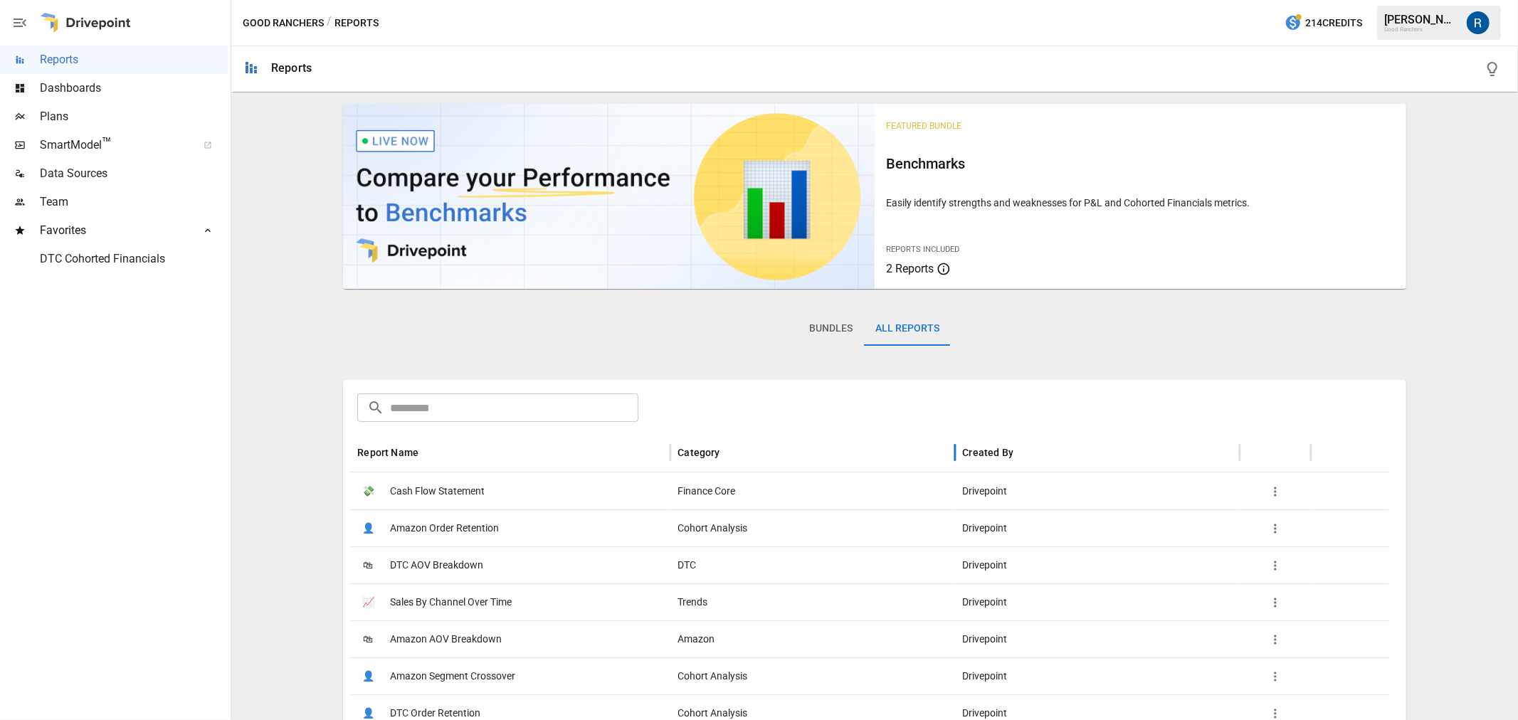
click at [695, 456] on div "Category" at bounding box center [699, 452] width 42 height 11
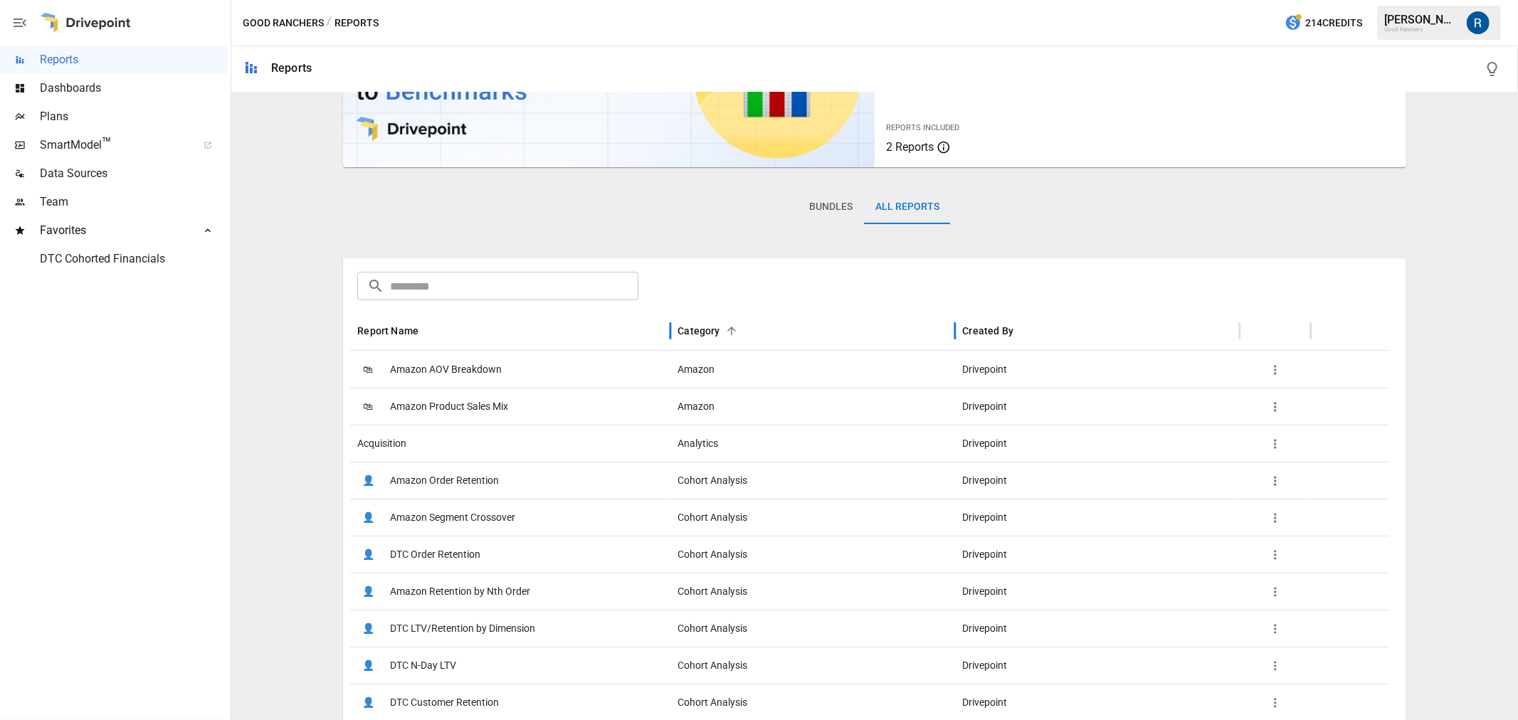
scroll to position [158, 0]
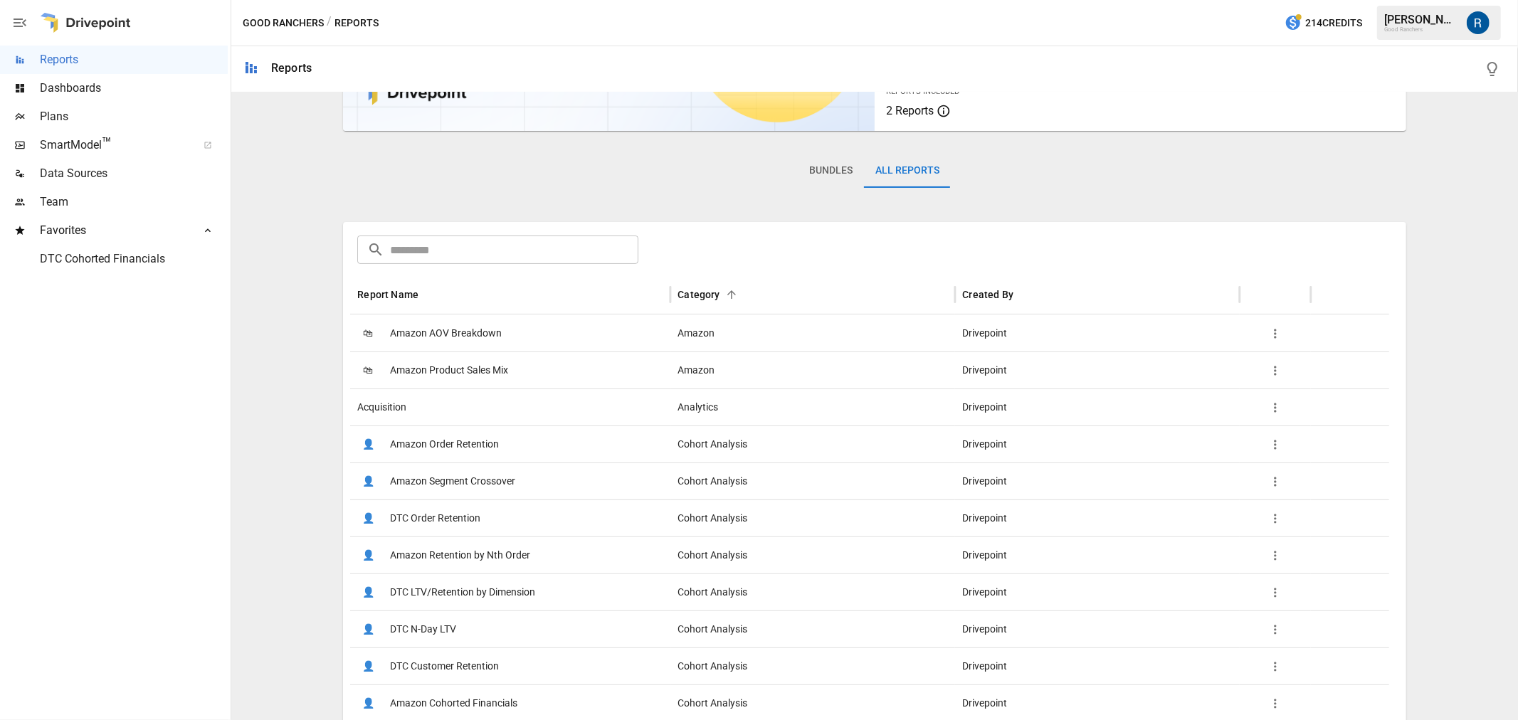
click at [411, 411] on div "Acquisition" at bounding box center [510, 407] width 320 height 37
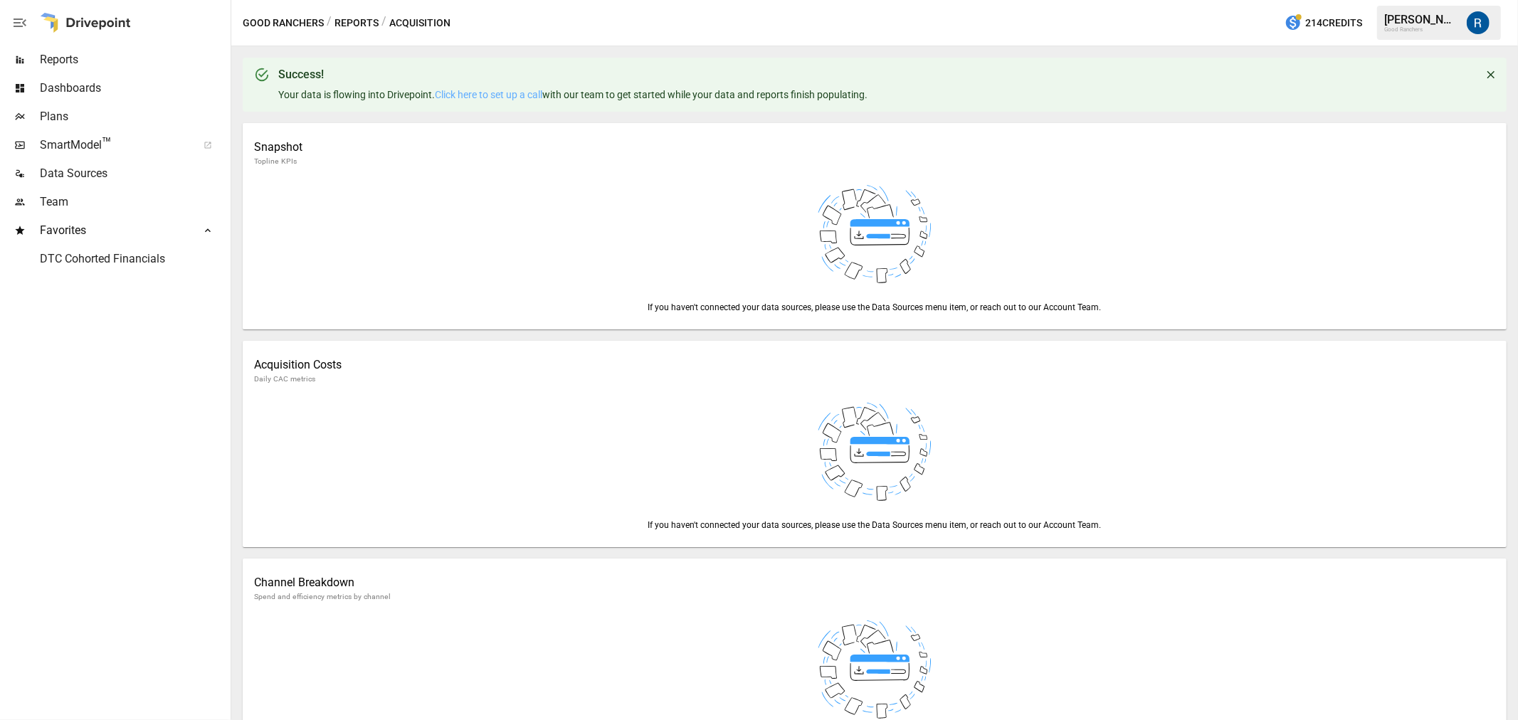
click at [856, 226] on img at bounding box center [875, 234] width 114 height 114
click at [335, 11] on div "Good Ranchers / Reports / Acquisition 214 Credits [PERSON_NAME] Good Ranchers" at bounding box center [874, 23] width 1287 height 46
click at [352, 18] on button "Reports" at bounding box center [357, 23] width 44 height 18
